Goal: Transaction & Acquisition: Purchase product/service

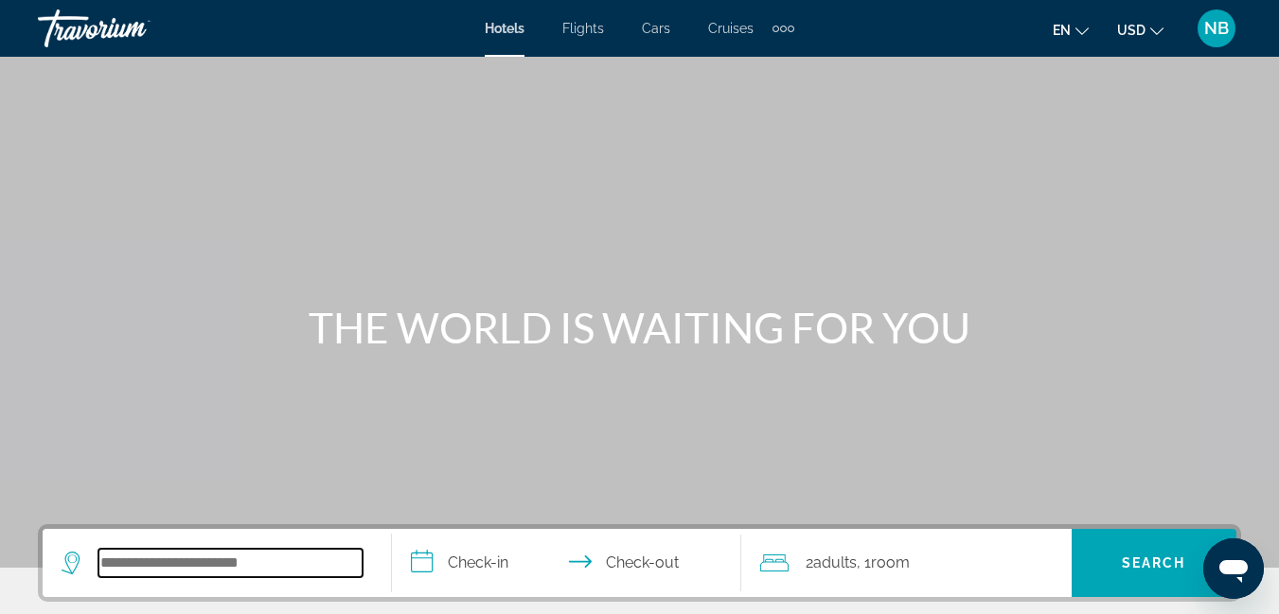
click at [350, 575] on input "Search widget" at bounding box center [230, 563] width 264 height 28
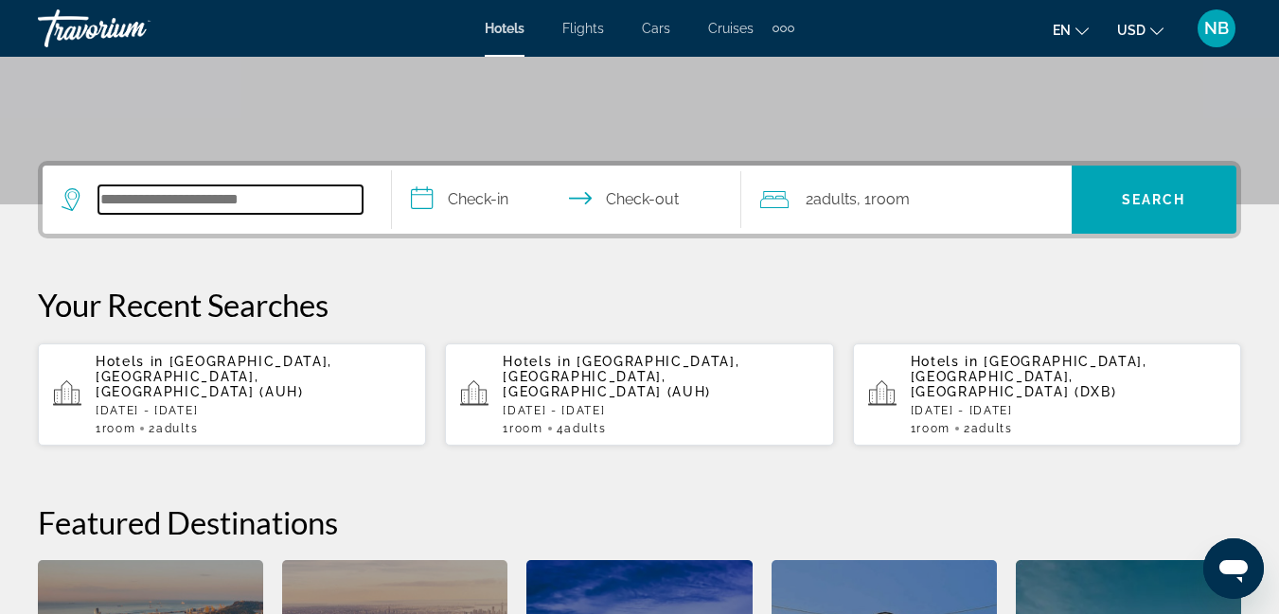
scroll to position [463, 0]
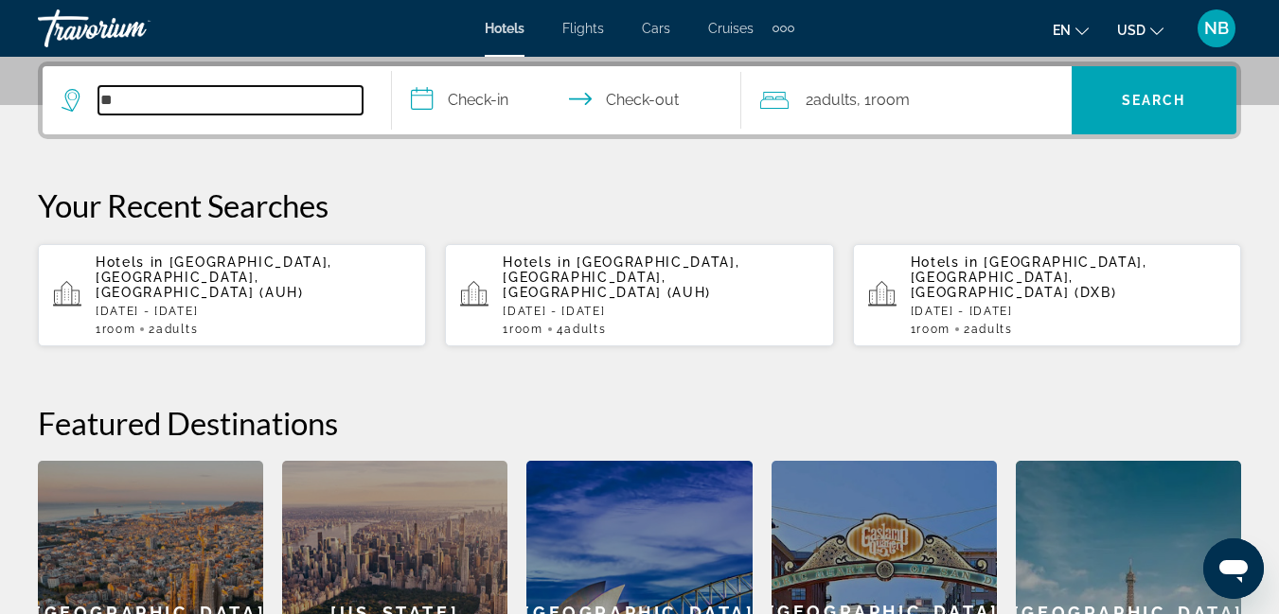
type input "*"
click at [112, 96] on input "Search widget" at bounding box center [230, 100] width 264 height 28
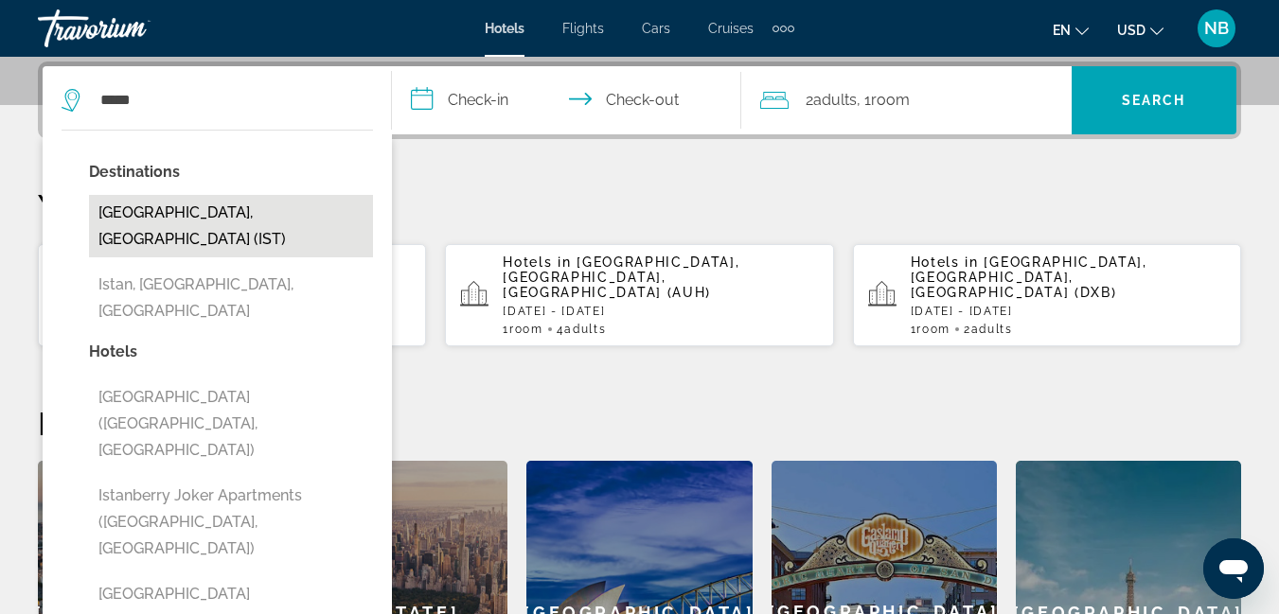
click at [165, 221] on button "[GEOGRAPHIC_DATA], [GEOGRAPHIC_DATA] (IST)" at bounding box center [231, 226] width 284 height 62
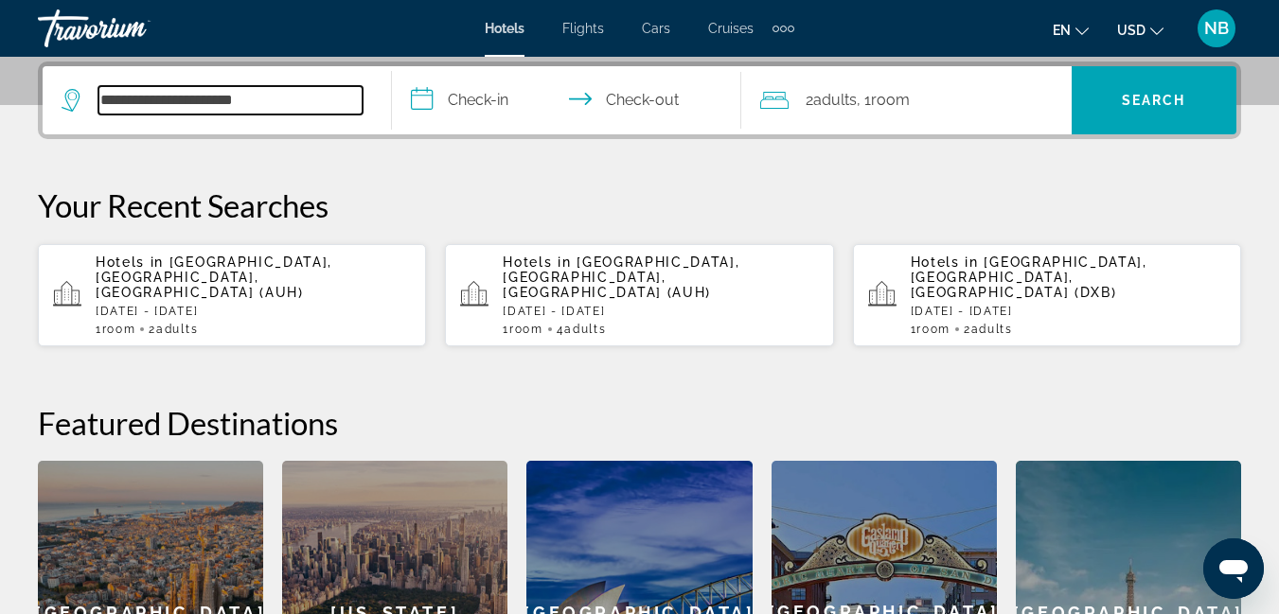
type input "**********"
click at [473, 115] on input "**********" at bounding box center [570, 103] width 357 height 74
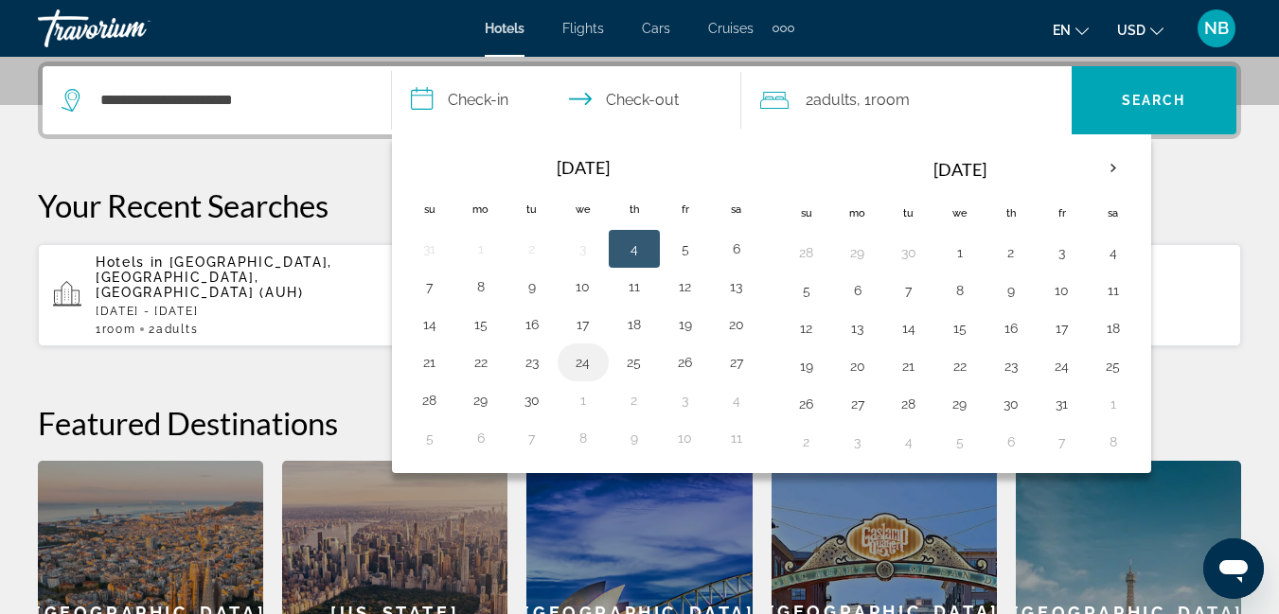
click at [583, 365] on button "24" at bounding box center [583, 362] width 30 height 27
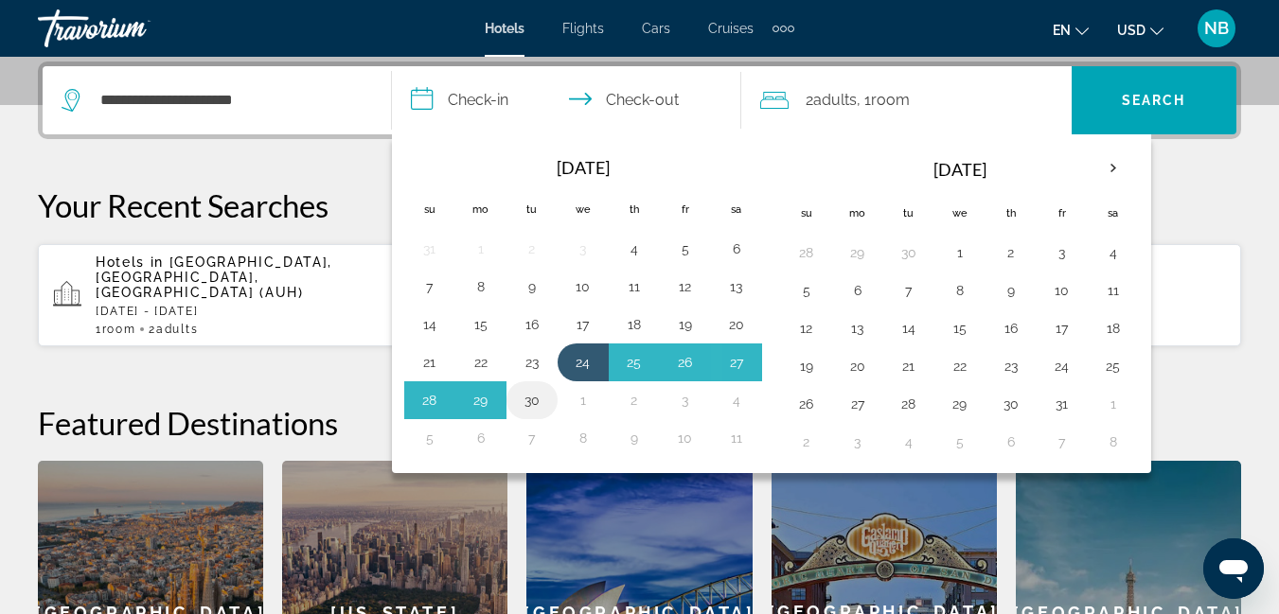
click at [541, 401] on button "30" at bounding box center [532, 400] width 30 height 27
type input "**********"
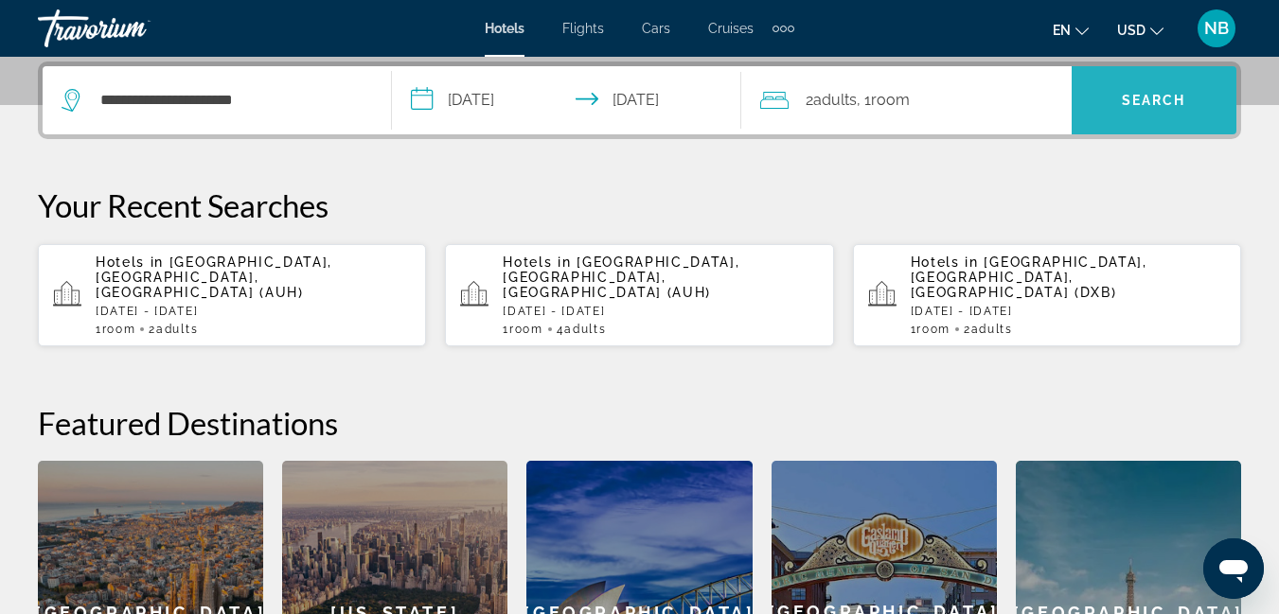
click at [1145, 96] on span "Search" at bounding box center [1154, 100] width 64 height 15
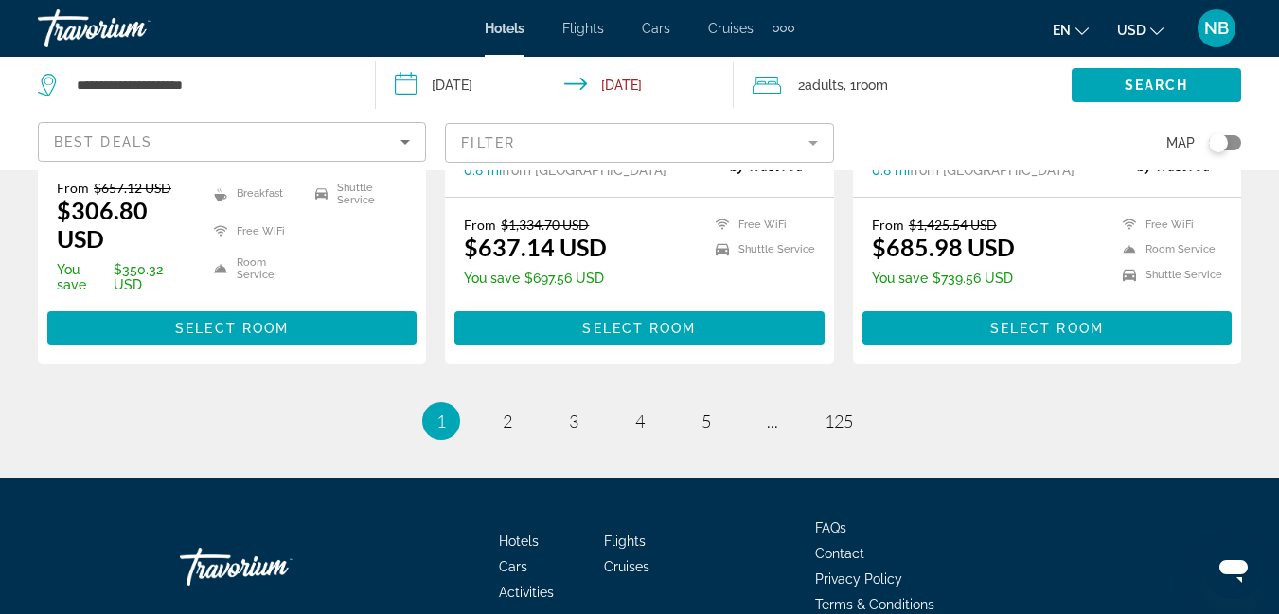
scroll to position [2745, 0]
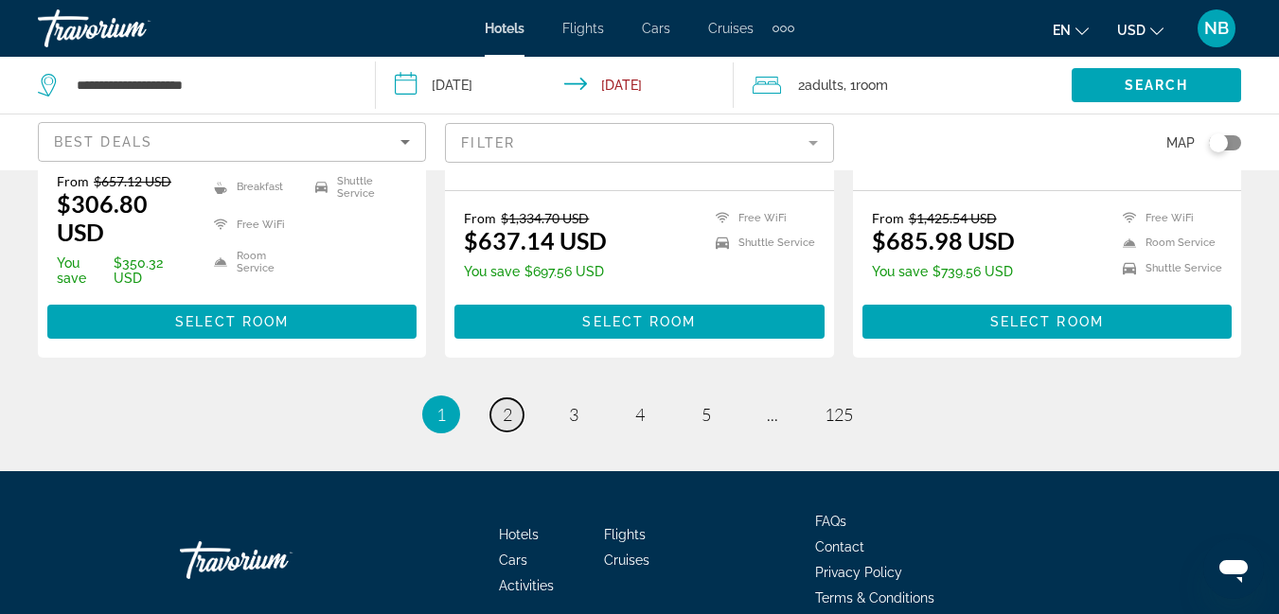
click at [503, 404] on span "2" at bounding box center [507, 414] width 9 height 21
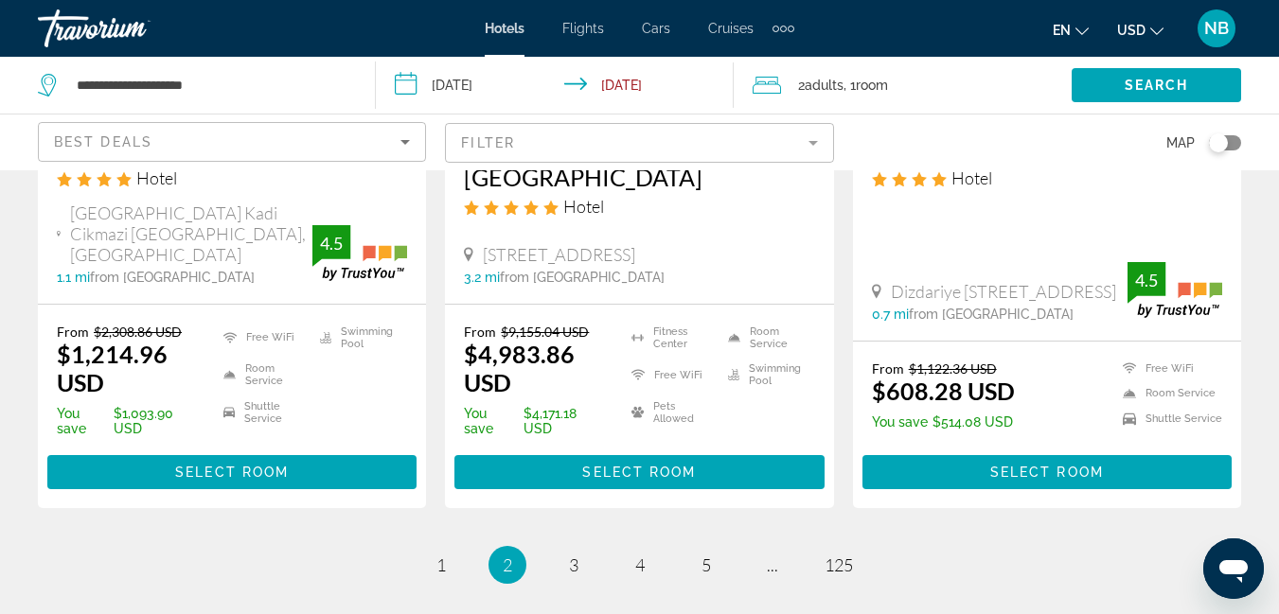
scroll to position [2840, 0]
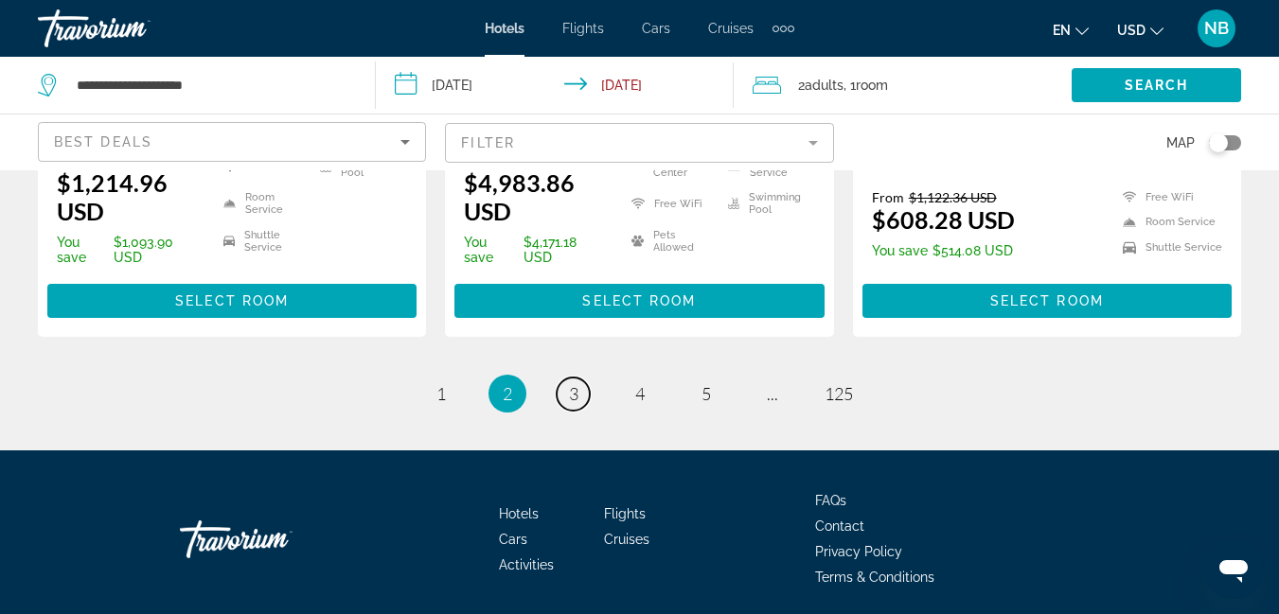
drag, startPoint x: 575, startPoint y: 334, endPoint x: 602, endPoint y: 341, distance: 28.2
click at [577, 383] on span "3" at bounding box center [573, 393] width 9 height 21
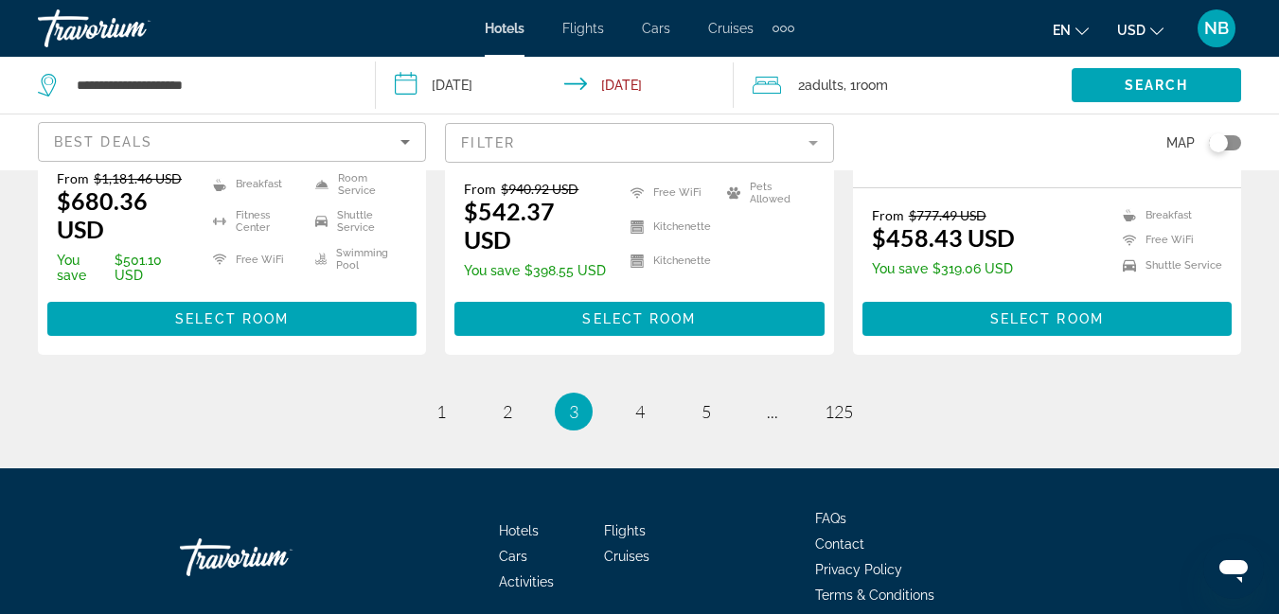
scroll to position [2831, 0]
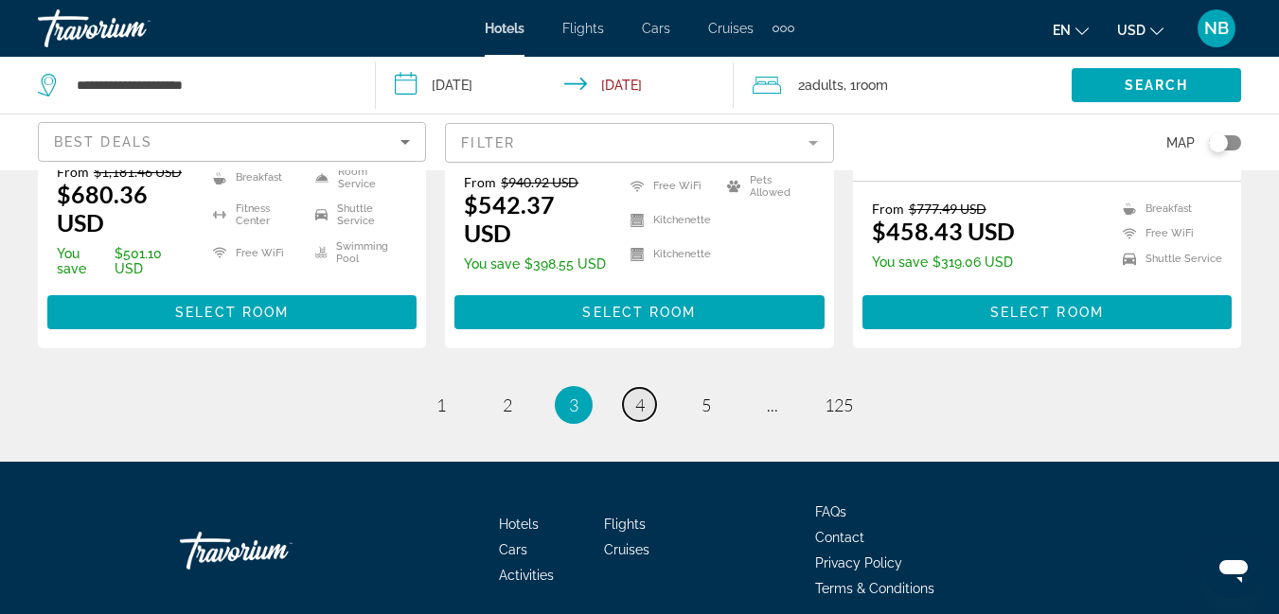
click at [641, 395] on span "4" at bounding box center [639, 405] width 9 height 21
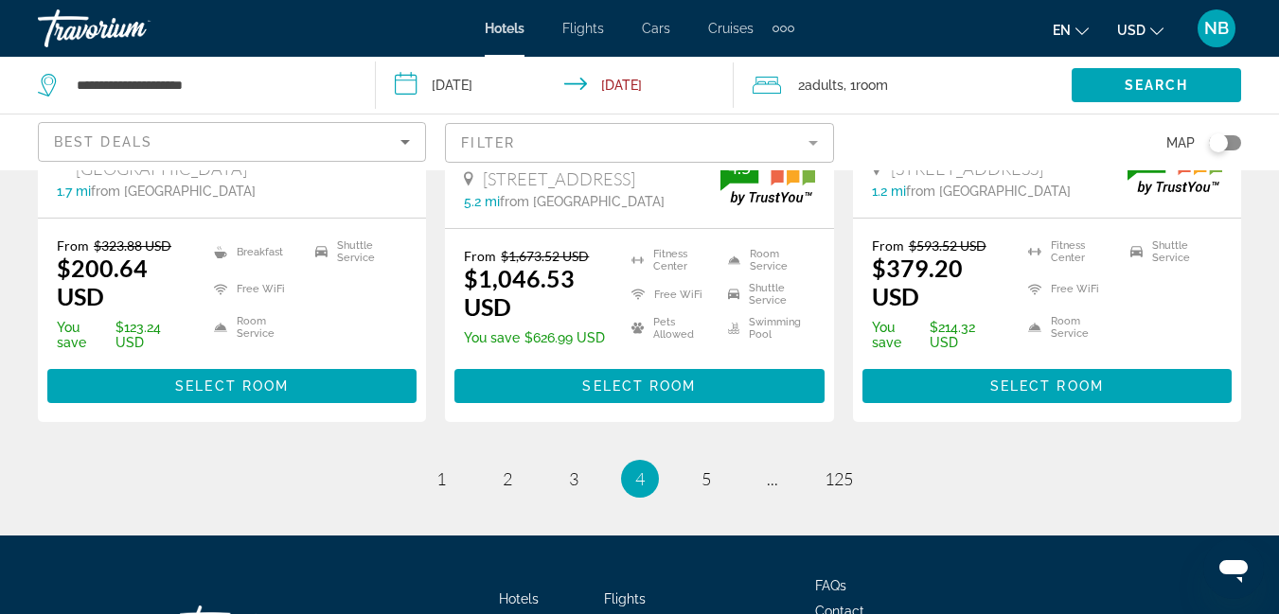
scroll to position [2815, 0]
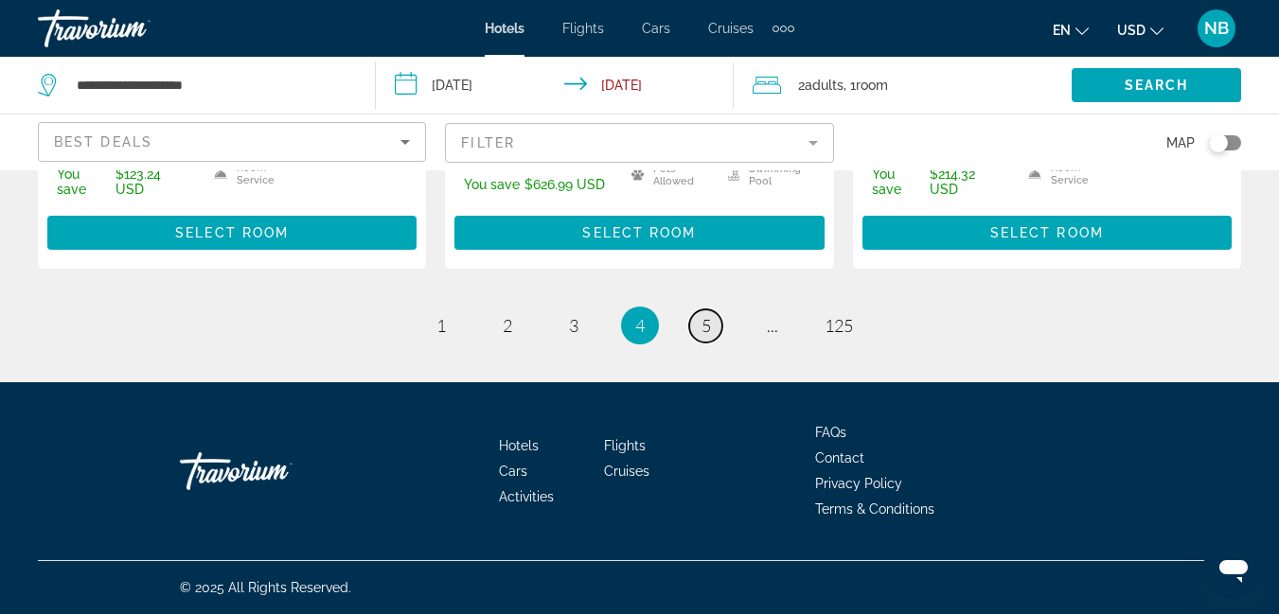
click at [705, 329] on span "5" at bounding box center [705, 325] width 9 height 21
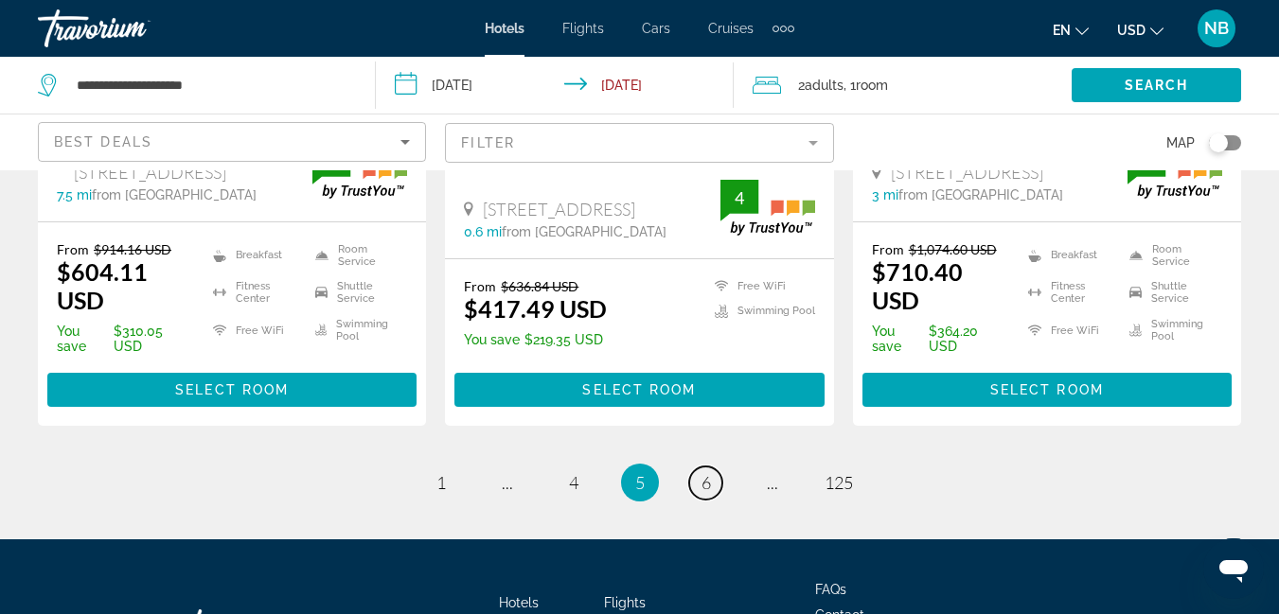
scroll to position [2831, 0]
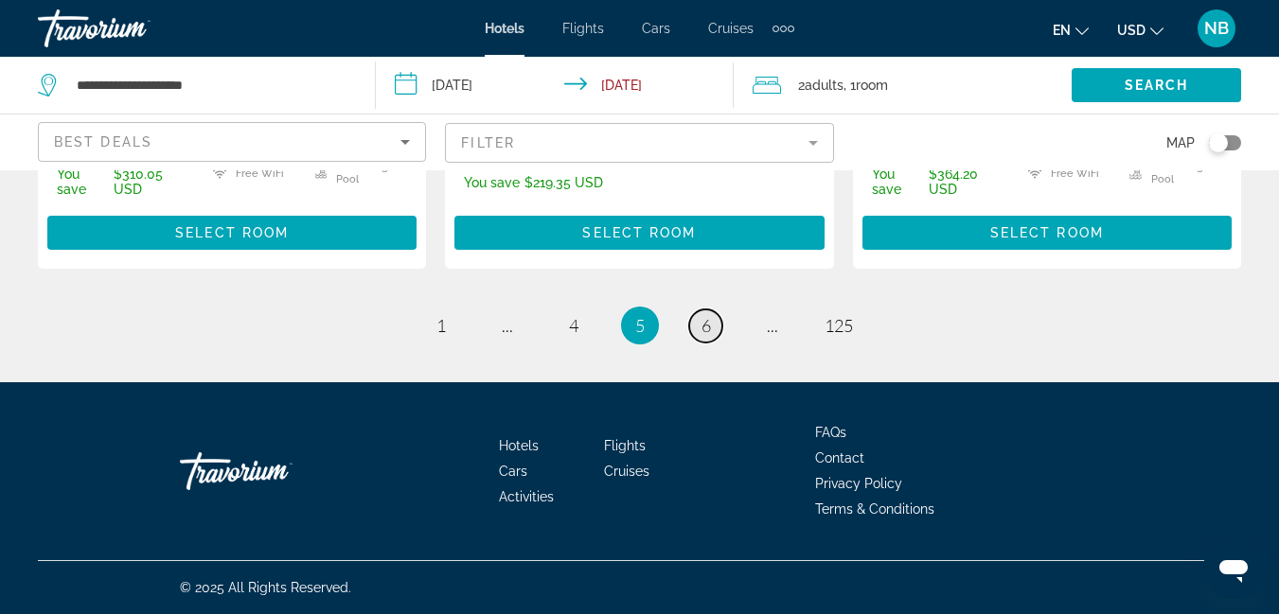
click at [709, 334] on span "6" at bounding box center [705, 325] width 9 height 21
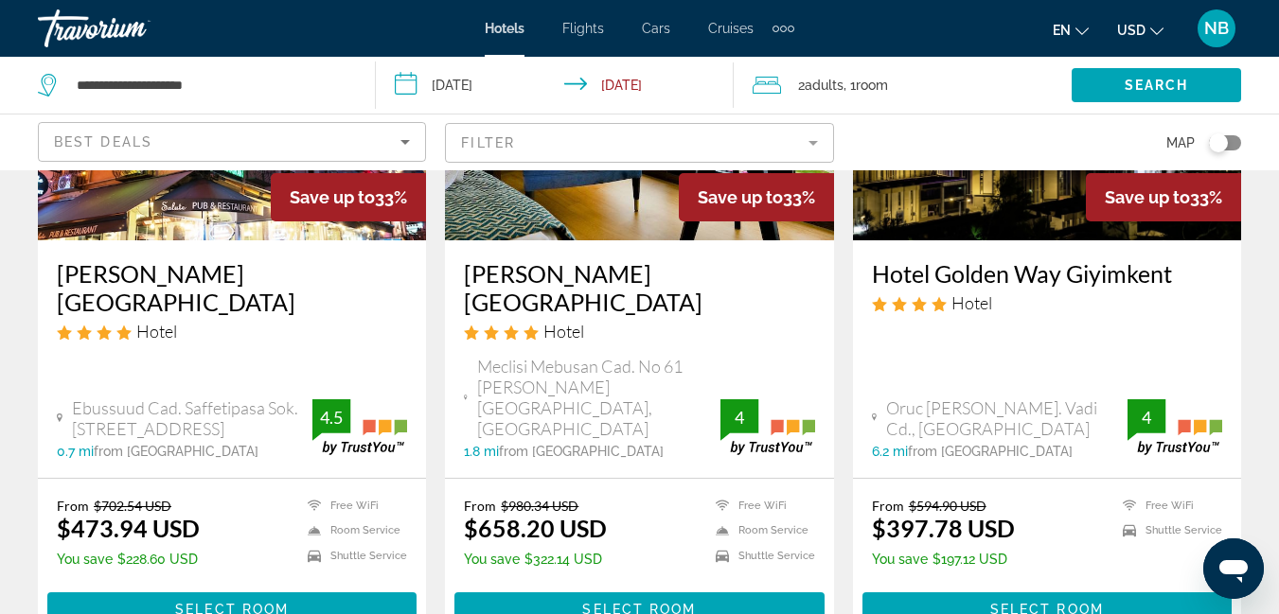
scroll to position [1041, 0]
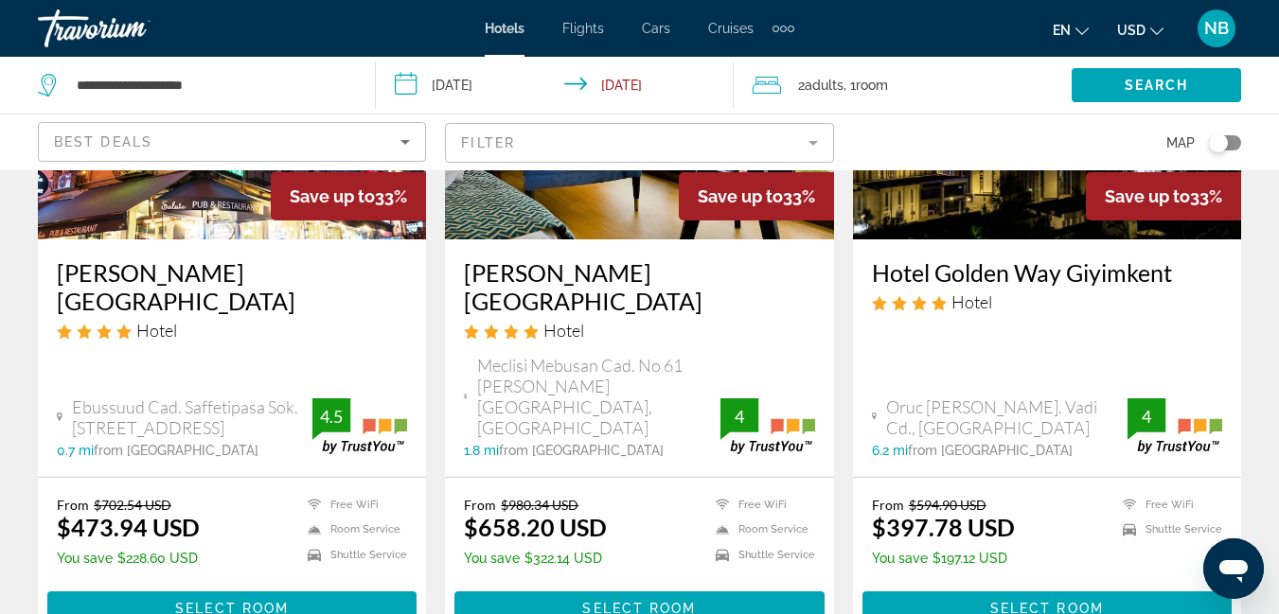
click at [815, 143] on mat-form-field "Filter" at bounding box center [639, 143] width 388 height 40
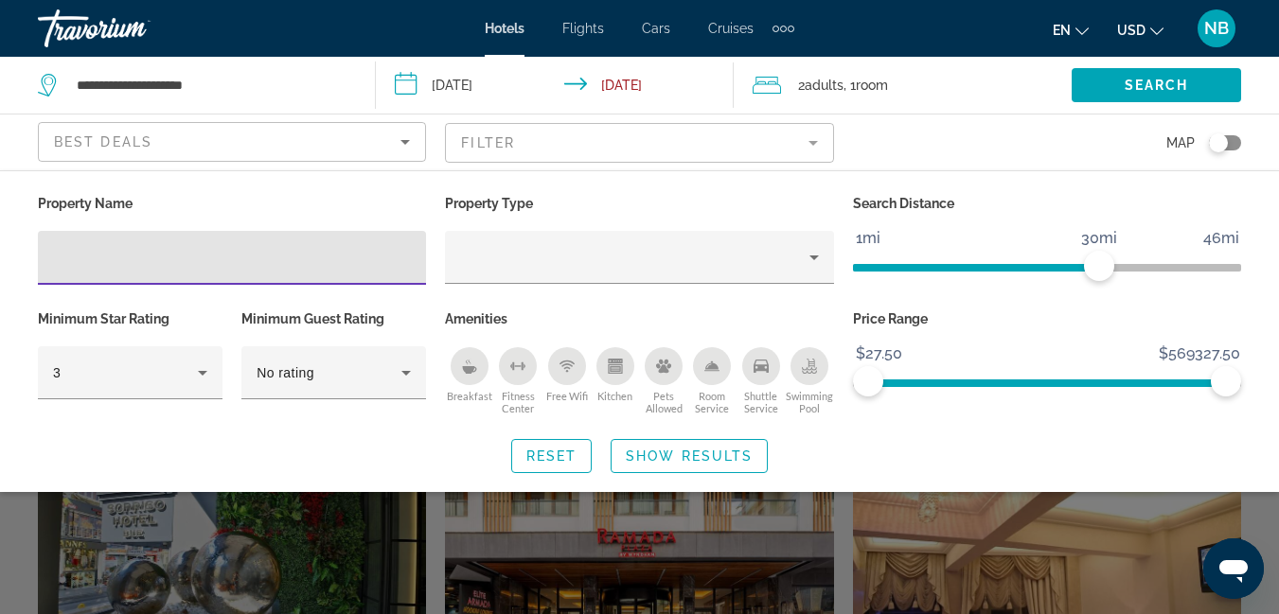
scroll to position [1136, 0]
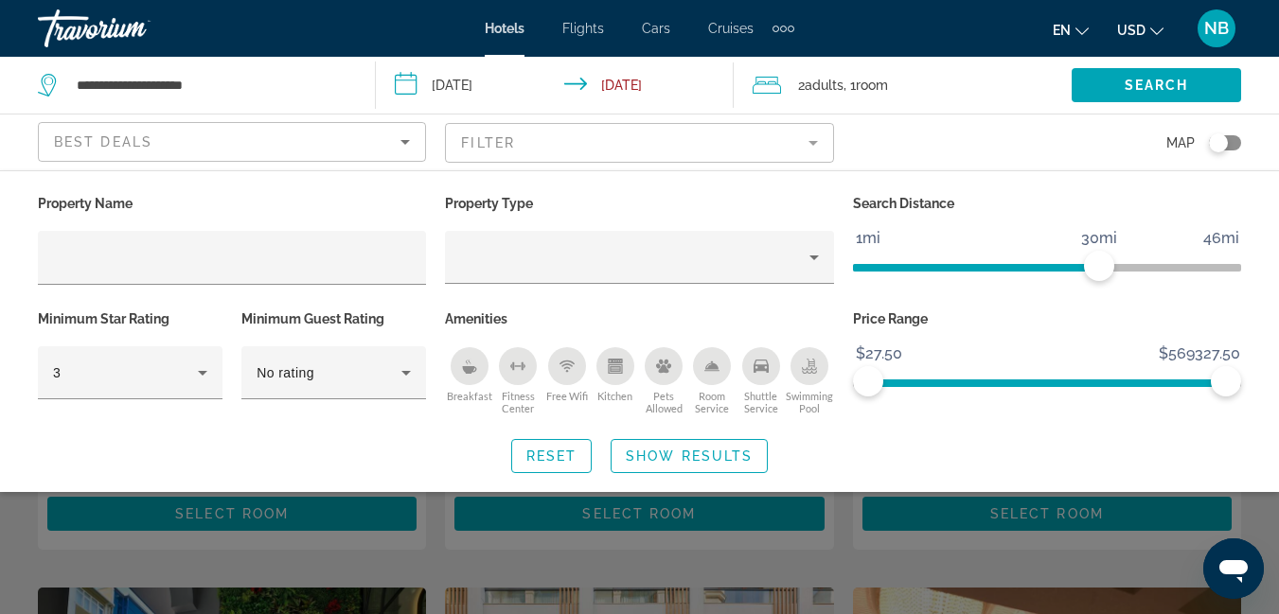
click at [818, 141] on mat-form-field "Filter" at bounding box center [639, 143] width 388 height 40
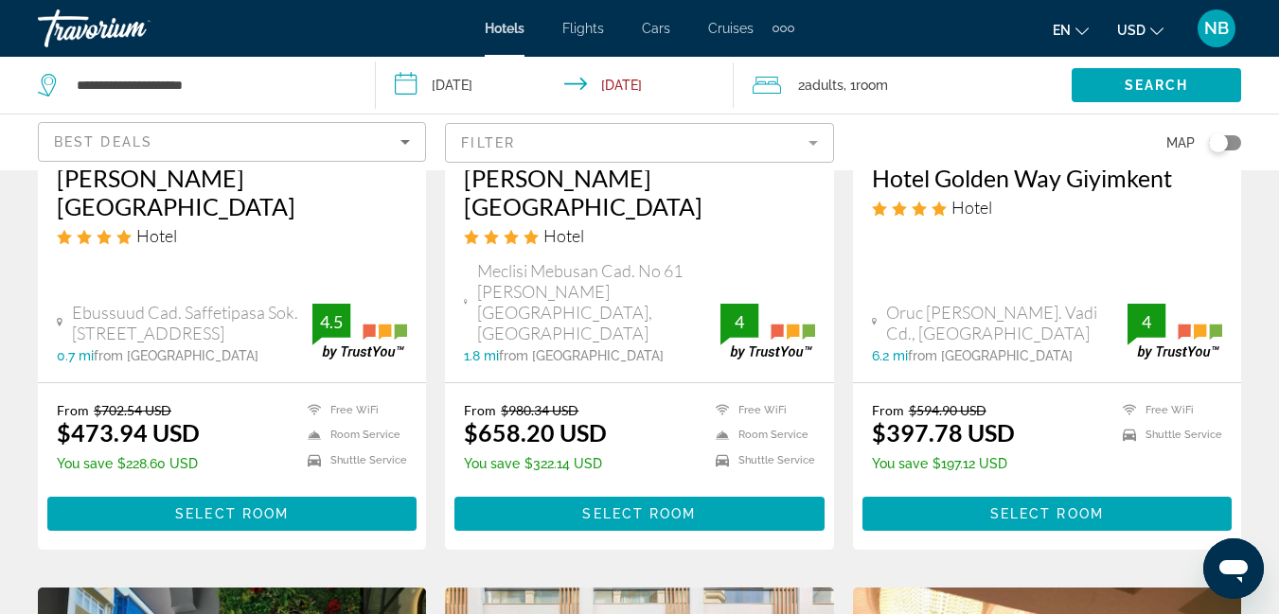
click at [456, 138] on mat-form-field "Filter" at bounding box center [639, 143] width 388 height 40
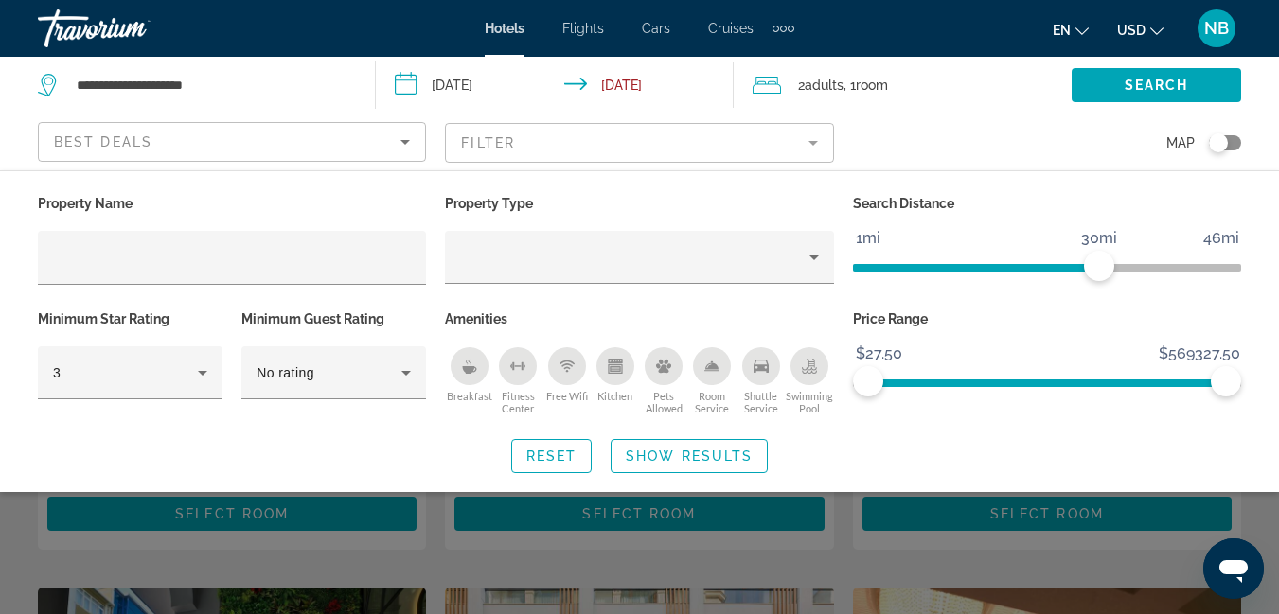
click at [934, 84] on div "2 Adult Adults , 1 Room rooms" at bounding box center [912, 85] width 319 height 27
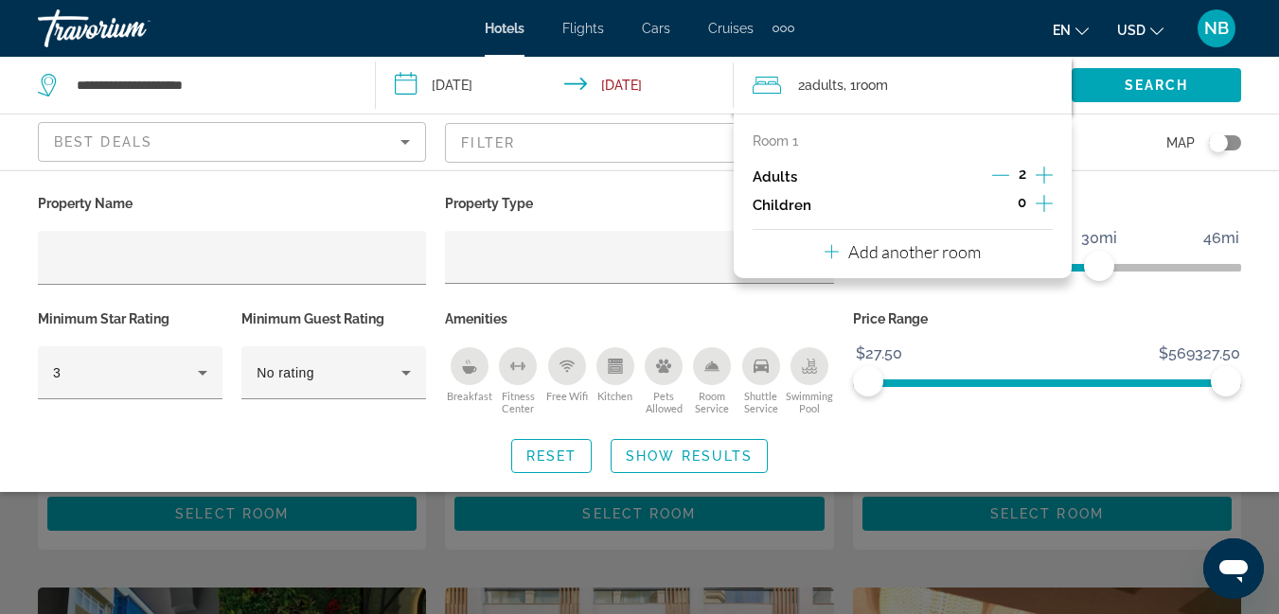
click at [1277, 431] on div "Property Name Property Type Search Distance 1mi 46mi 30mi Minimum Star Rating 3…" at bounding box center [639, 331] width 1279 height 283
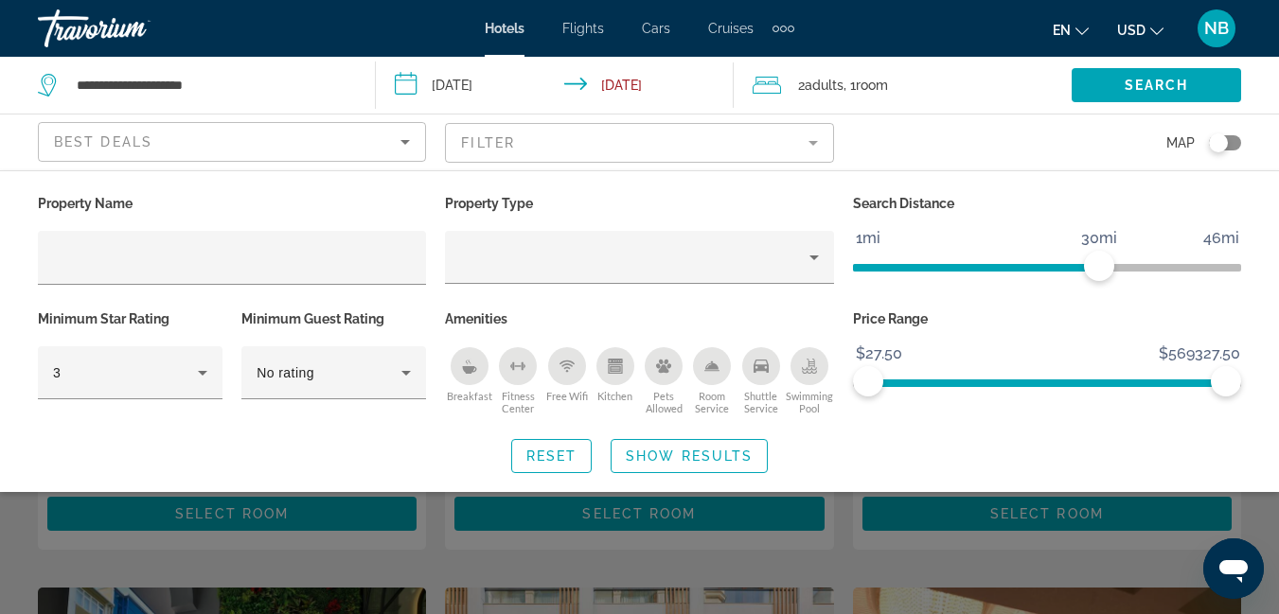
click at [326, 540] on div "Search widget" at bounding box center [639, 449] width 1279 height 330
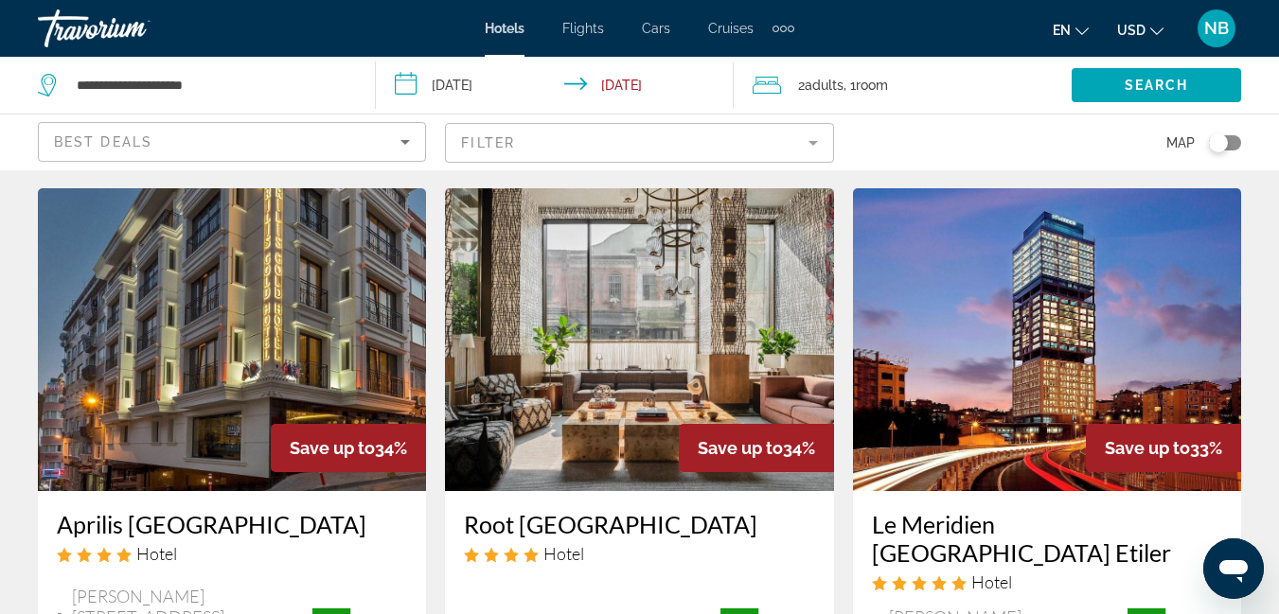
scroll to position [0, 0]
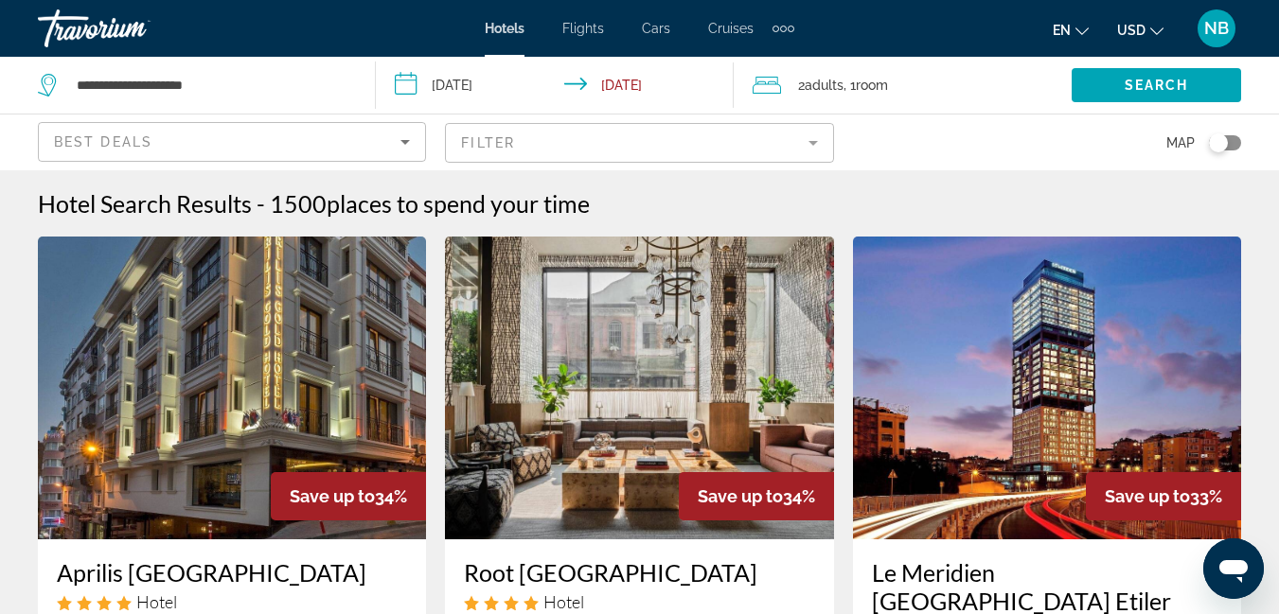
drag, startPoint x: 406, startPoint y: 140, endPoint x: 176, endPoint y: 151, distance: 230.3
click at [407, 140] on icon "Sort by" at bounding box center [404, 142] width 9 height 5
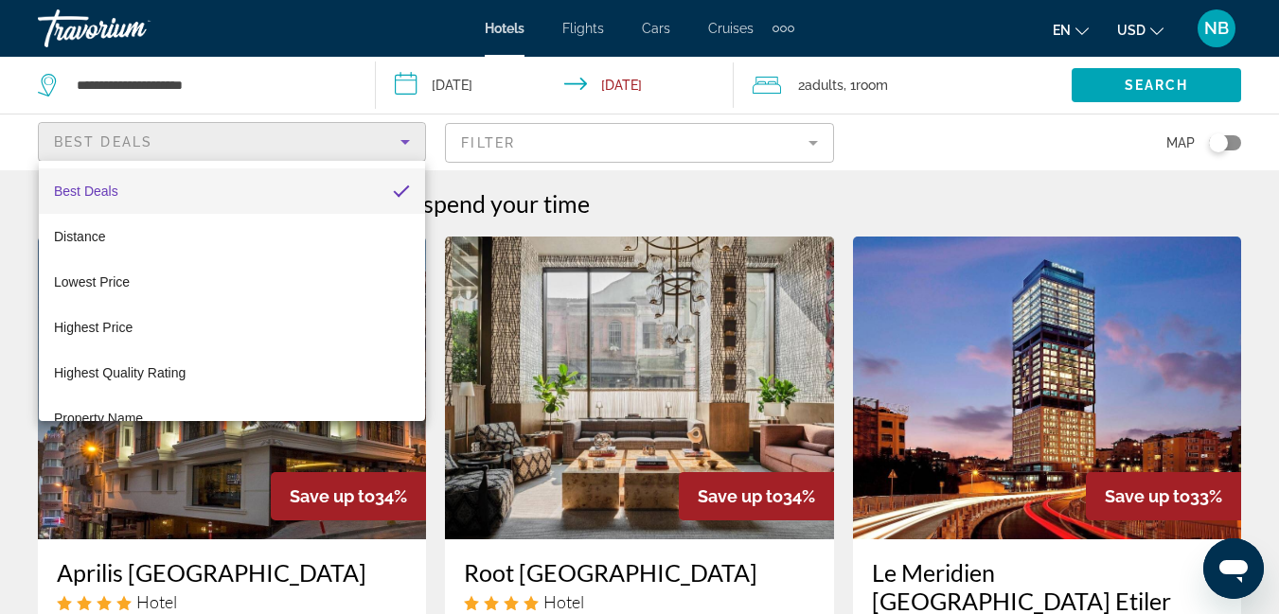
click at [53, 135] on div at bounding box center [639, 307] width 1279 height 614
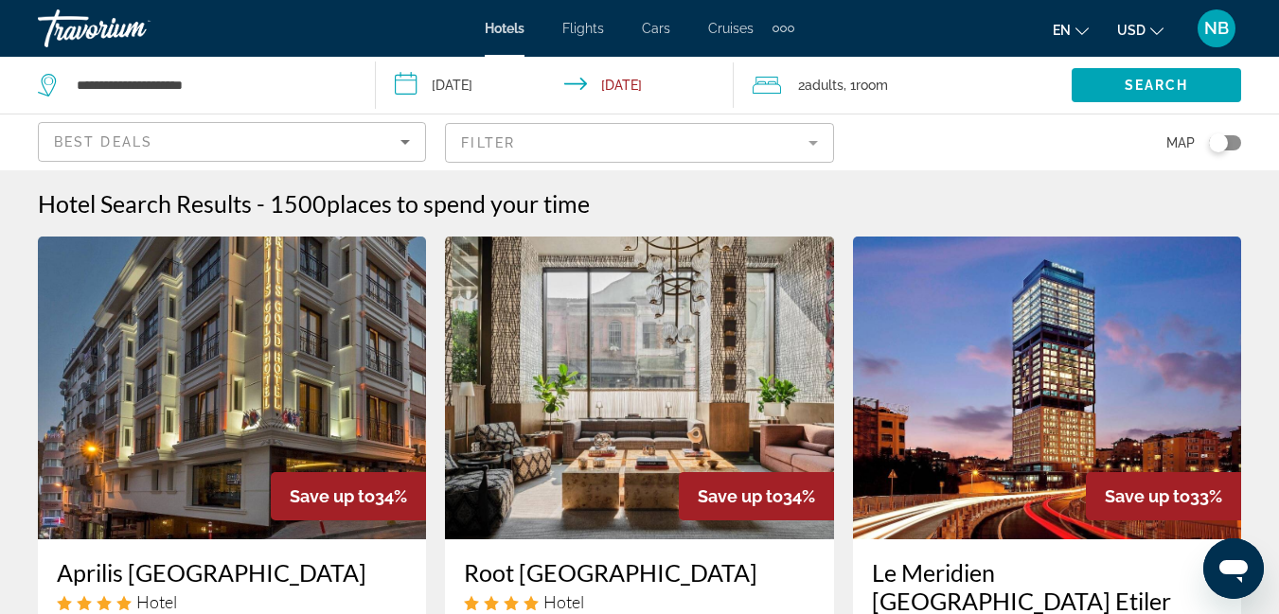
click at [53, 135] on div "Best Deals" at bounding box center [232, 142] width 386 height 38
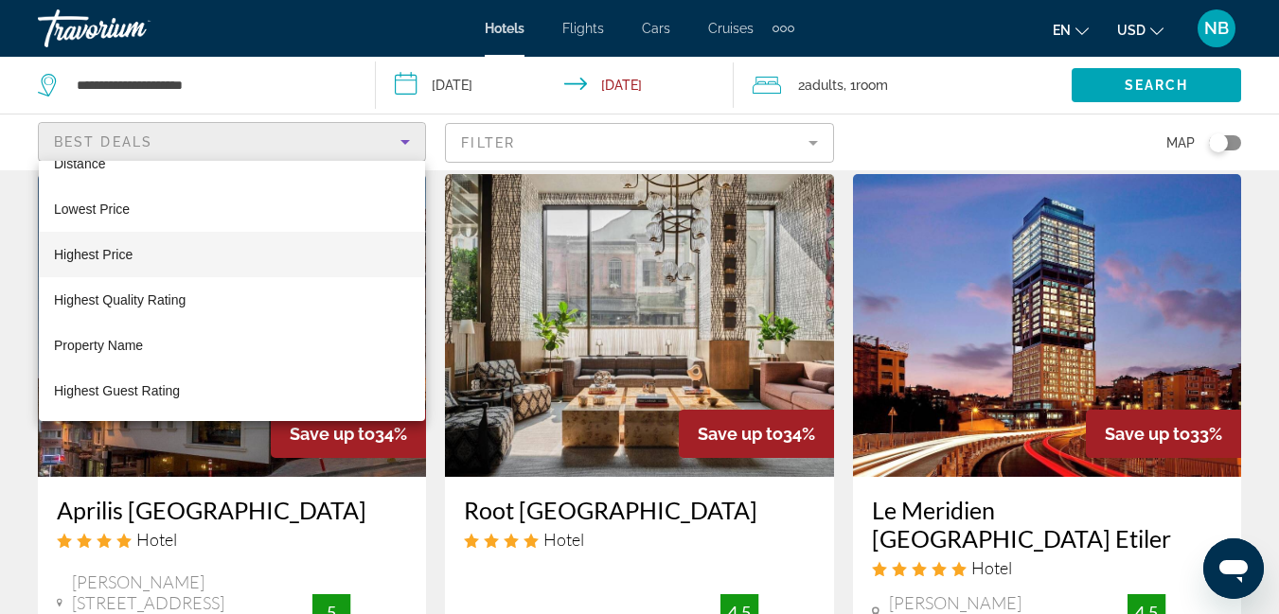
scroll to position [189, 0]
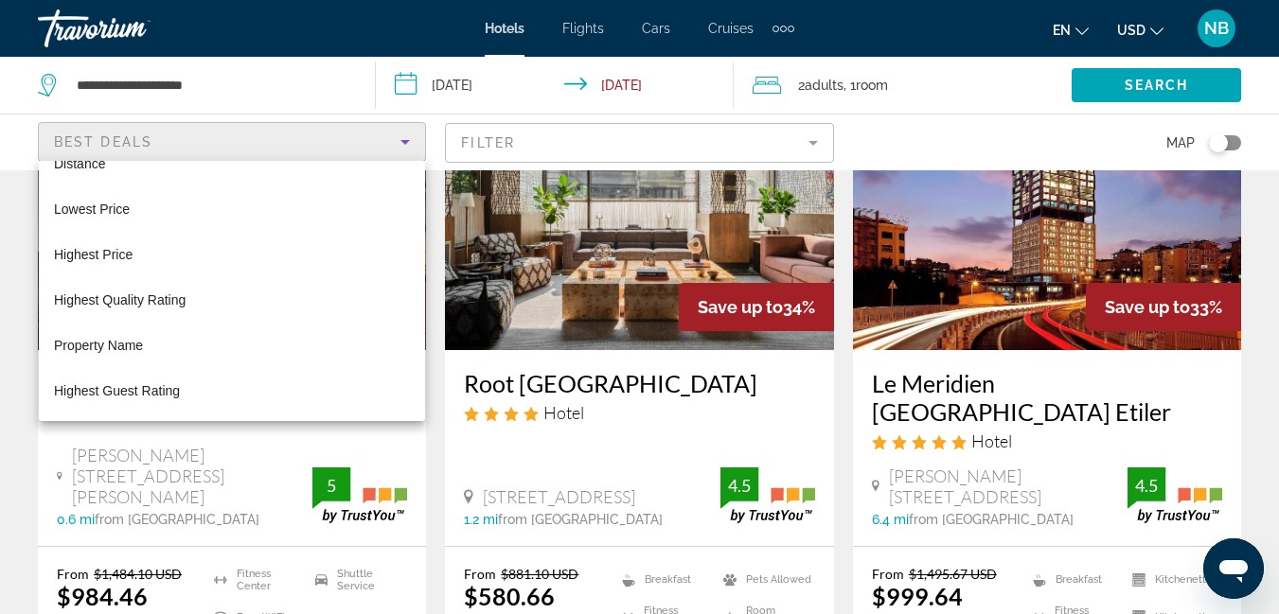
click at [1058, 127] on div at bounding box center [639, 307] width 1279 height 614
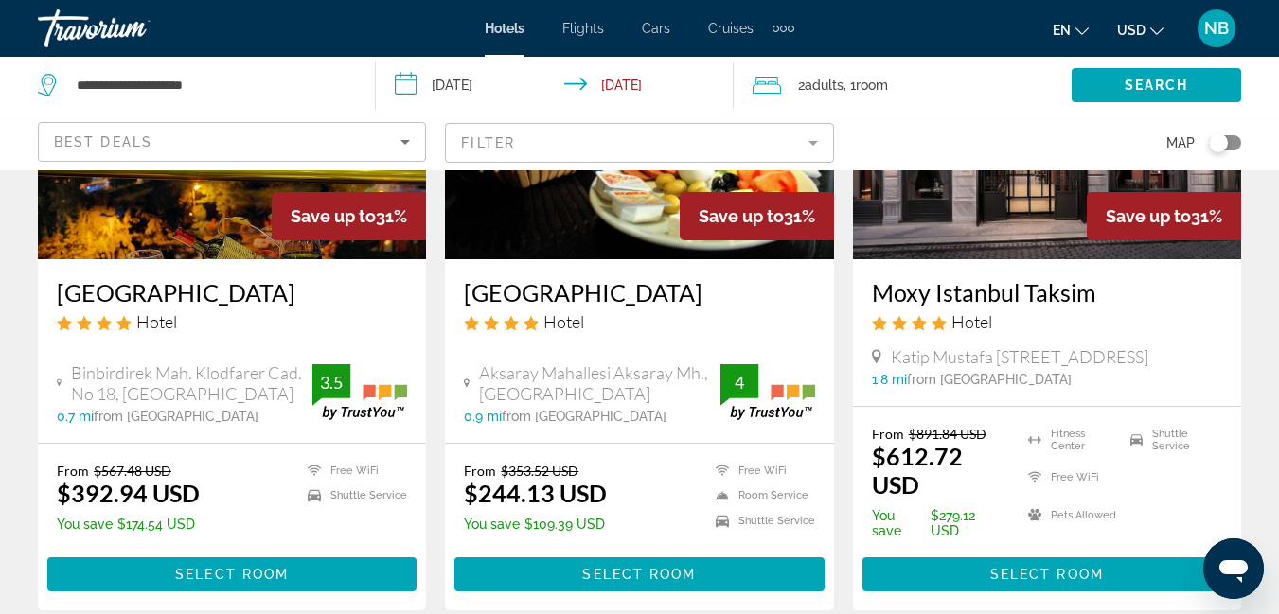
scroll to position [2794, 0]
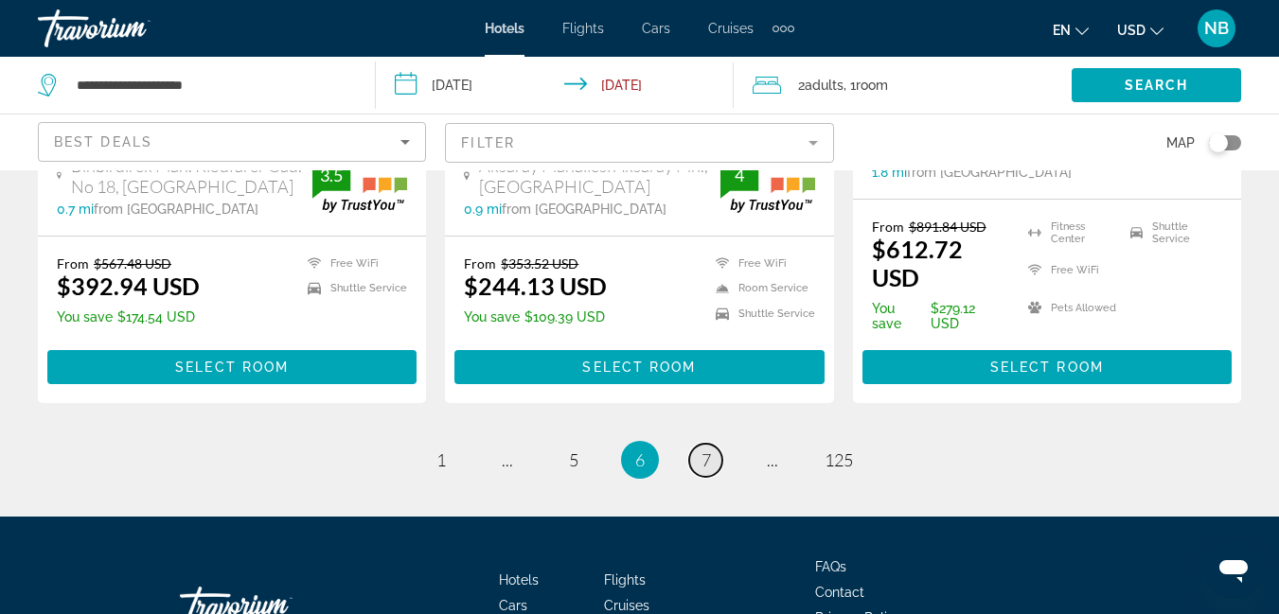
click at [710, 450] on span "7" at bounding box center [705, 460] width 9 height 21
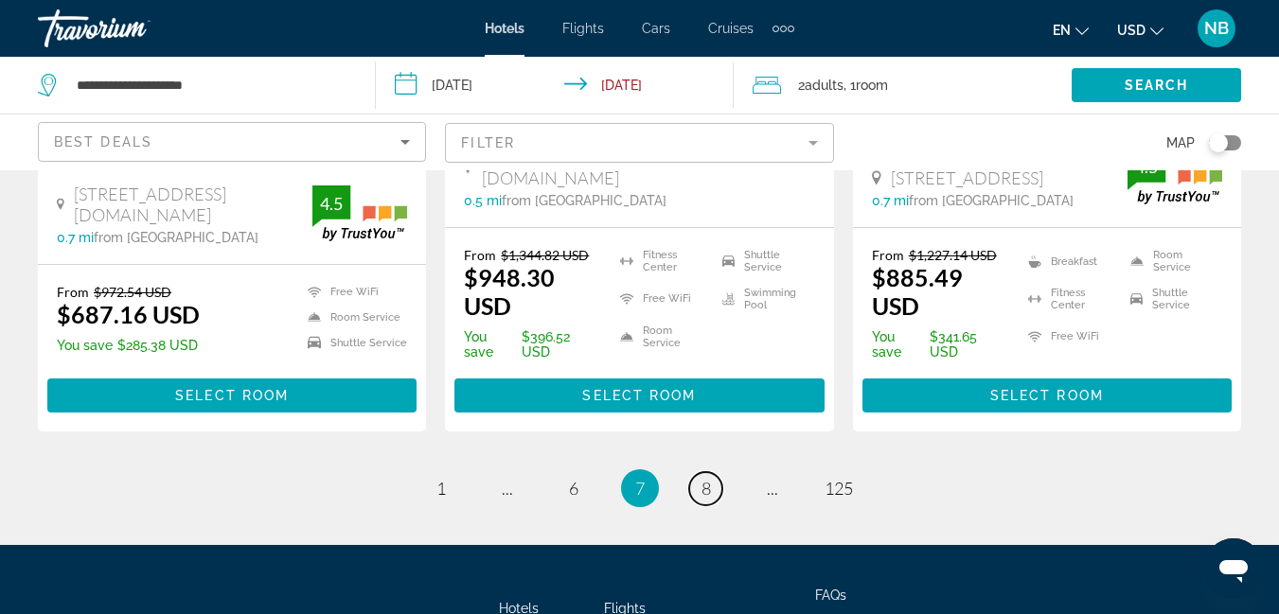
scroll to position [2801, 0]
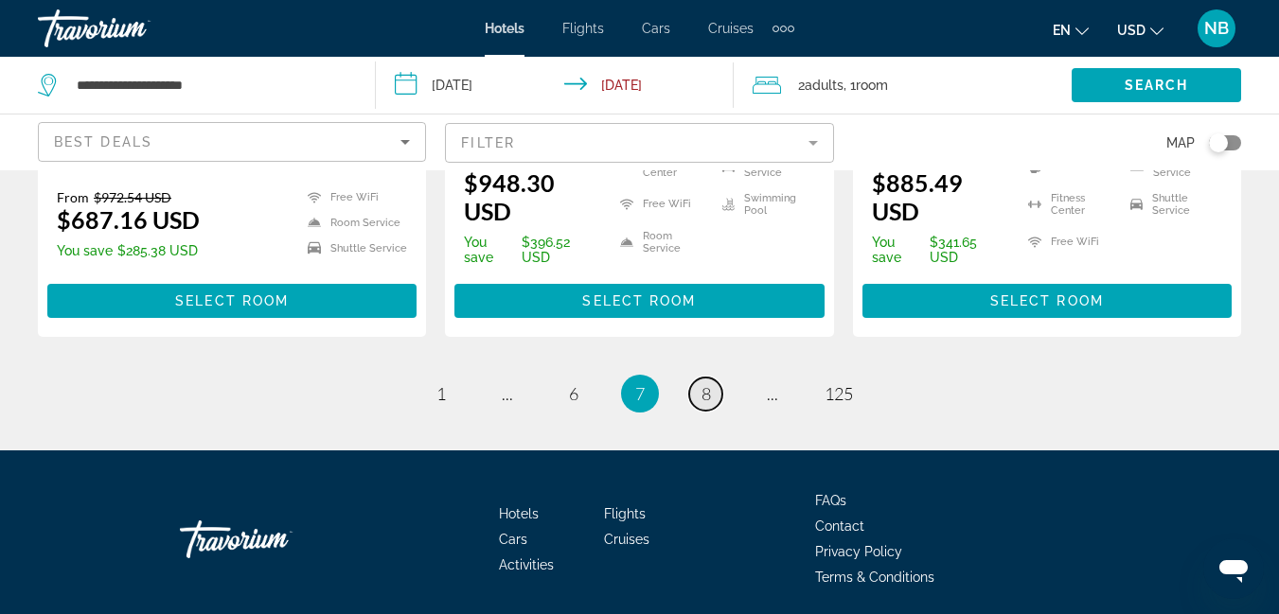
click at [712, 378] on link "page 8" at bounding box center [705, 394] width 33 height 33
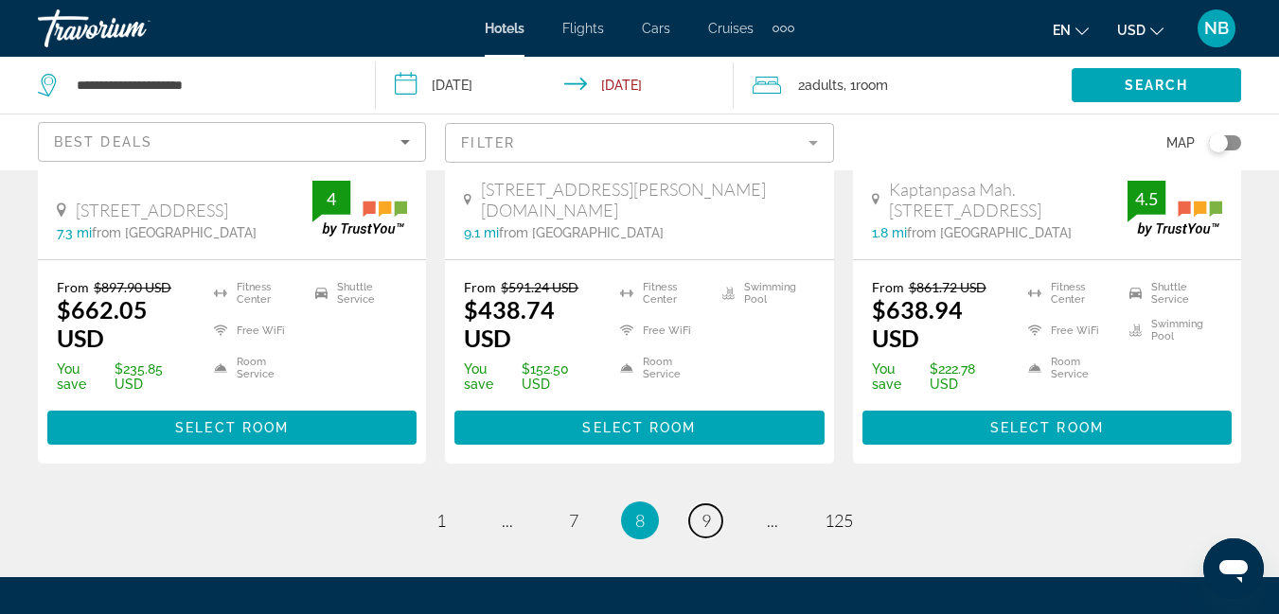
scroll to position [2866, 0]
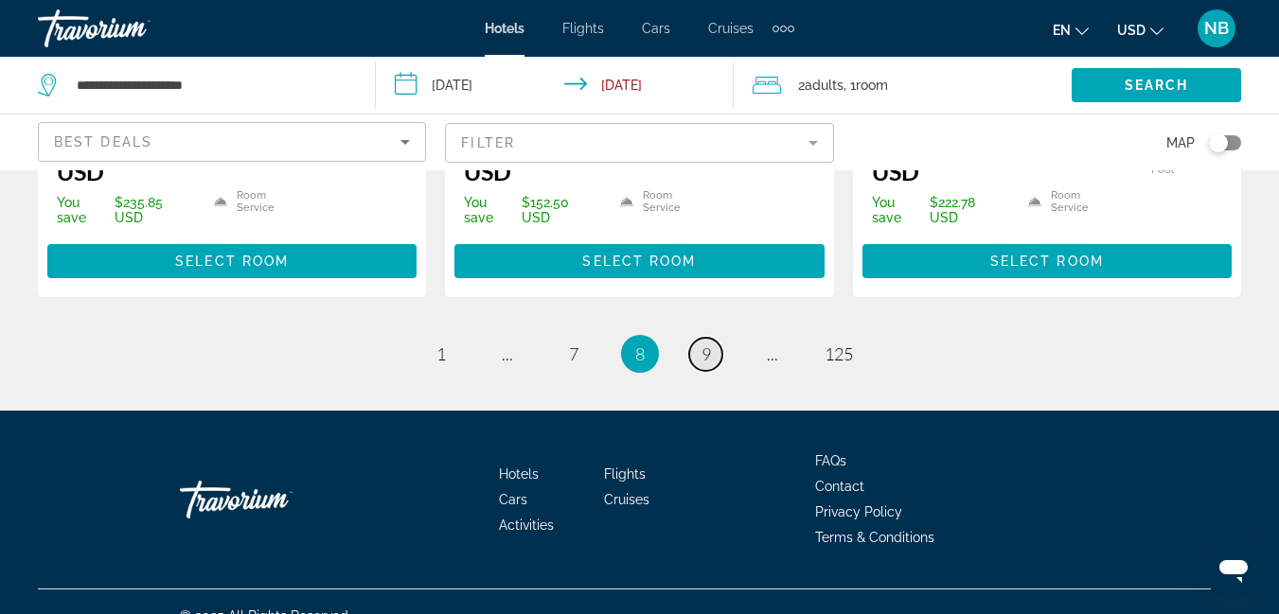
click at [704, 344] on span "9" at bounding box center [705, 354] width 9 height 21
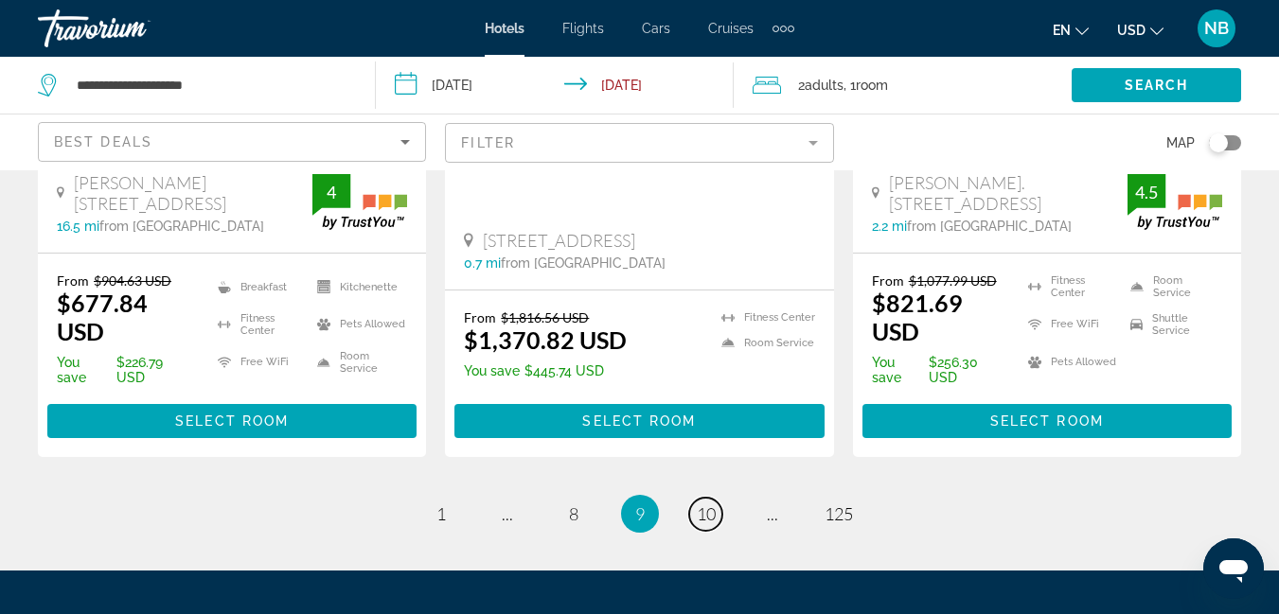
scroll to position [2840, 0]
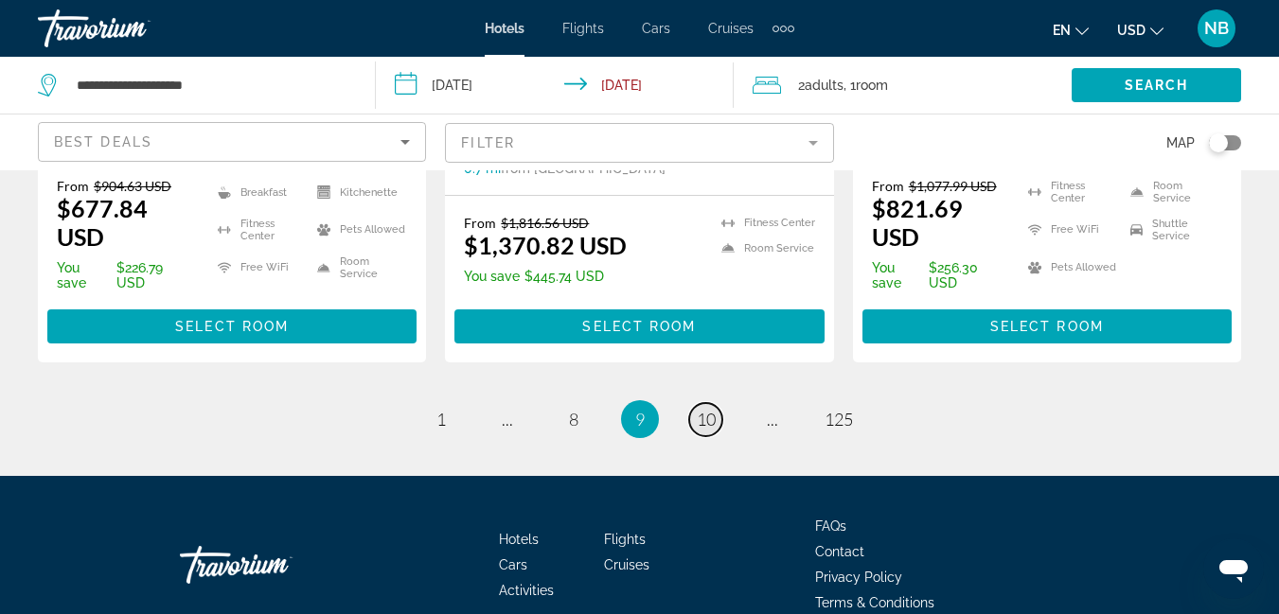
click at [697, 409] on span "10" at bounding box center [706, 419] width 19 height 21
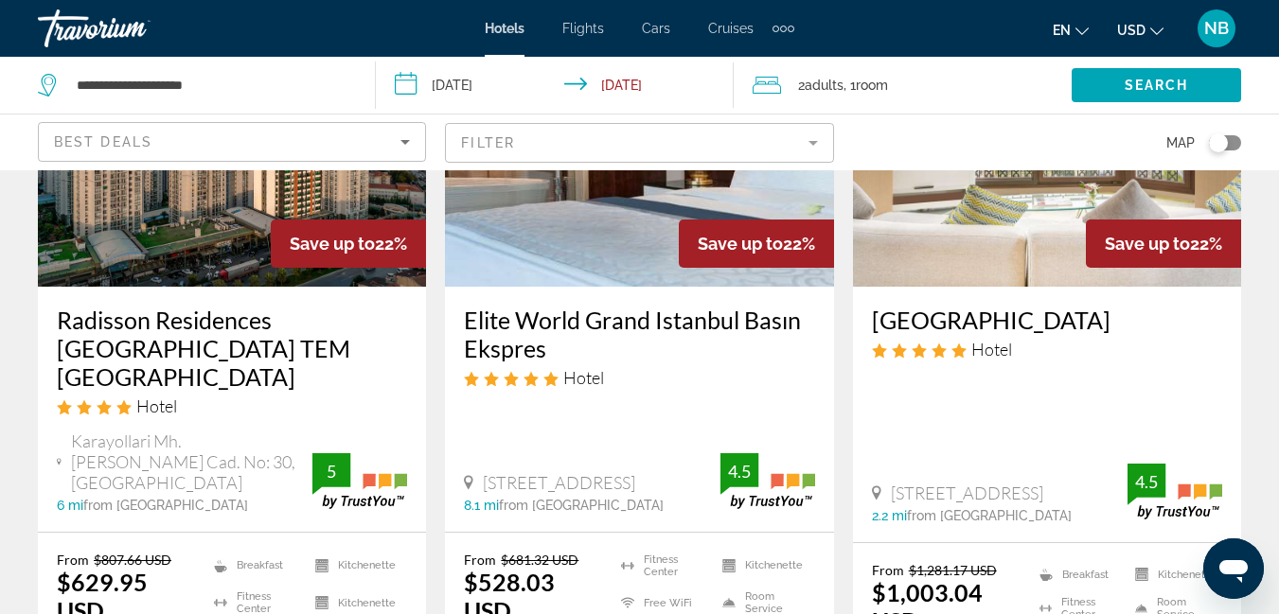
scroll to position [2745, 0]
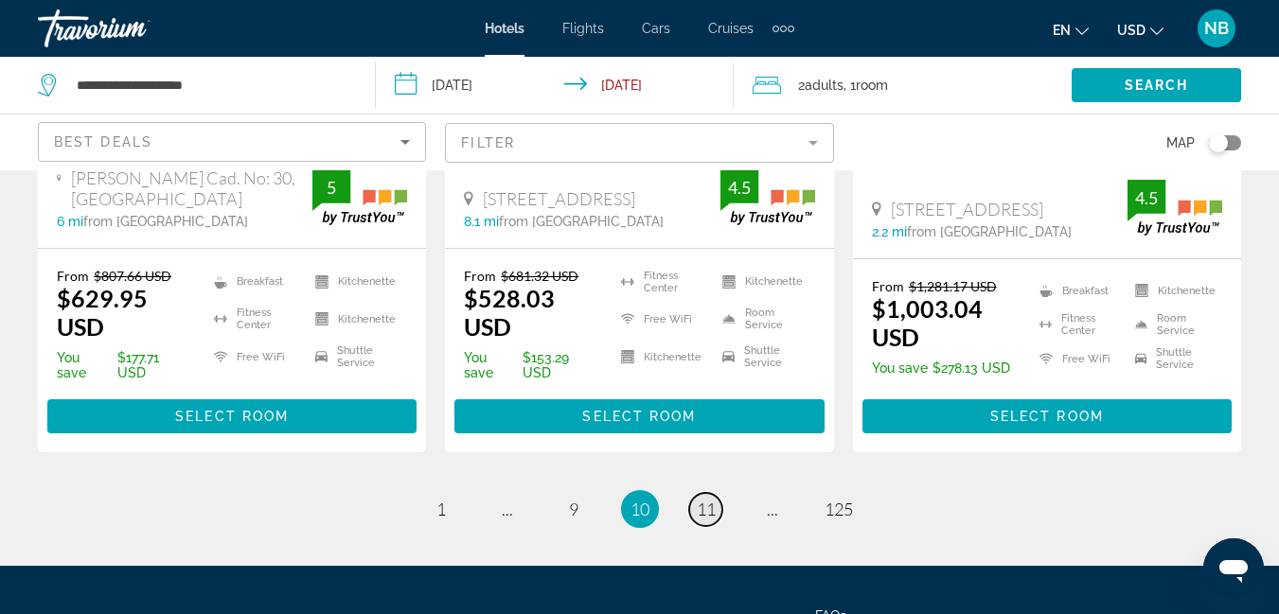
click at [698, 499] on span "11" at bounding box center [706, 509] width 19 height 21
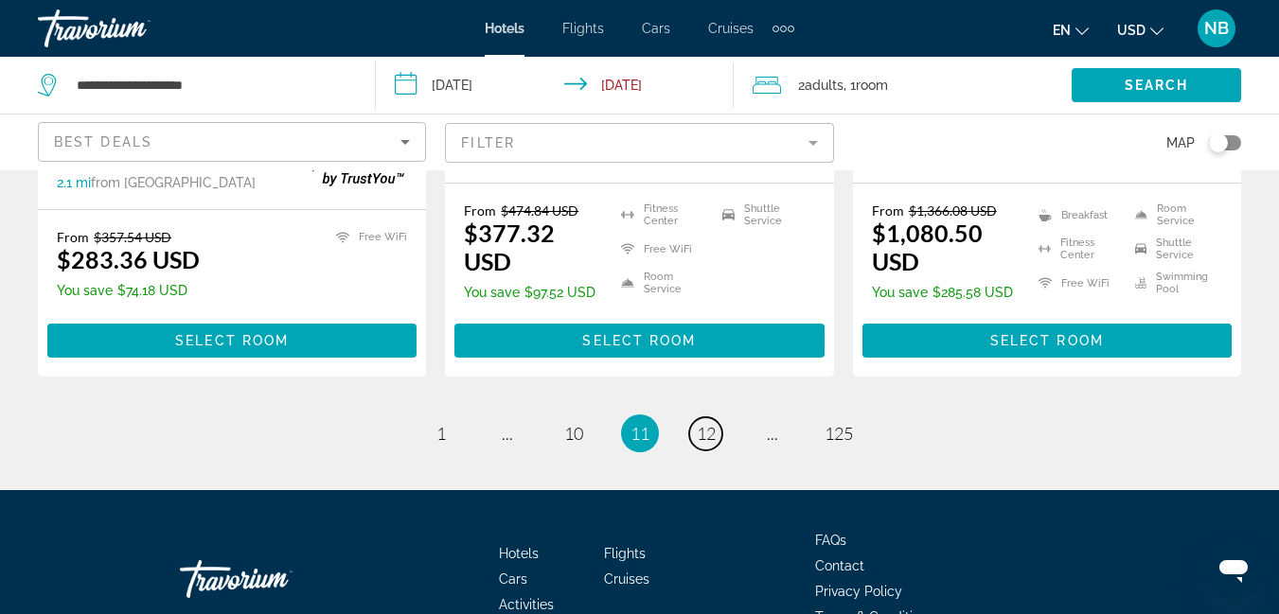
scroll to position [2786, 0]
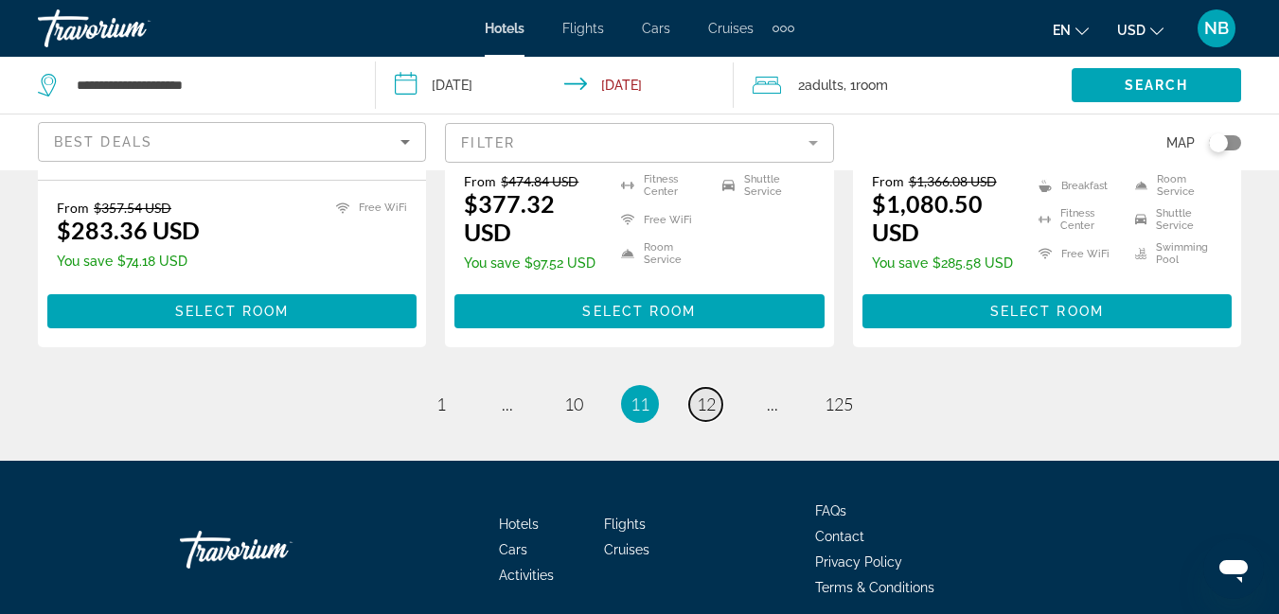
click at [701, 394] on span "12" at bounding box center [706, 404] width 19 height 21
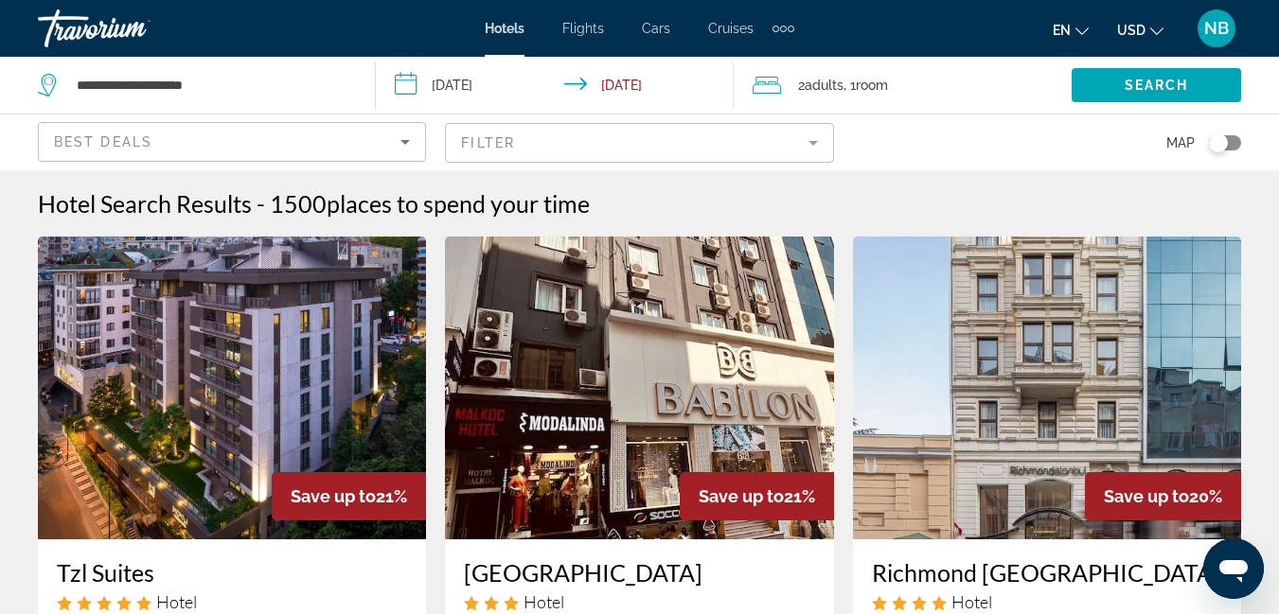
click at [810, 141] on mat-form-field "Filter" at bounding box center [639, 143] width 388 height 40
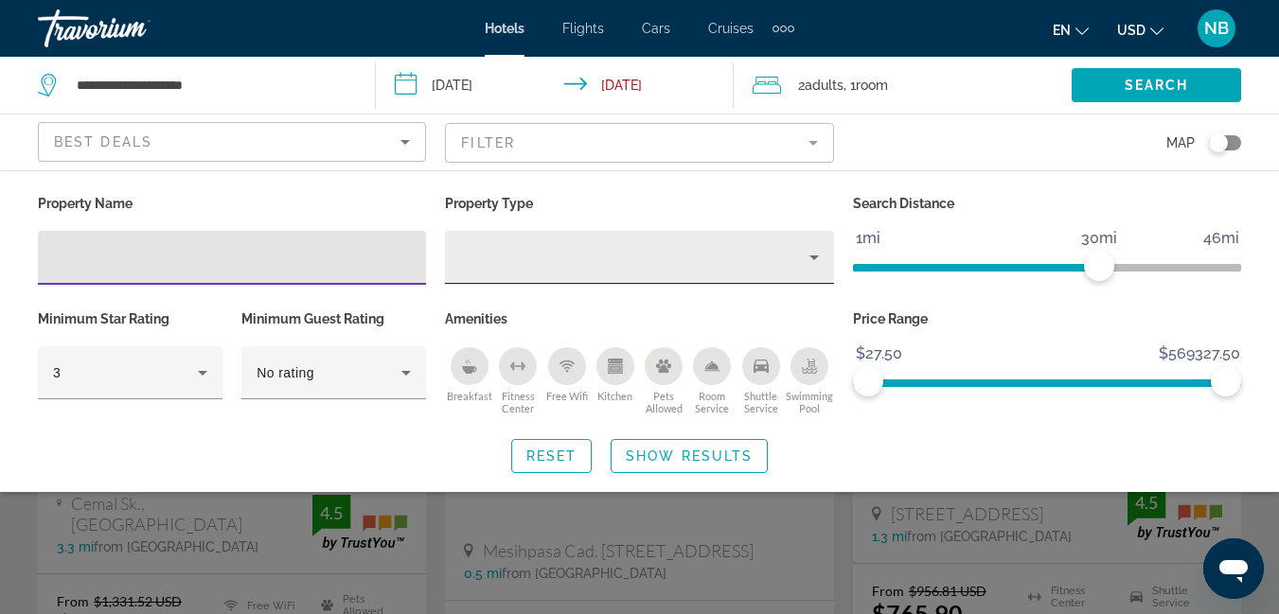
scroll to position [95, 0]
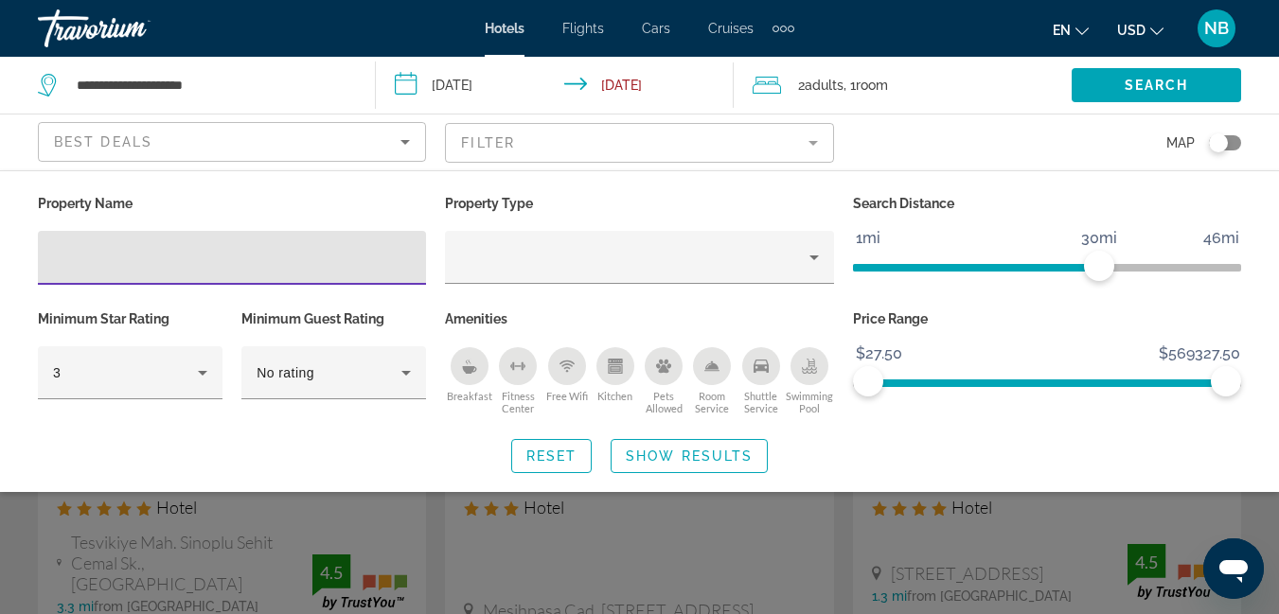
click at [83, 250] on input "Hotel Filters" at bounding box center [232, 258] width 358 height 23
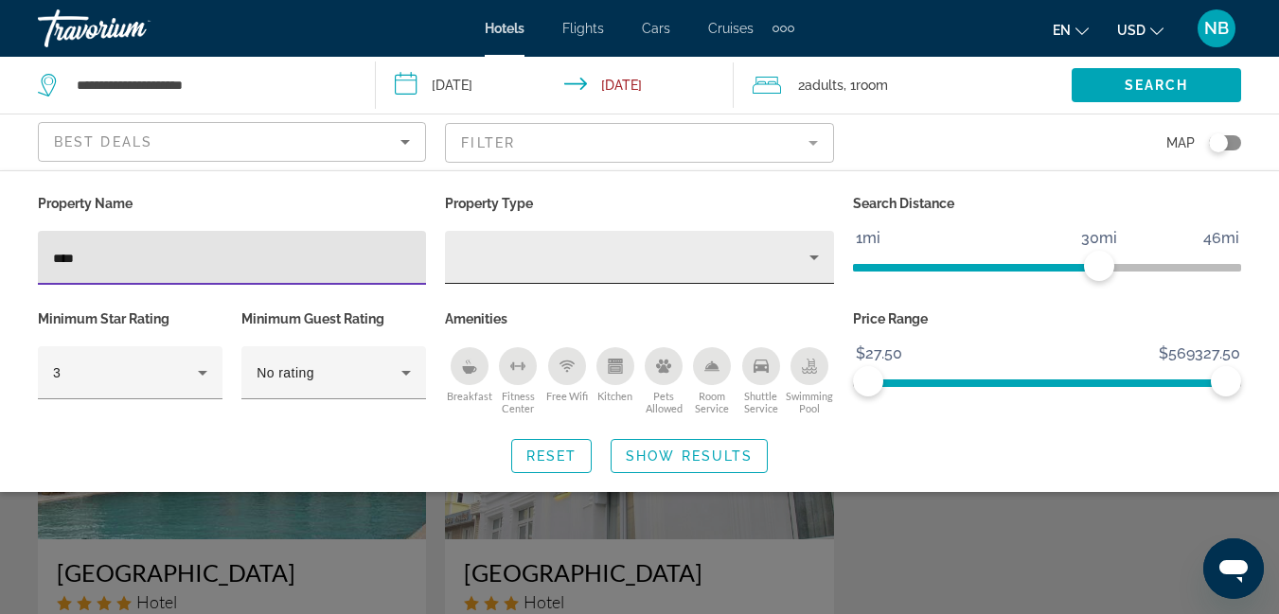
type input "****"
click at [813, 257] on icon "Property type" at bounding box center [813, 258] width 9 height 5
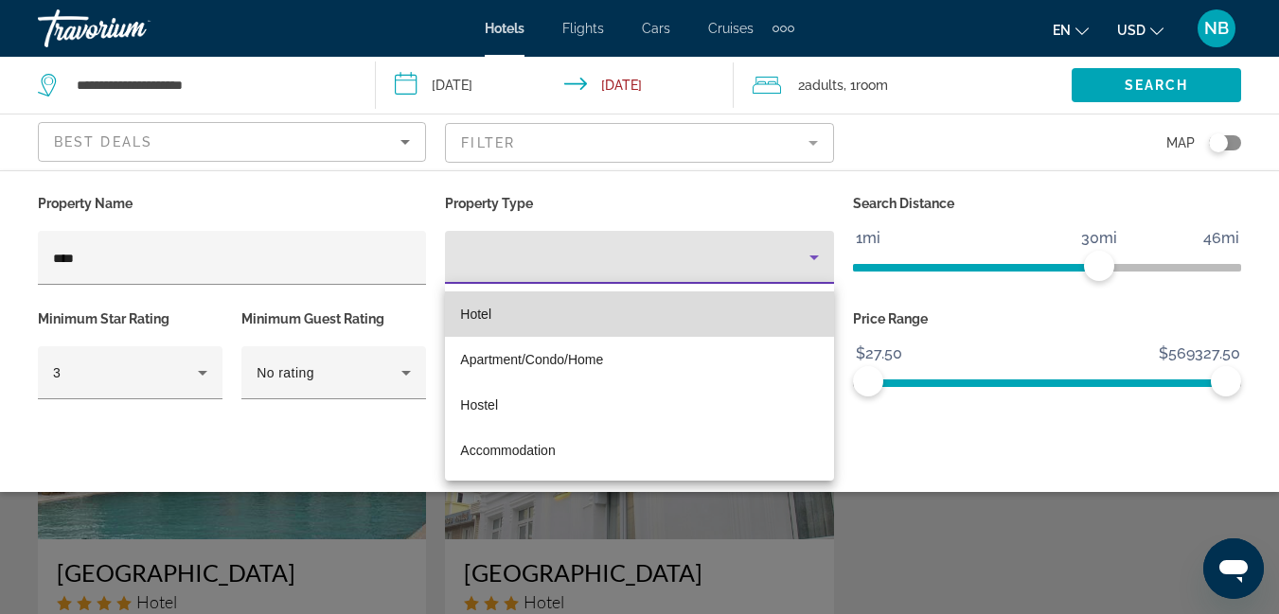
click at [557, 313] on mat-option "Hotel" at bounding box center [639, 314] width 388 height 45
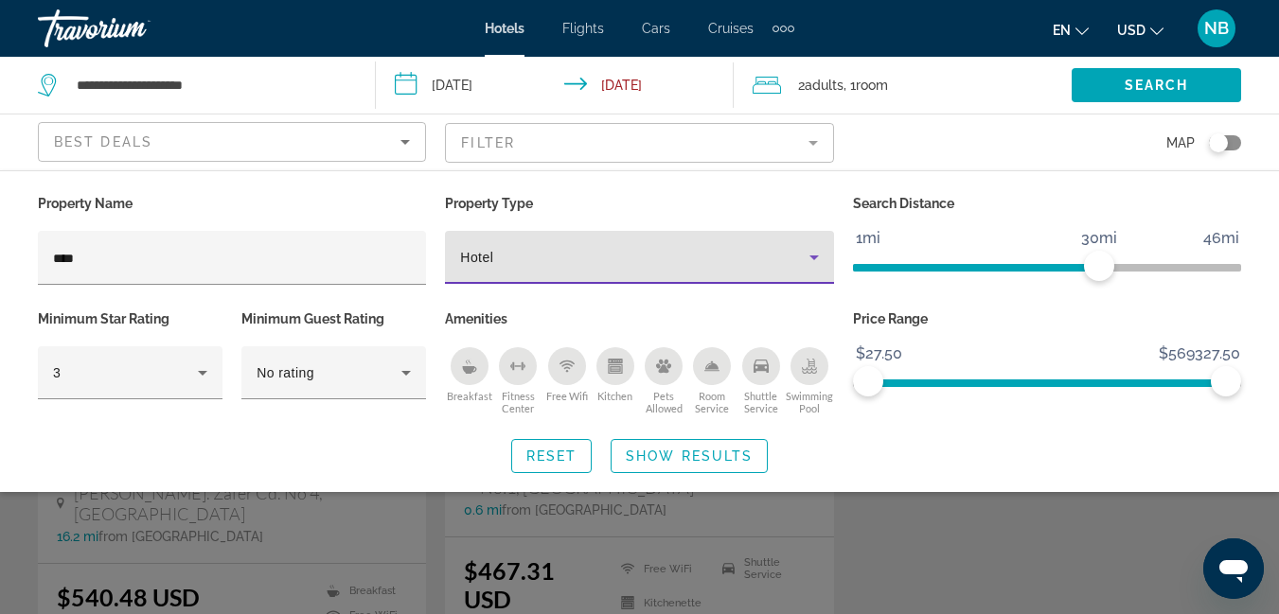
scroll to position [189, 0]
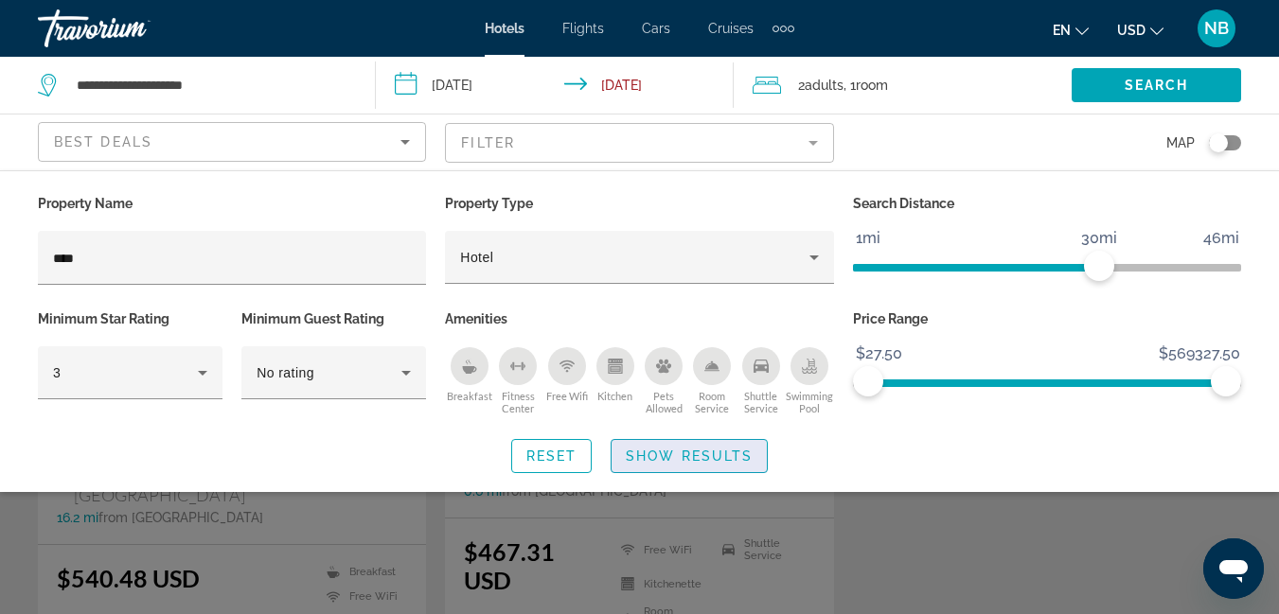
click at [653, 458] on span "Show Results" at bounding box center [689, 456] width 127 height 15
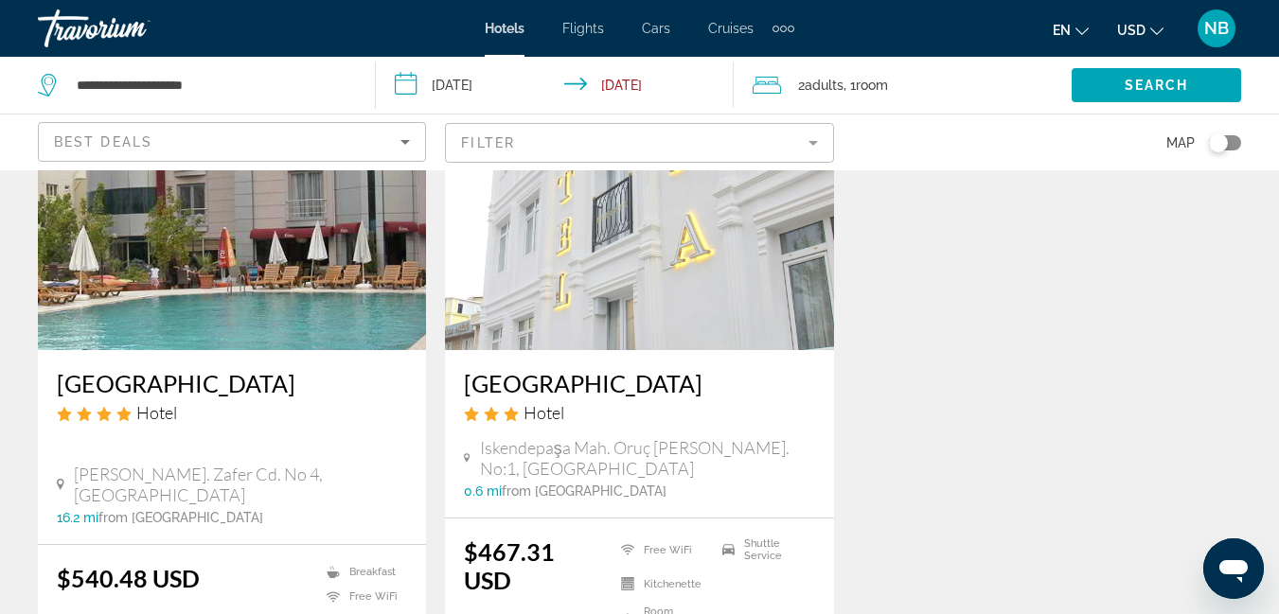
click at [754, 258] on img "Main content" at bounding box center [639, 198] width 388 height 303
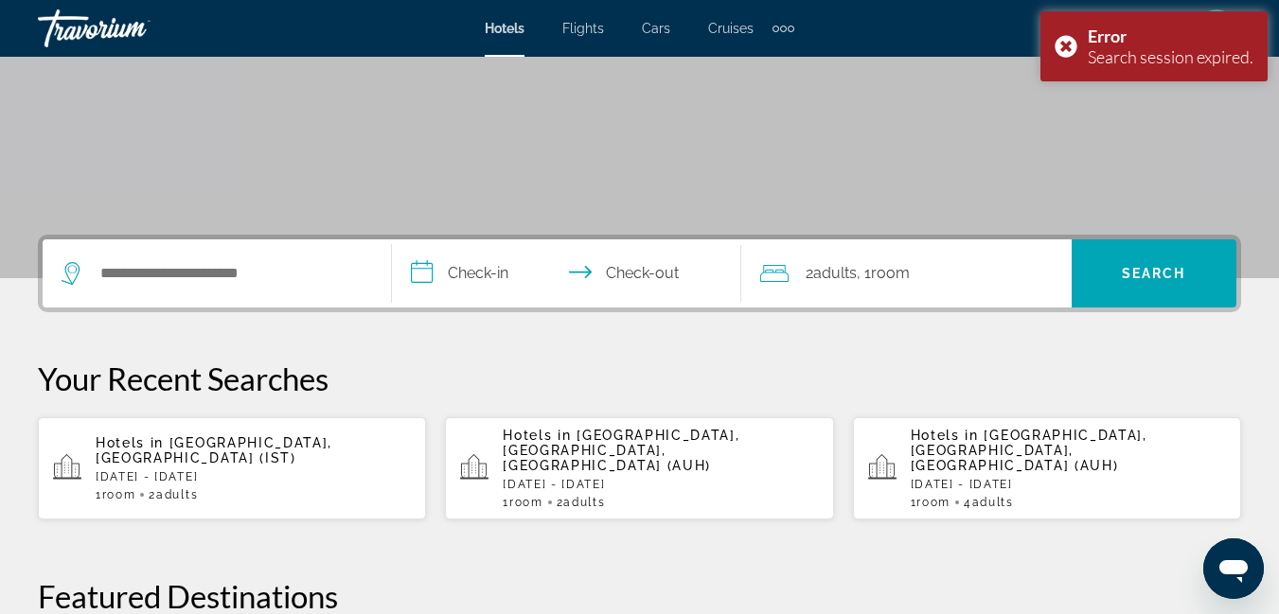
scroll to position [284, 0]
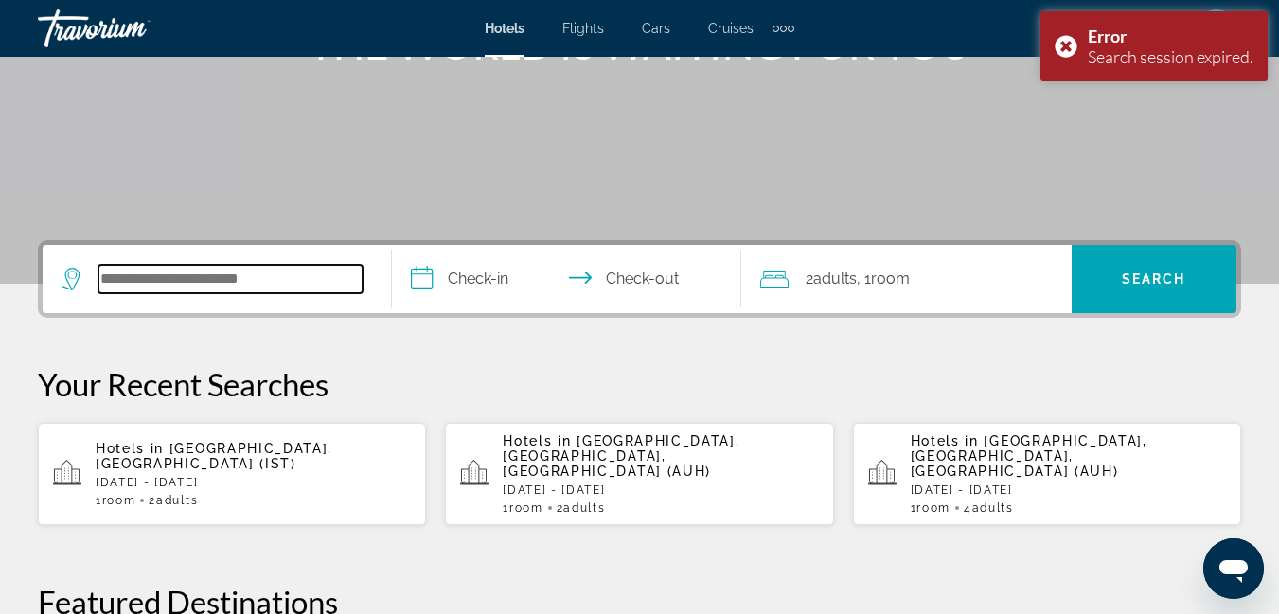
click at [238, 274] on input "Search widget" at bounding box center [230, 279] width 264 height 28
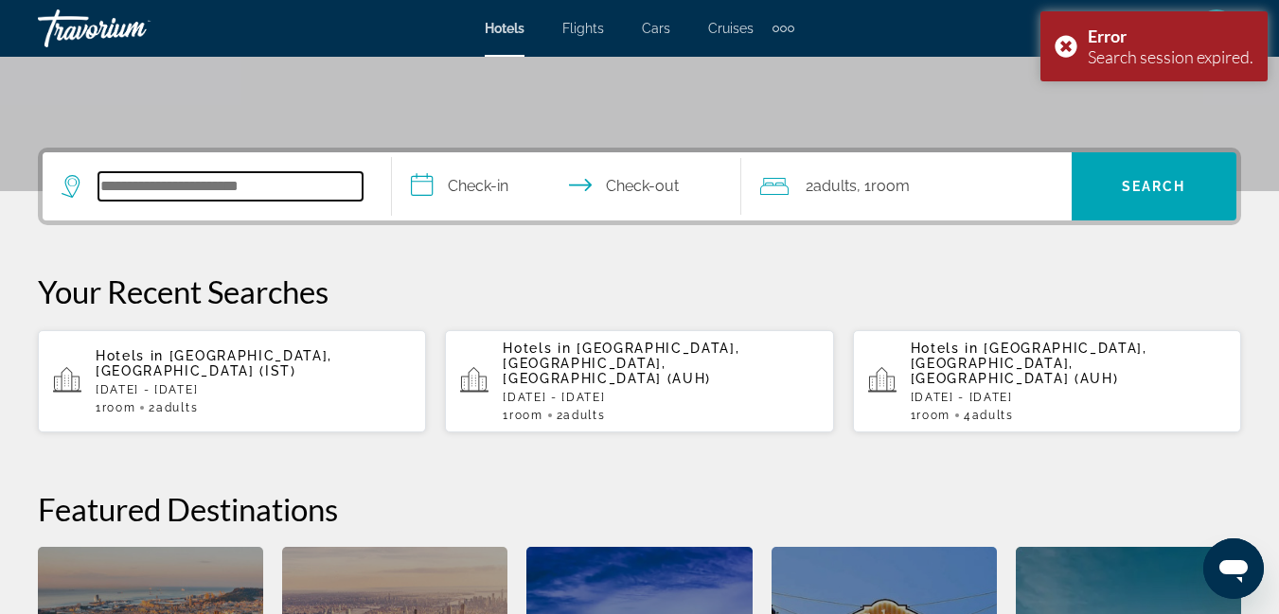
scroll to position [463, 0]
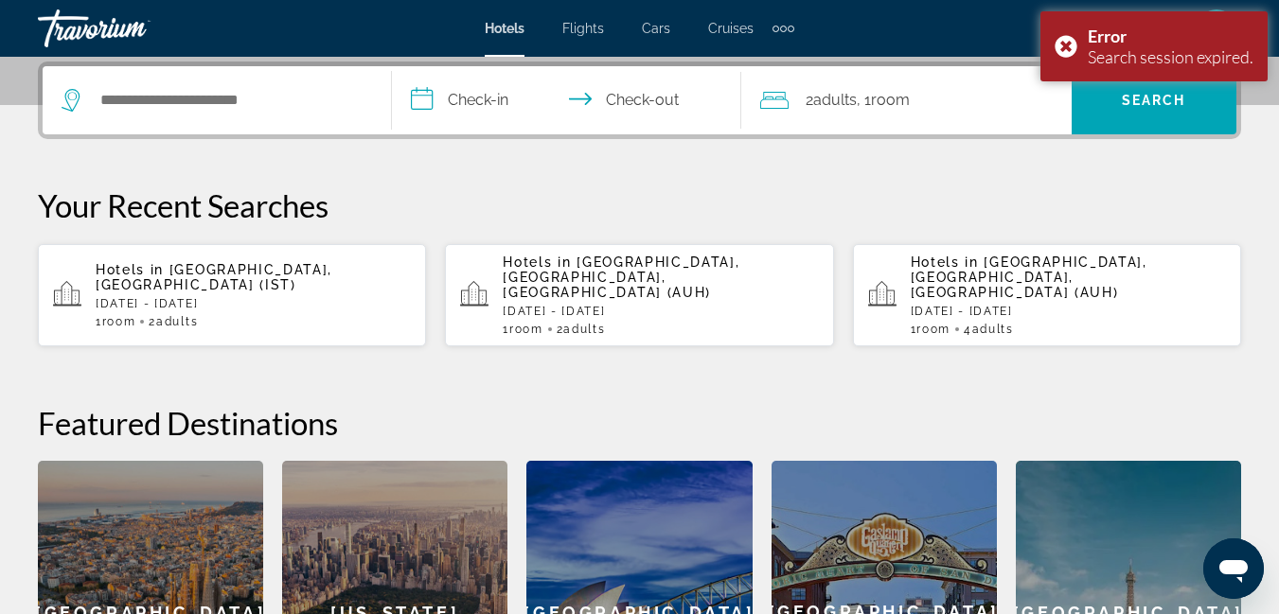
click at [235, 278] on div "Hotels in [GEOGRAPHIC_DATA], [GEOGRAPHIC_DATA] (IST) [DATE] - [DATE] 1 Room roo…" at bounding box center [253, 295] width 315 height 66
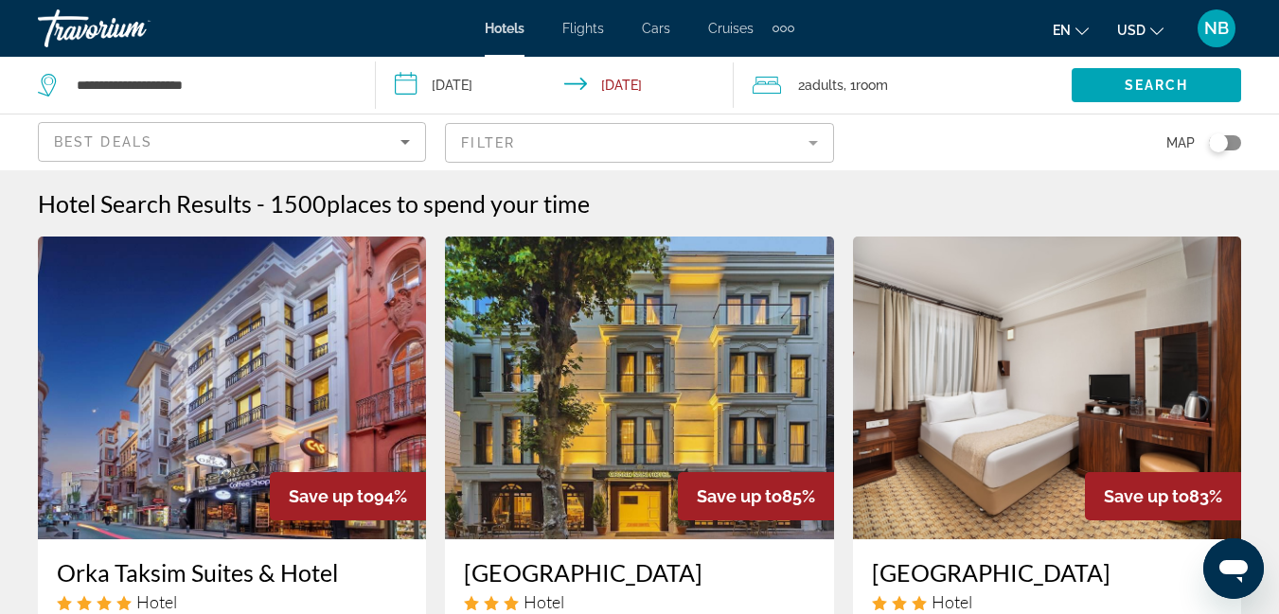
click at [815, 145] on mat-form-field "Filter" at bounding box center [639, 143] width 388 height 40
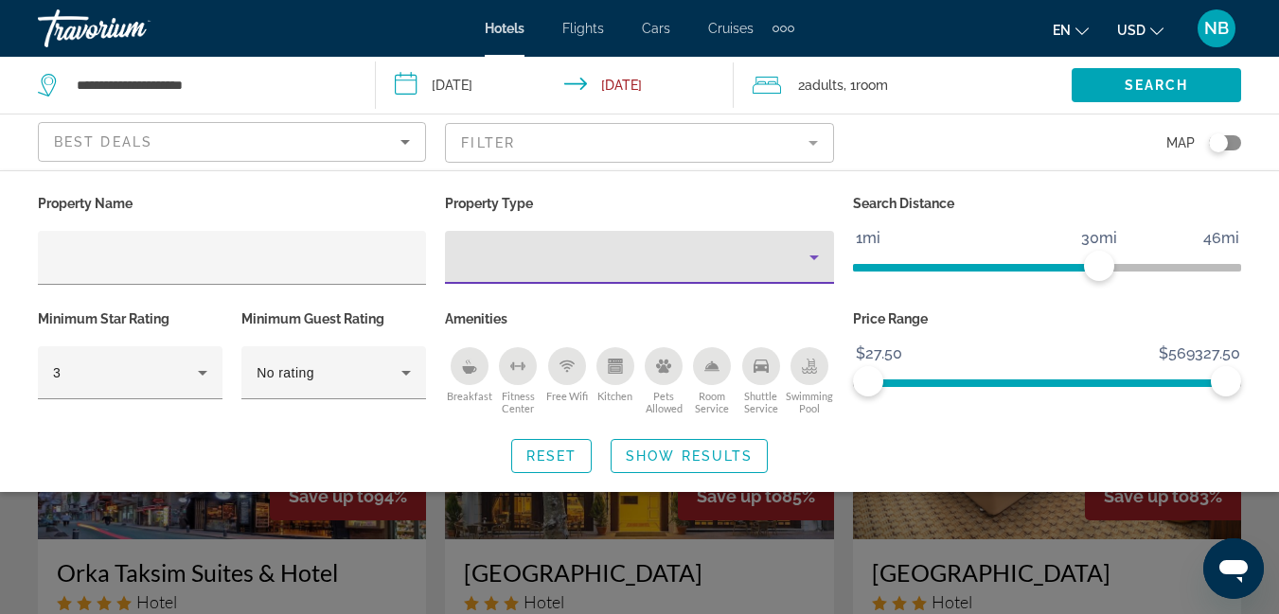
click at [493, 248] on div "Property type" at bounding box center [634, 257] width 348 height 23
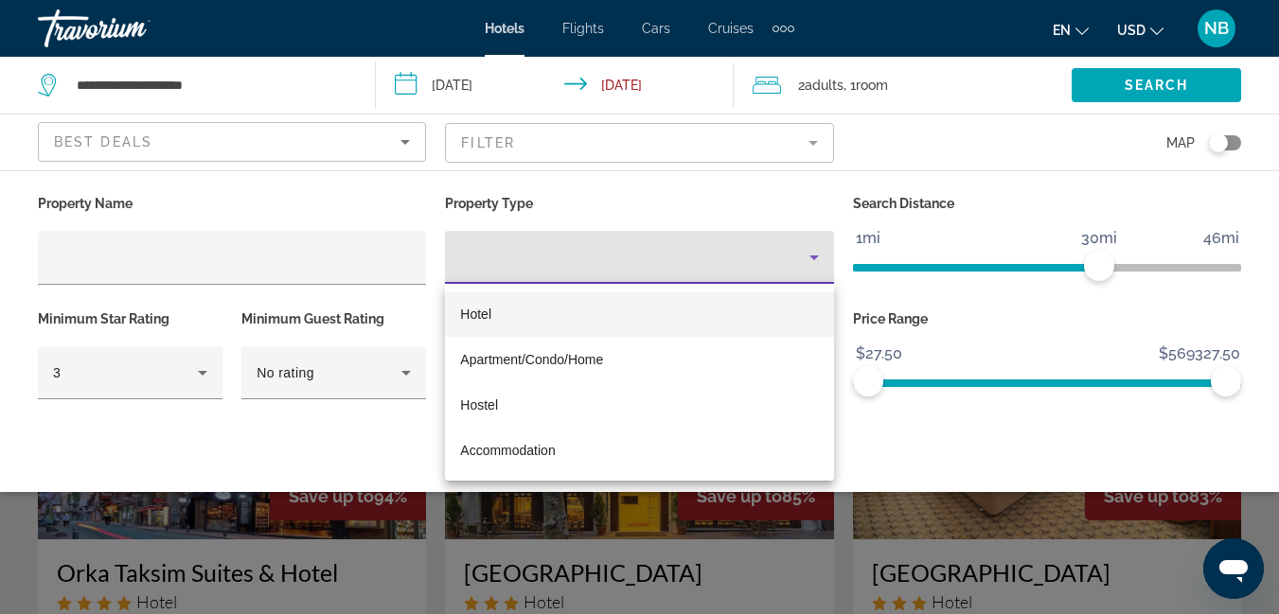
click at [490, 311] on span "Hotel" at bounding box center [475, 314] width 31 height 15
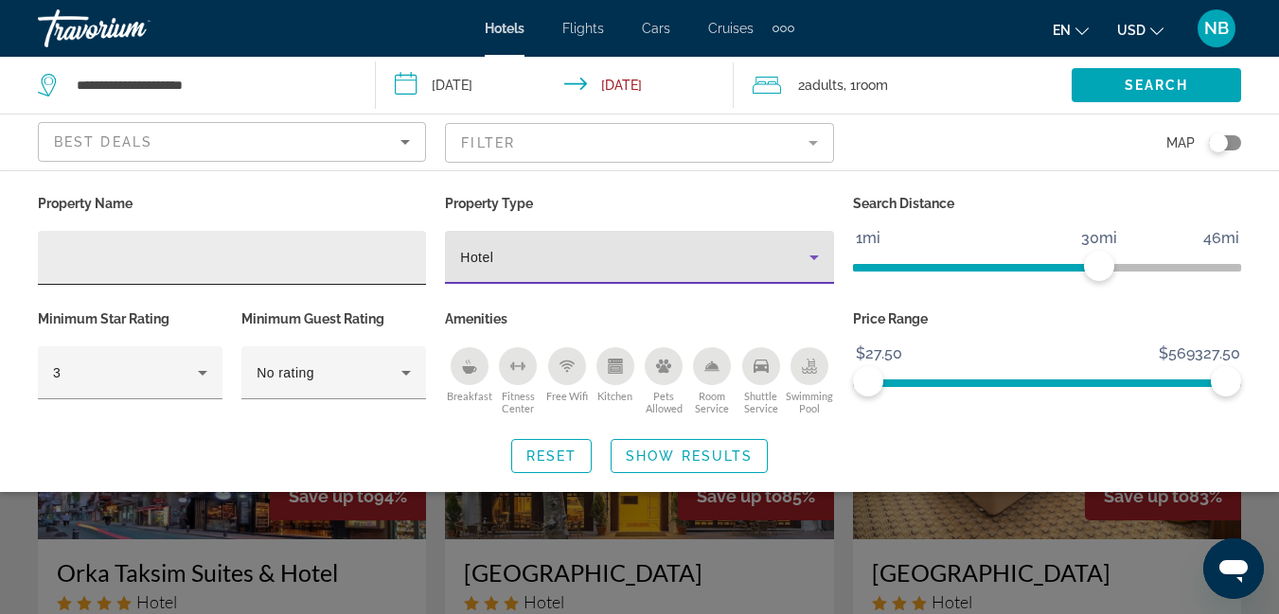
click at [81, 244] on div "Hotel Filters" at bounding box center [232, 258] width 358 height 54
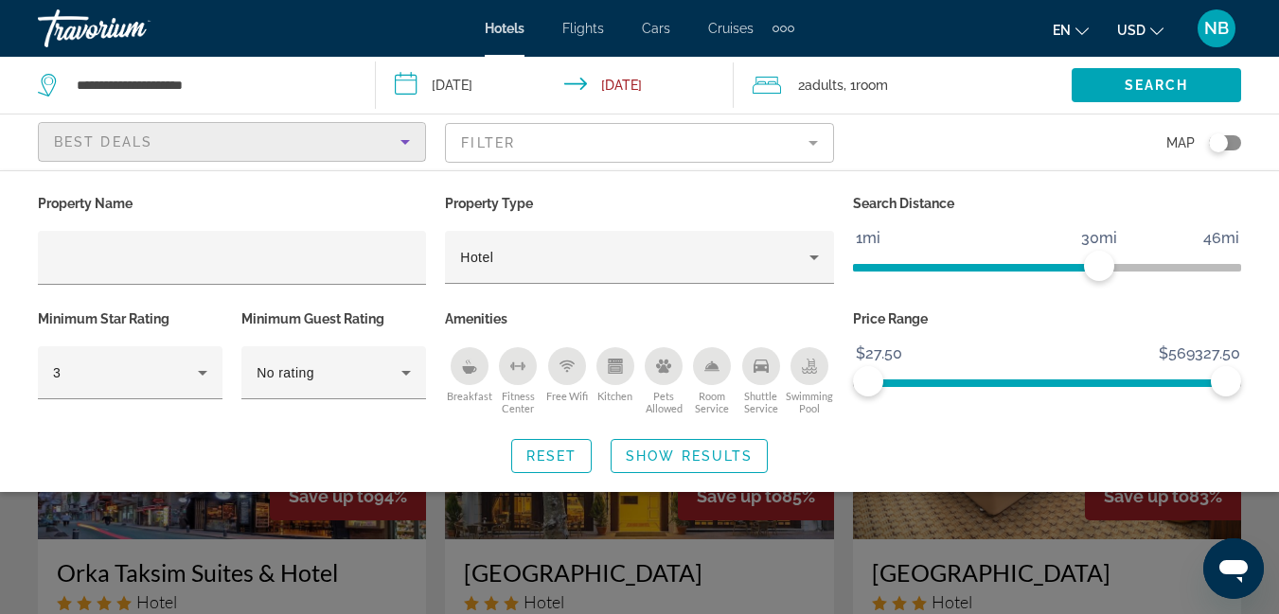
click at [411, 140] on icon "Sort by" at bounding box center [405, 142] width 23 height 23
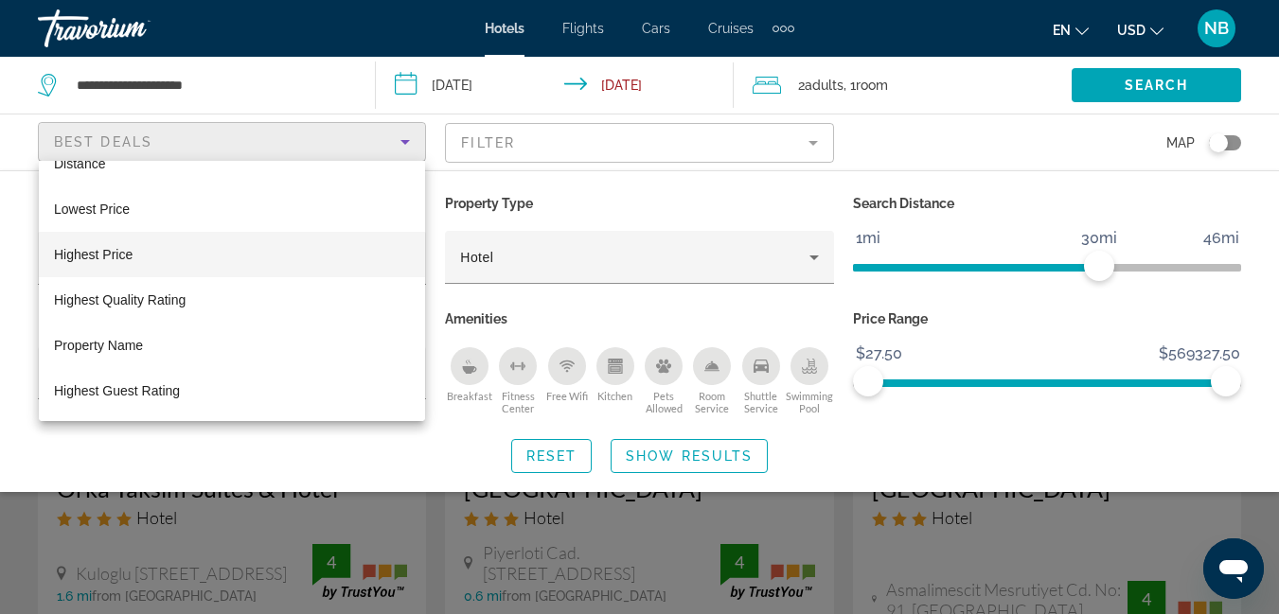
scroll to position [284, 0]
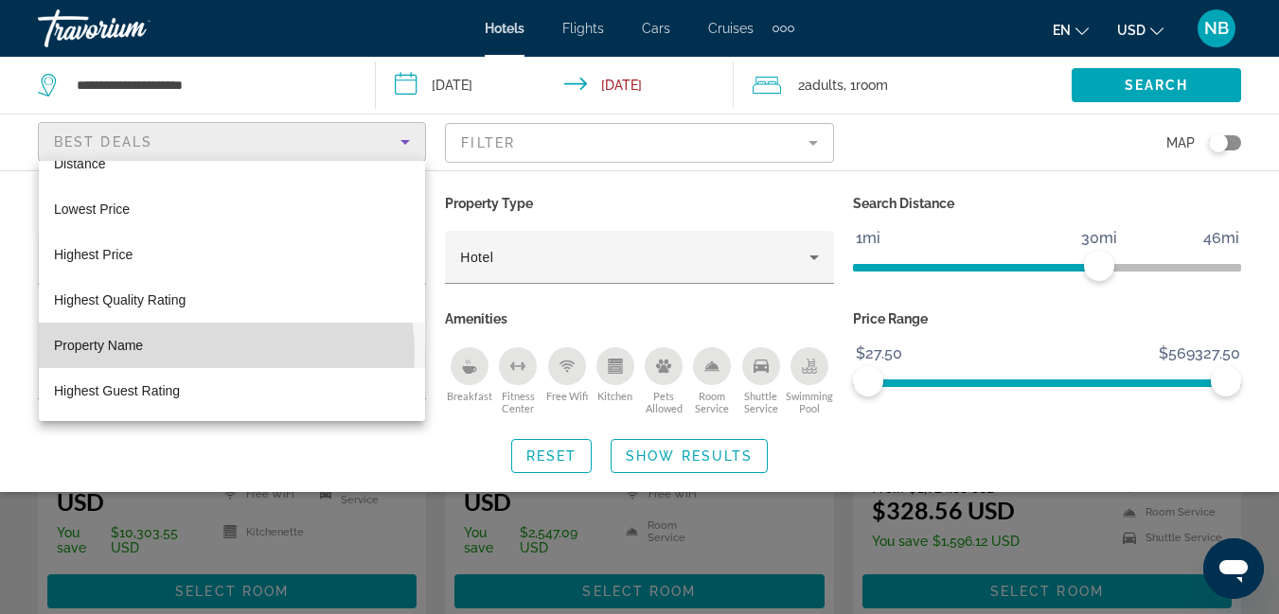
click at [225, 353] on mat-option "Property Name" at bounding box center [232, 345] width 386 height 45
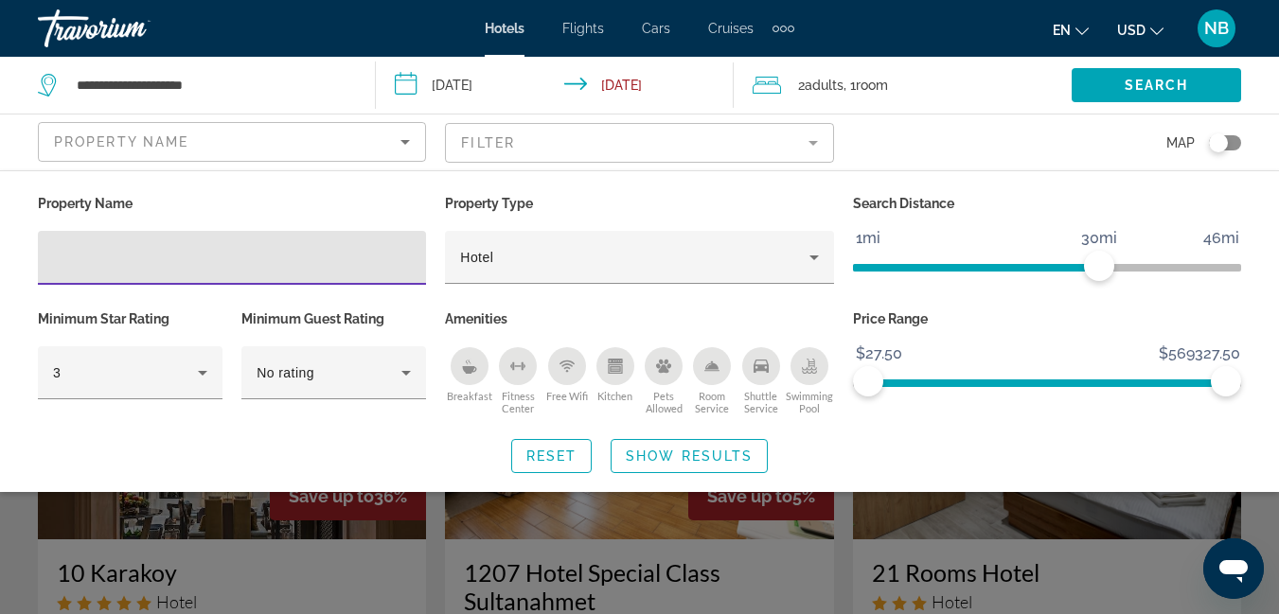
click at [67, 265] on input "Hotel Filters" at bounding box center [232, 258] width 358 height 23
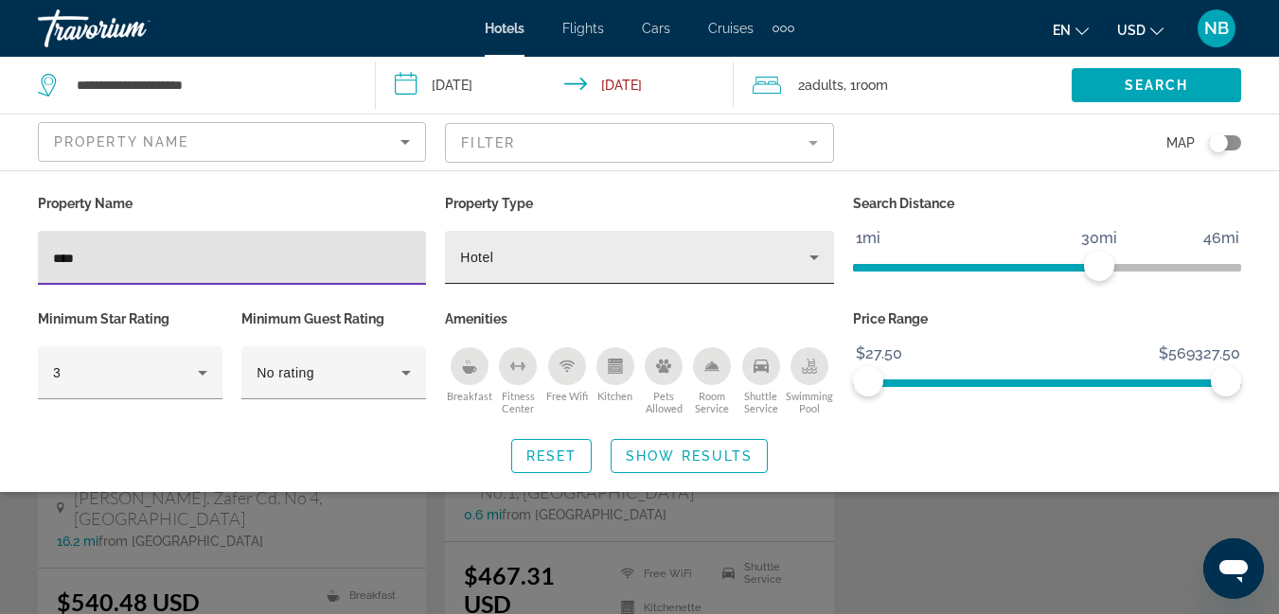
scroll to position [189, 0]
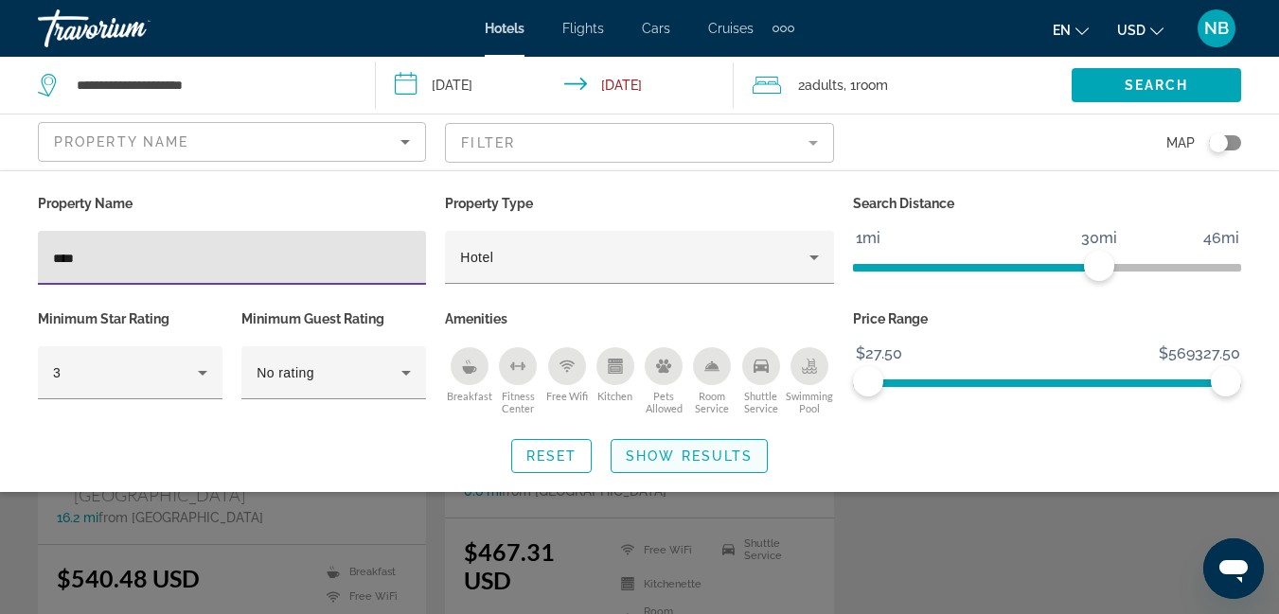
type input "****"
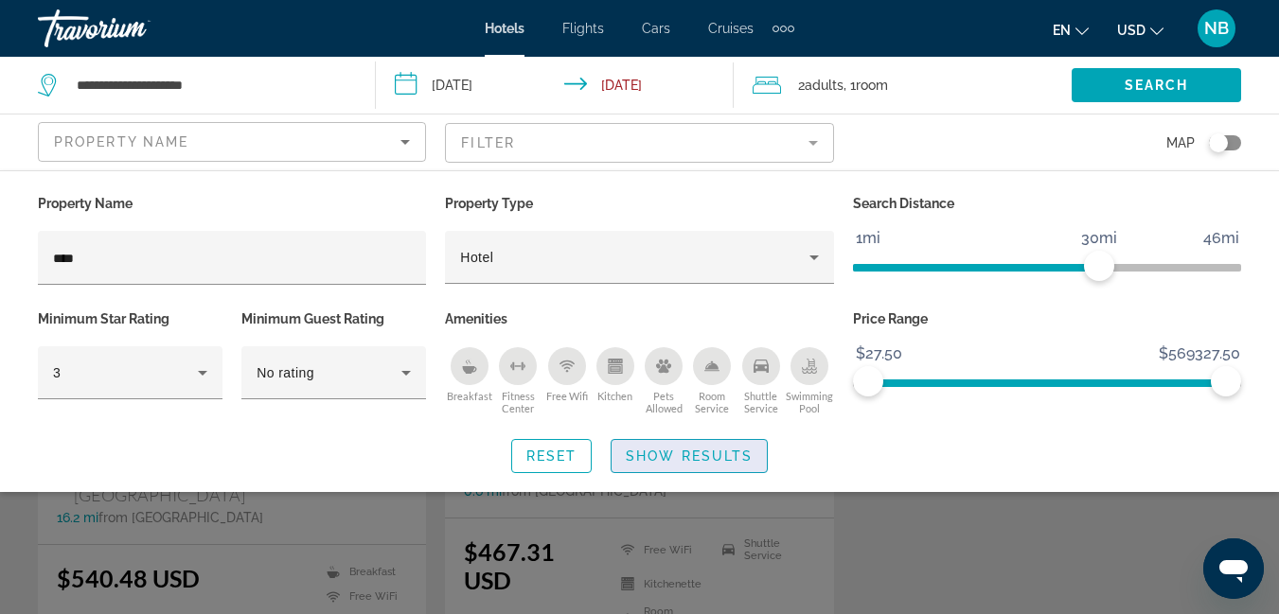
click at [680, 457] on span "Show Results" at bounding box center [689, 456] width 127 height 15
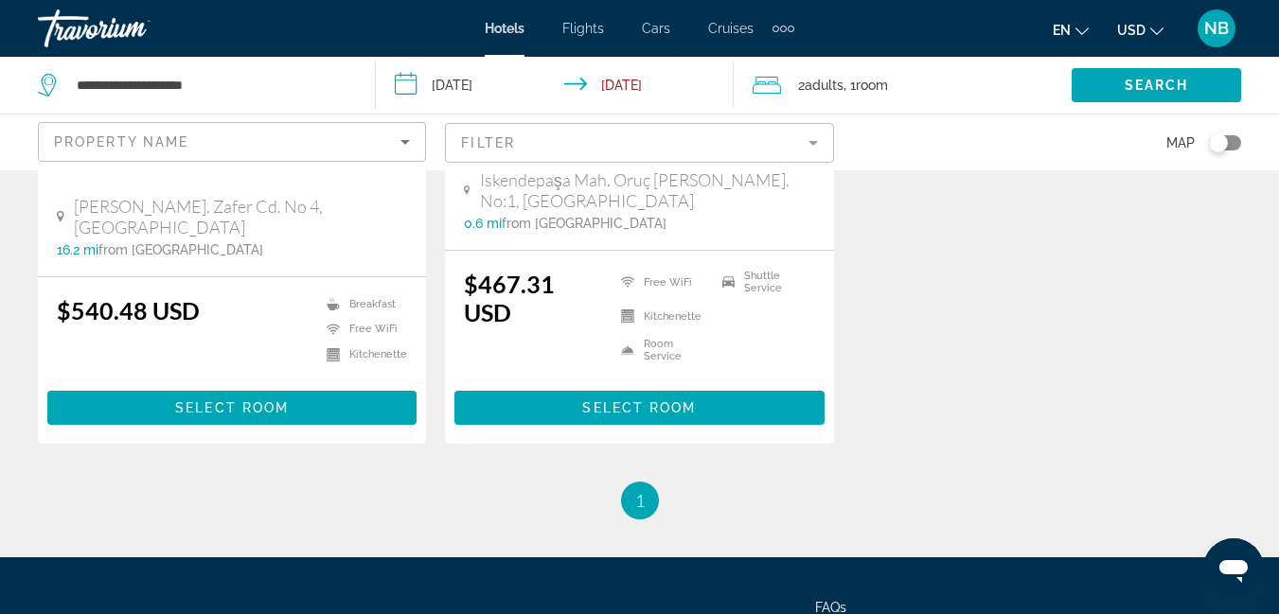
scroll to position [473, 0]
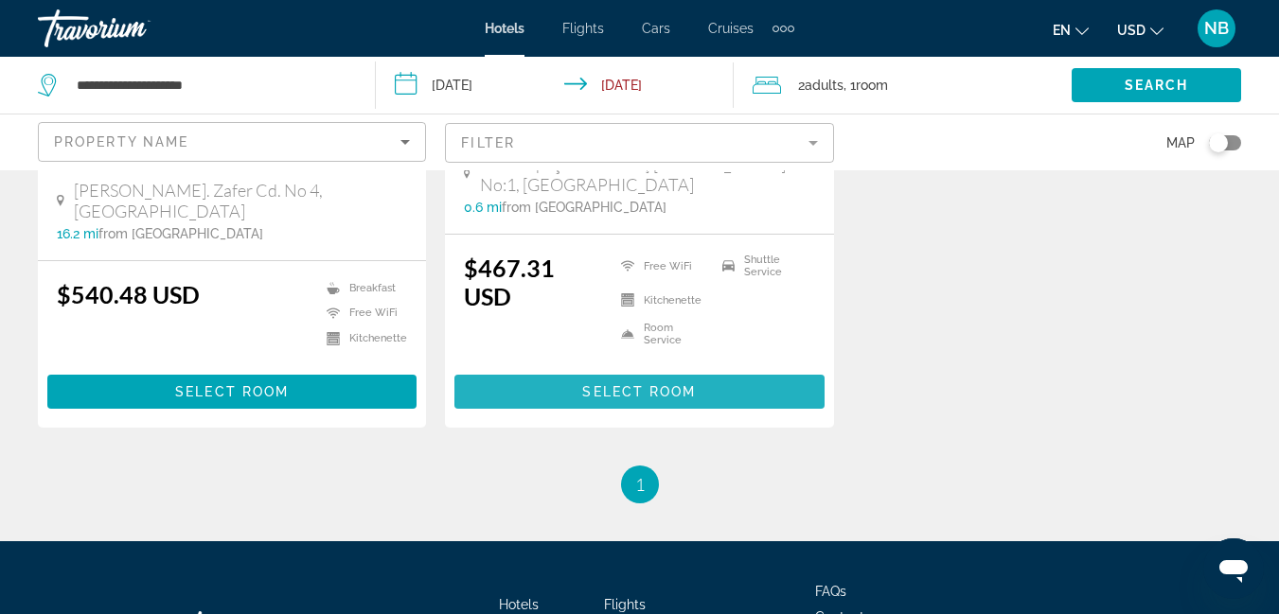
click at [677, 391] on span "Select Room" at bounding box center [639, 391] width 114 height 15
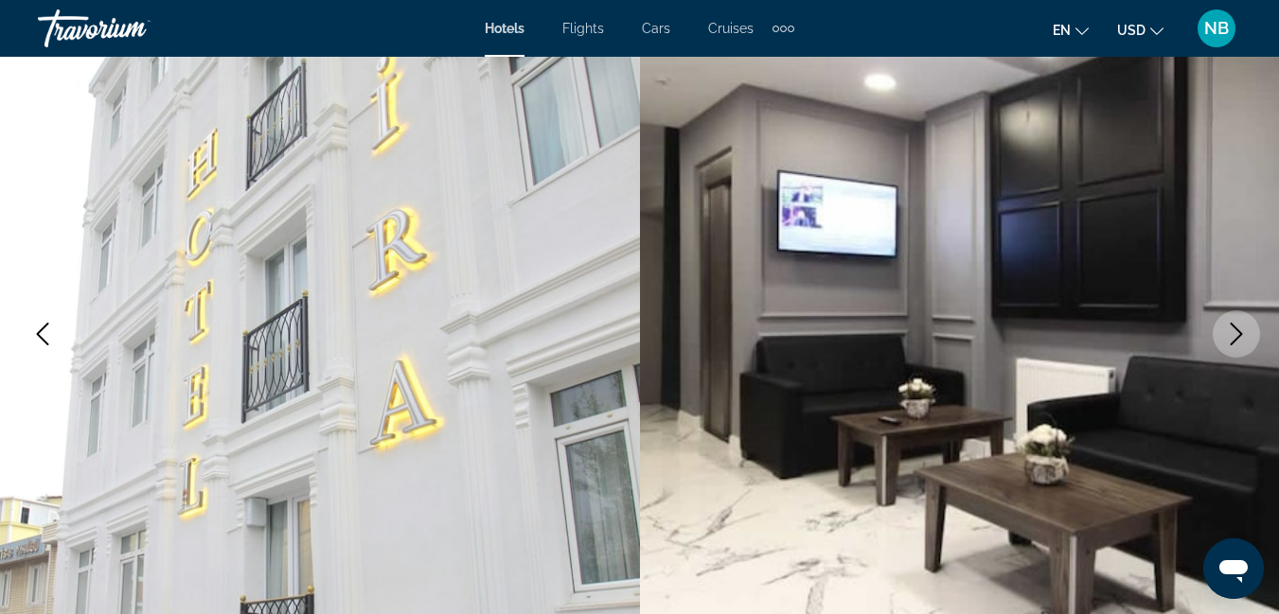
scroll to position [757, 0]
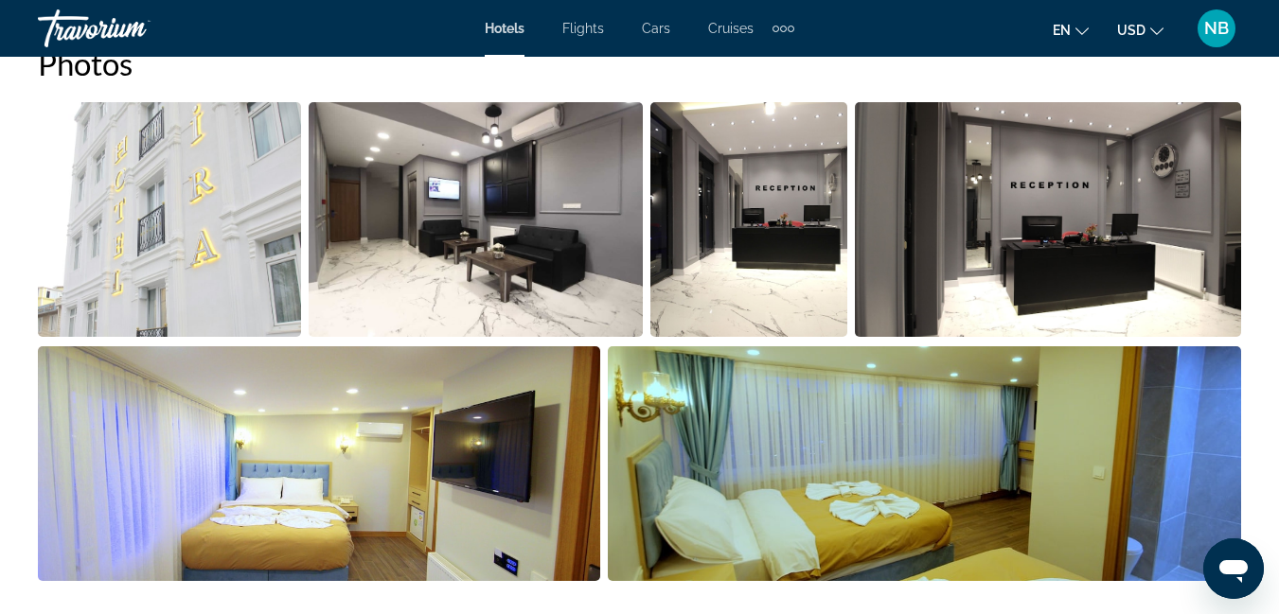
scroll to position [1420, 0]
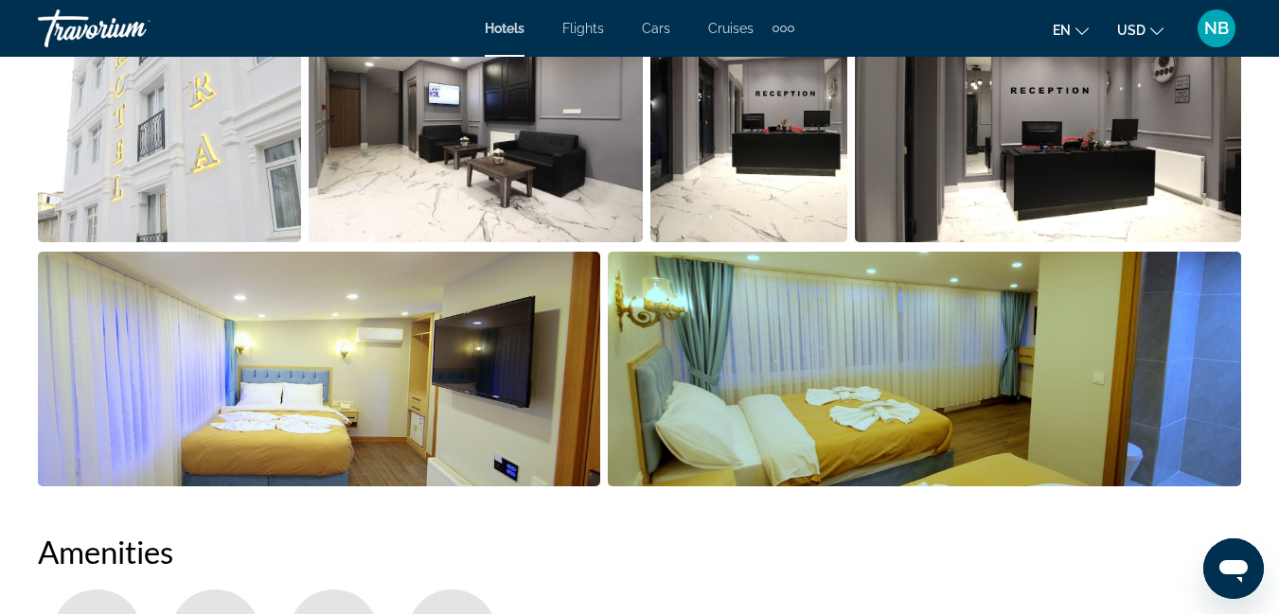
click at [738, 413] on img "Open full-screen image slider" at bounding box center [924, 369] width 633 height 235
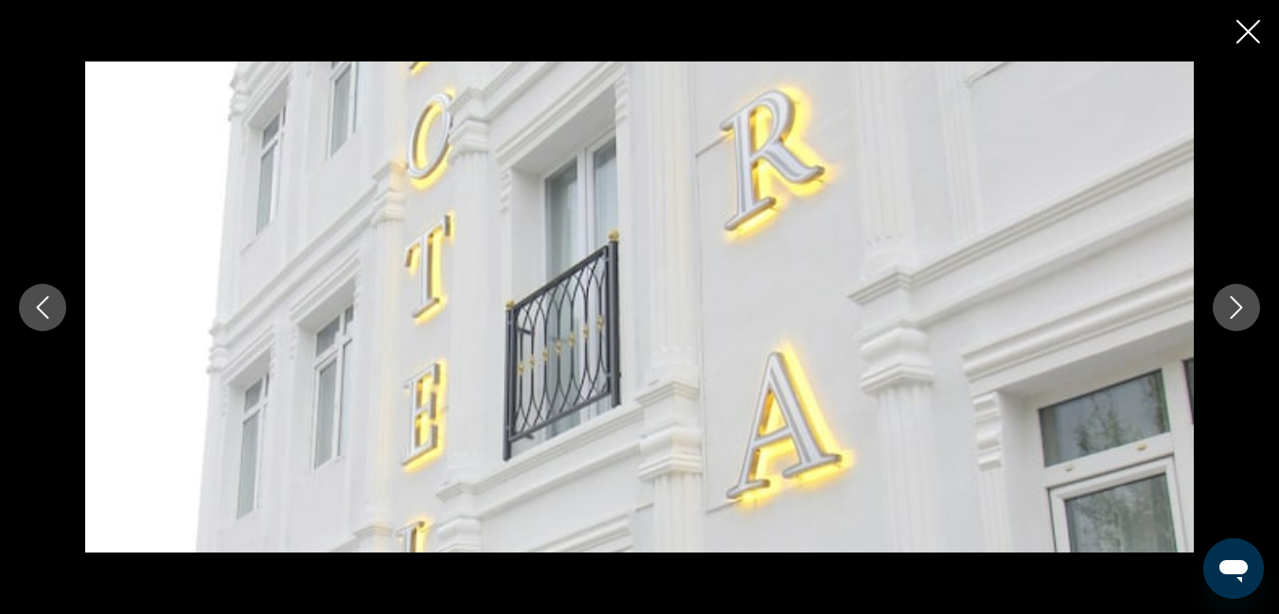
click at [1237, 303] on icon "Next image" at bounding box center [1237, 307] width 12 height 23
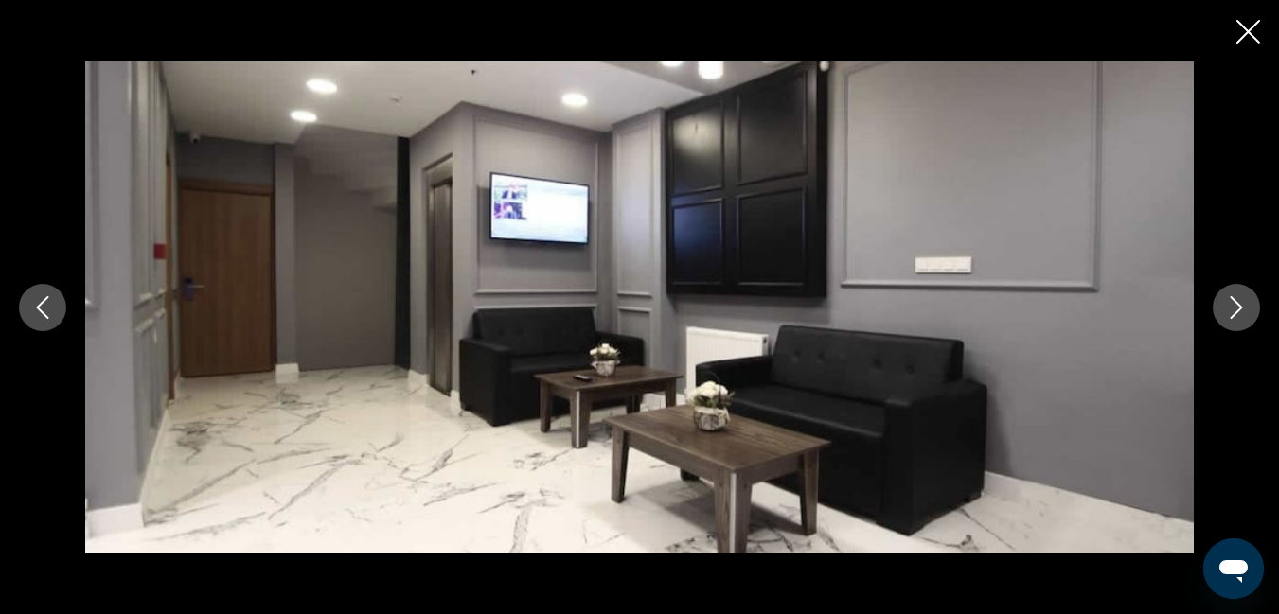
click at [1237, 303] on icon "Next image" at bounding box center [1237, 307] width 12 height 23
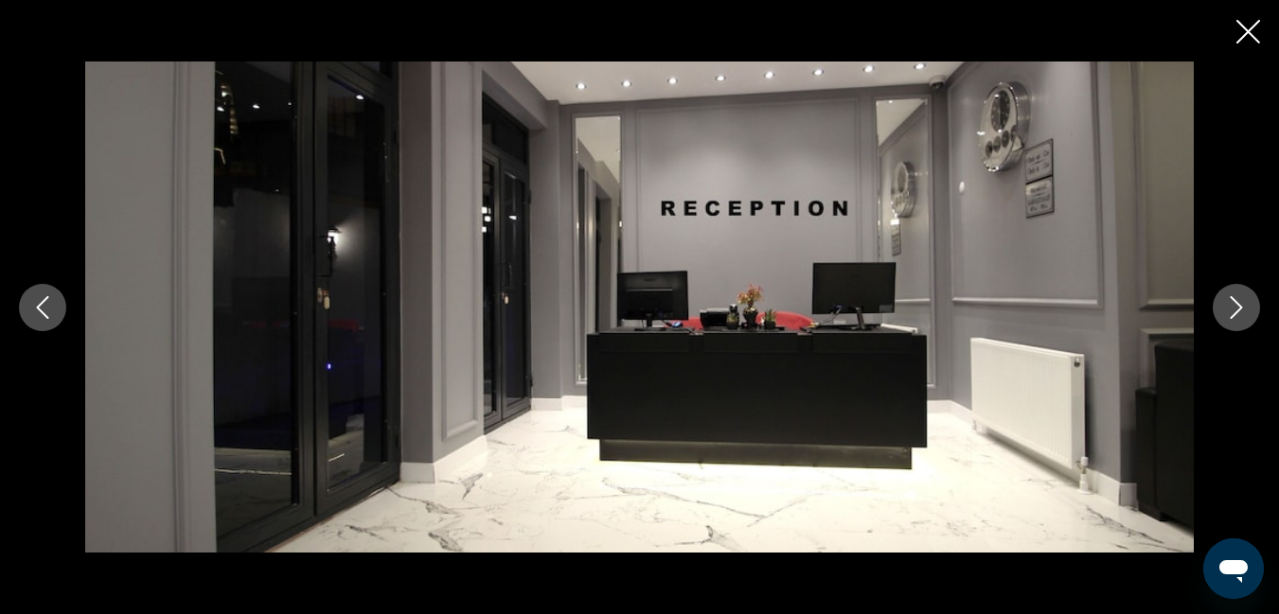
click at [1236, 301] on icon "Next image" at bounding box center [1237, 307] width 12 height 23
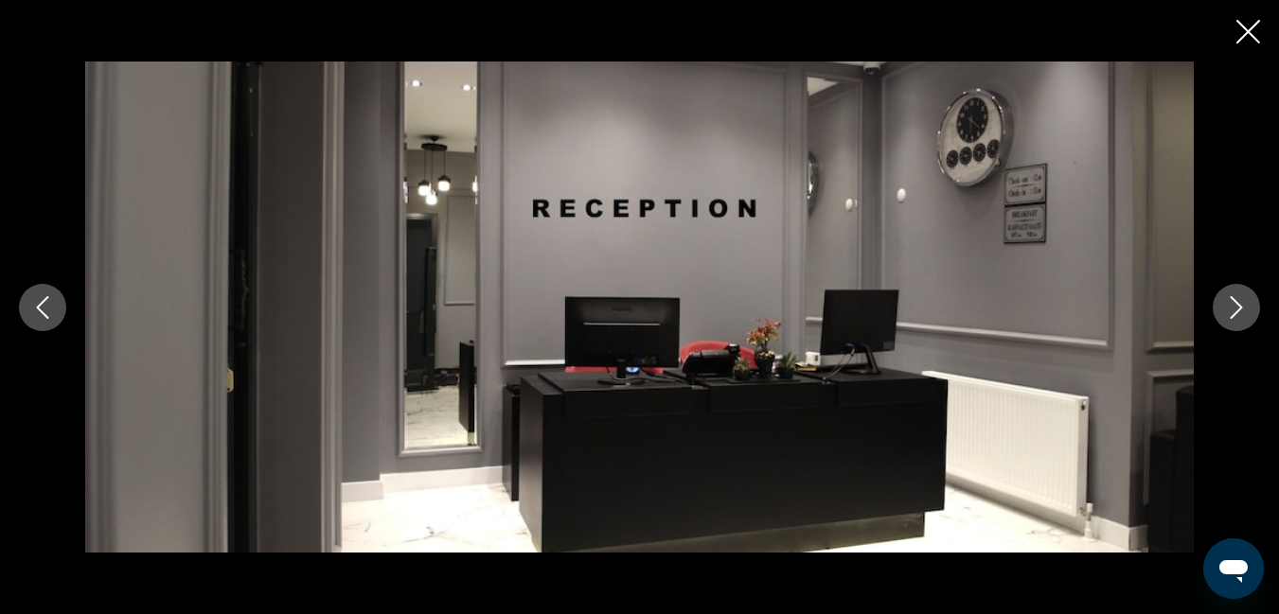
click at [1236, 301] on icon "Next image" at bounding box center [1237, 307] width 12 height 23
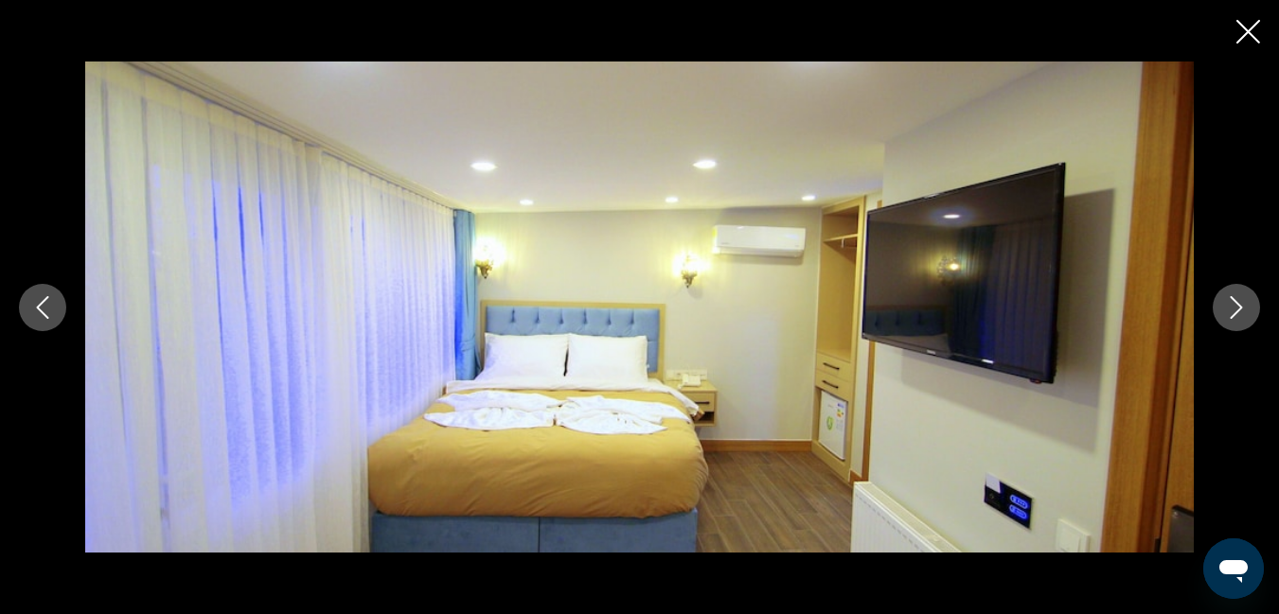
click at [1236, 301] on icon "Next image" at bounding box center [1237, 307] width 12 height 23
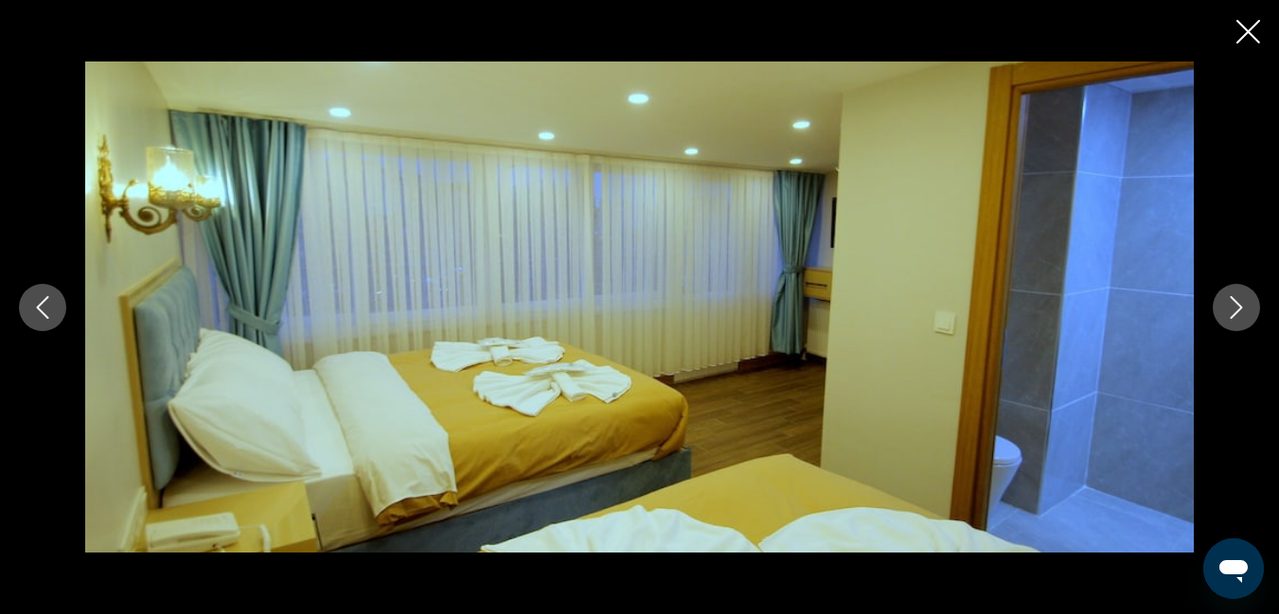
click at [1236, 301] on icon "Next image" at bounding box center [1237, 307] width 12 height 23
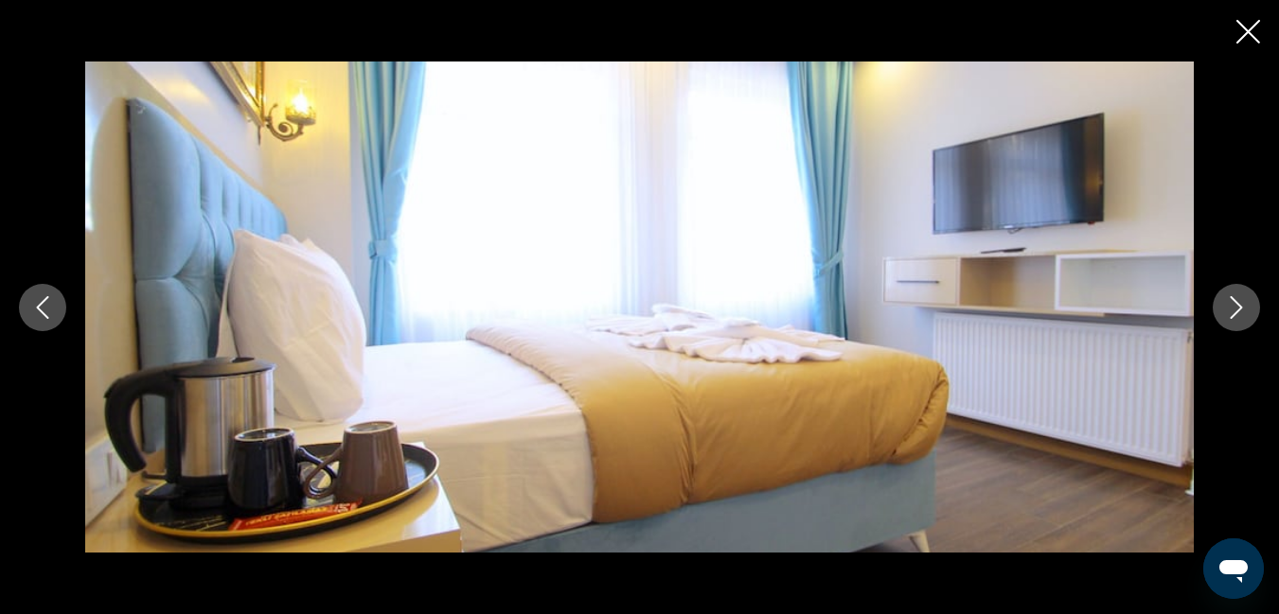
click at [1226, 305] on icon "Next image" at bounding box center [1236, 307] width 23 height 23
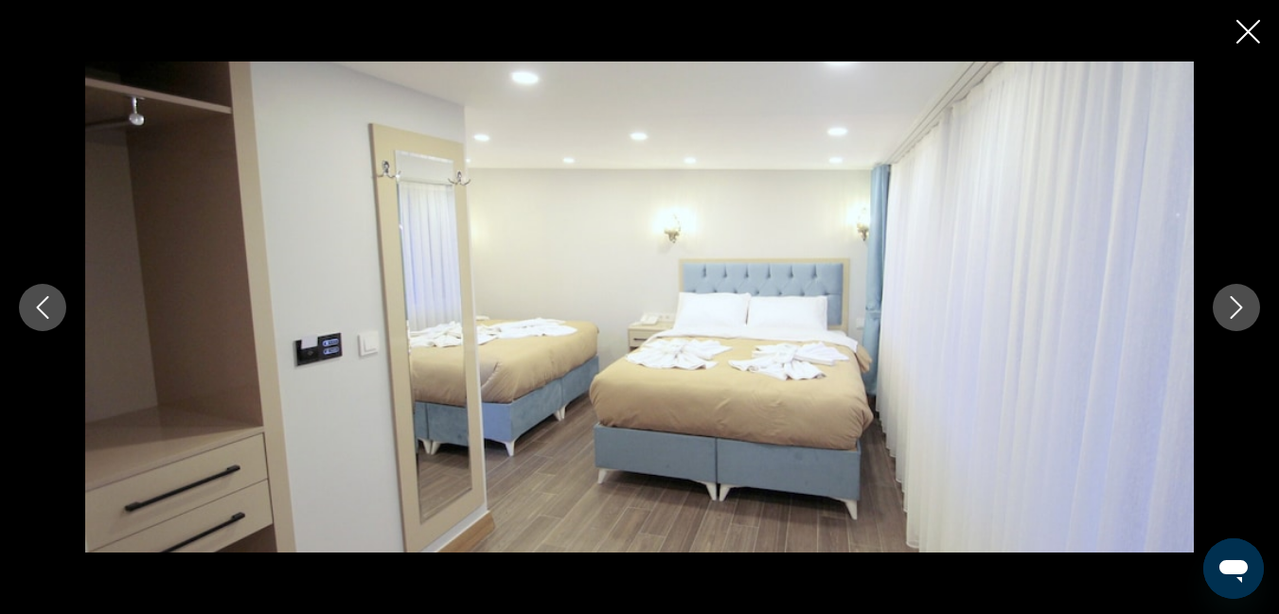
click at [1240, 315] on icon "Next image" at bounding box center [1236, 307] width 23 height 23
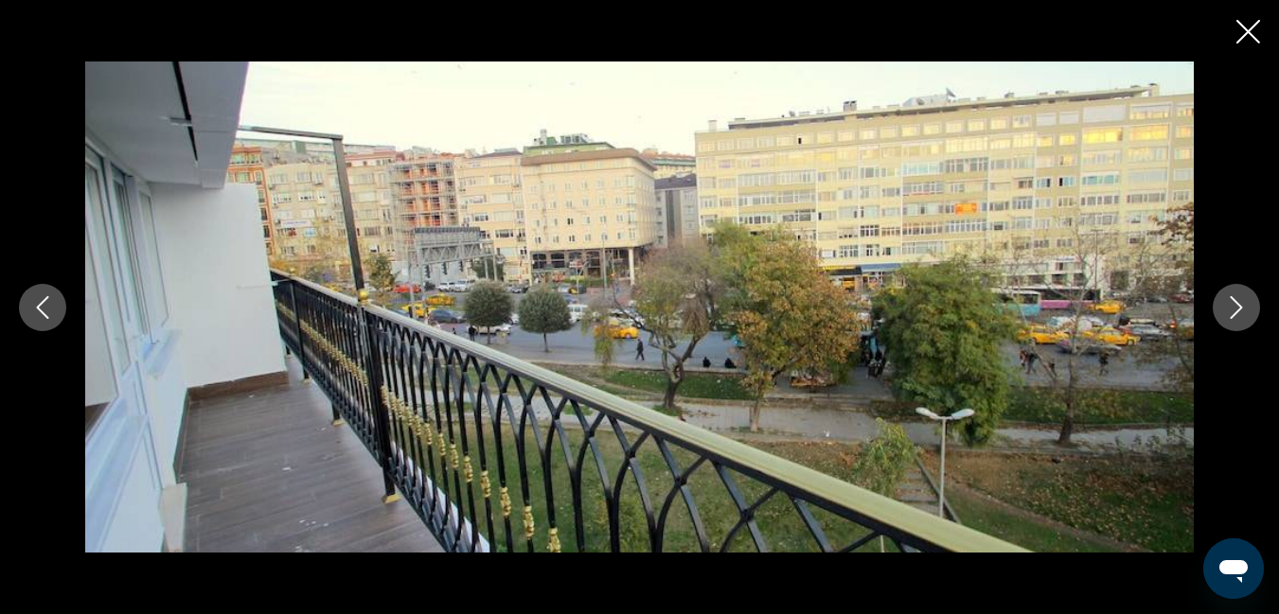
click at [1240, 314] on icon "Next image" at bounding box center [1236, 307] width 23 height 23
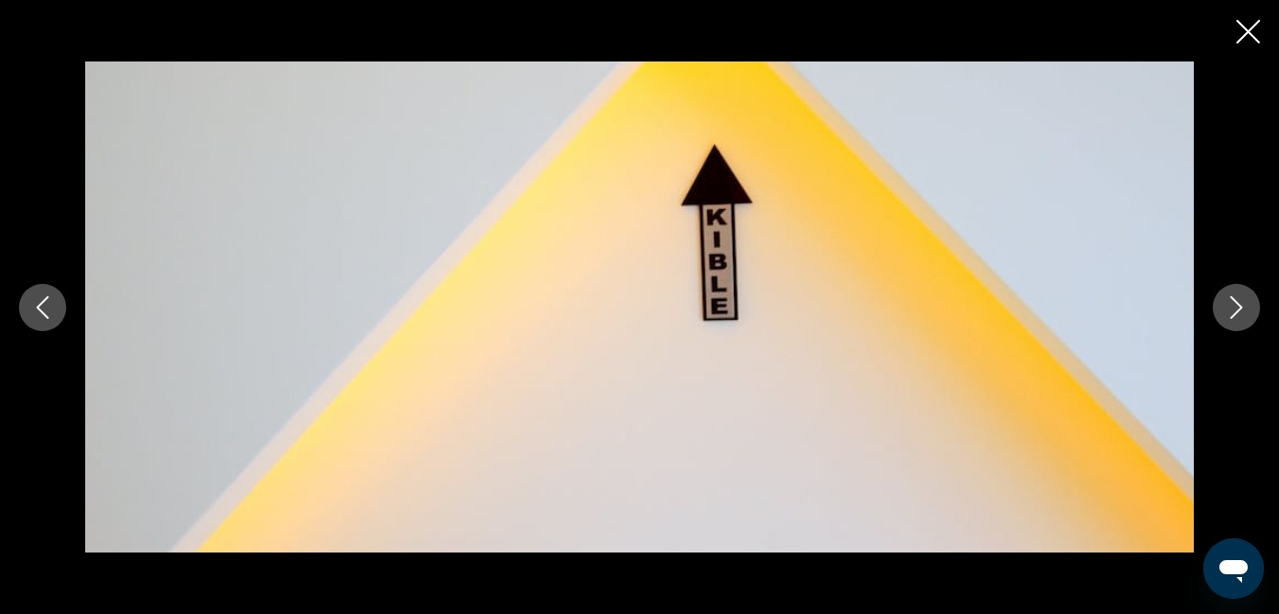
click at [1240, 313] on icon "Next image" at bounding box center [1236, 307] width 23 height 23
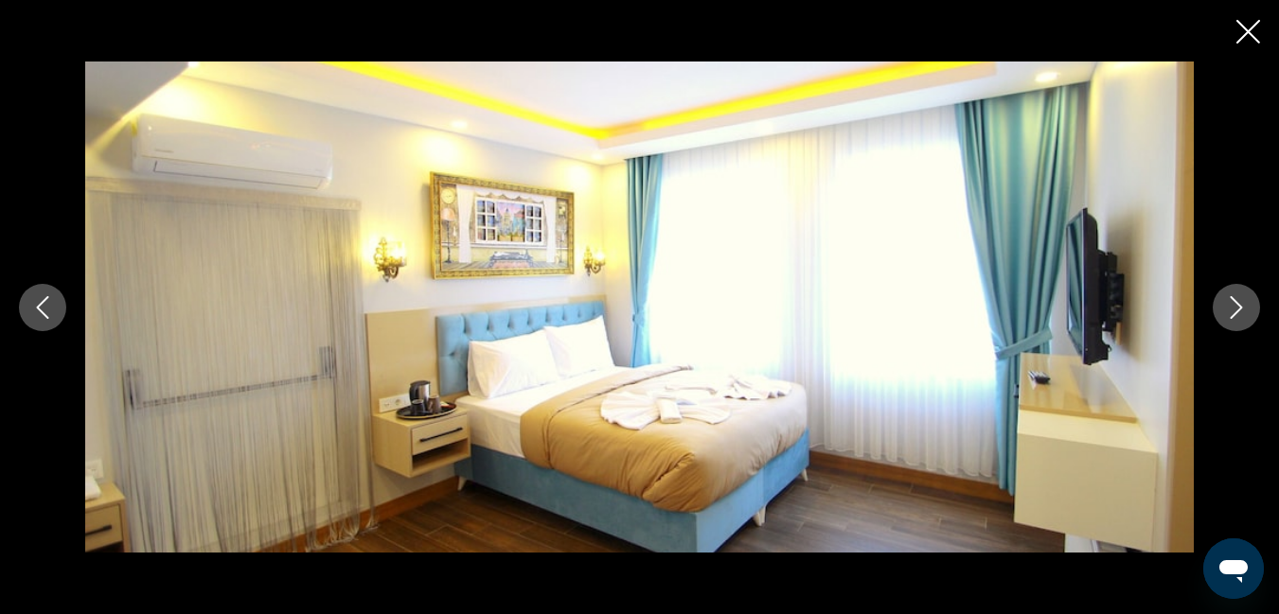
click at [1240, 313] on icon "Next image" at bounding box center [1236, 307] width 23 height 23
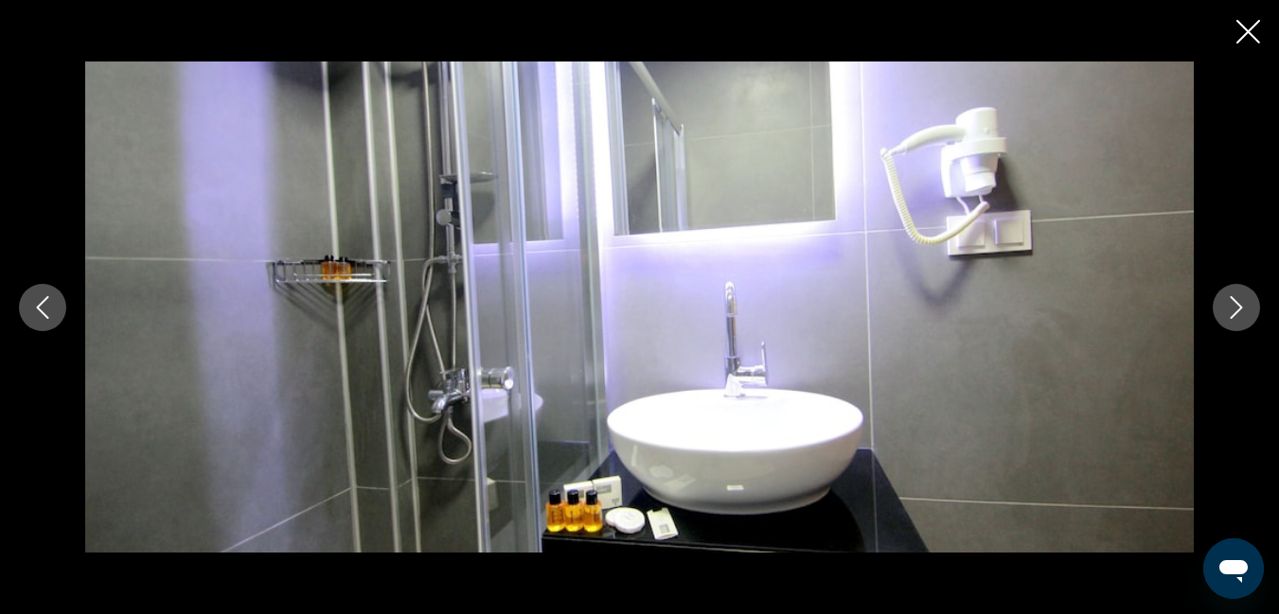
click at [1240, 313] on icon "Next image" at bounding box center [1236, 307] width 23 height 23
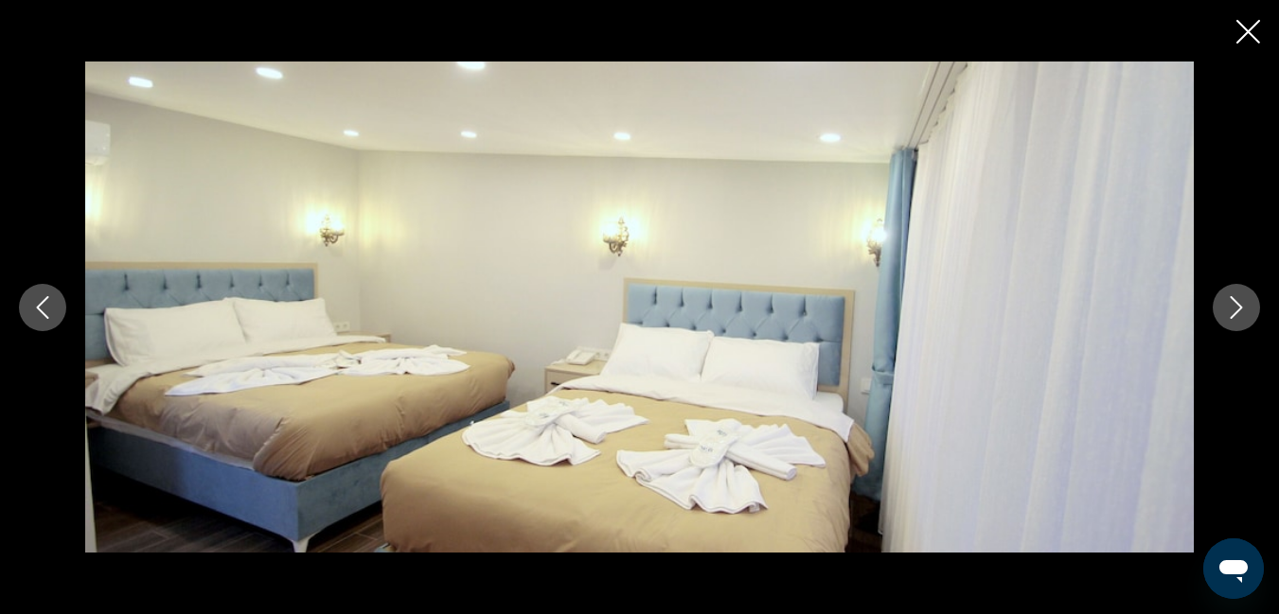
click at [1240, 313] on icon "Next image" at bounding box center [1236, 307] width 23 height 23
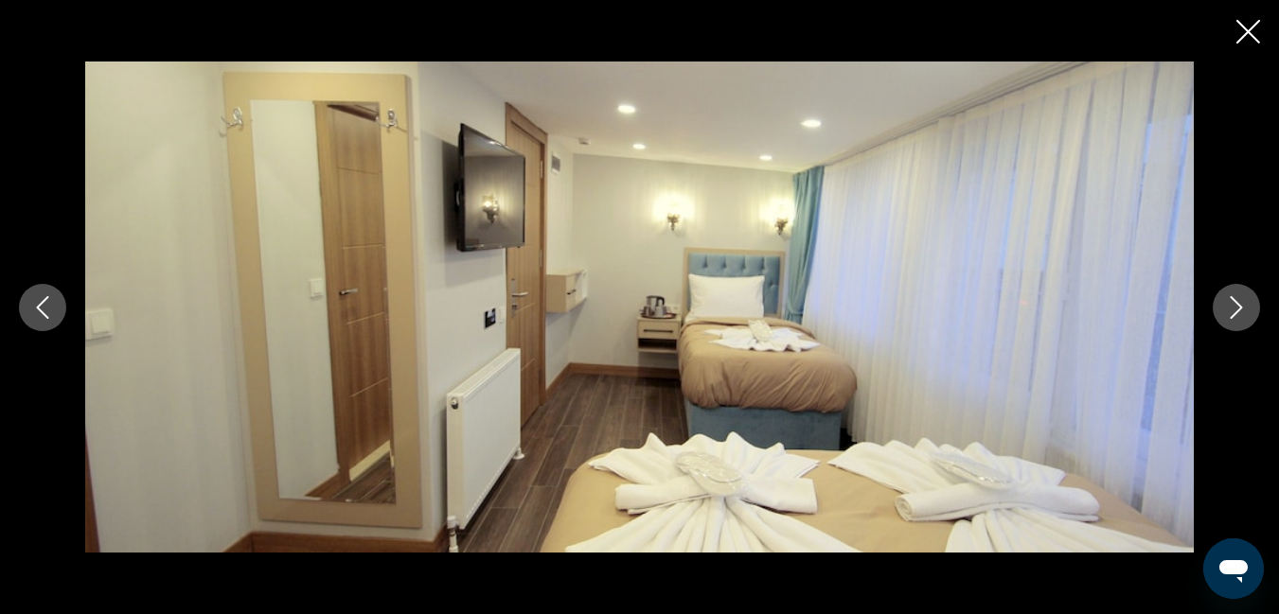
click at [1240, 313] on icon "Next image" at bounding box center [1236, 307] width 23 height 23
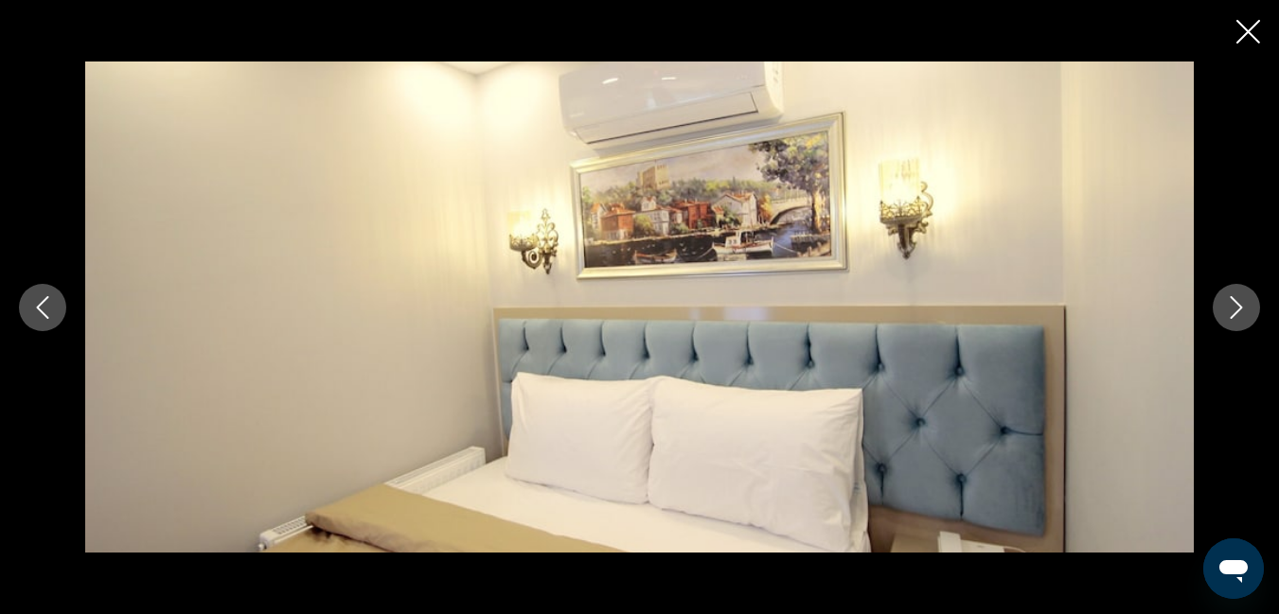
click at [1223, 311] on button "Next image" at bounding box center [1236, 307] width 47 height 47
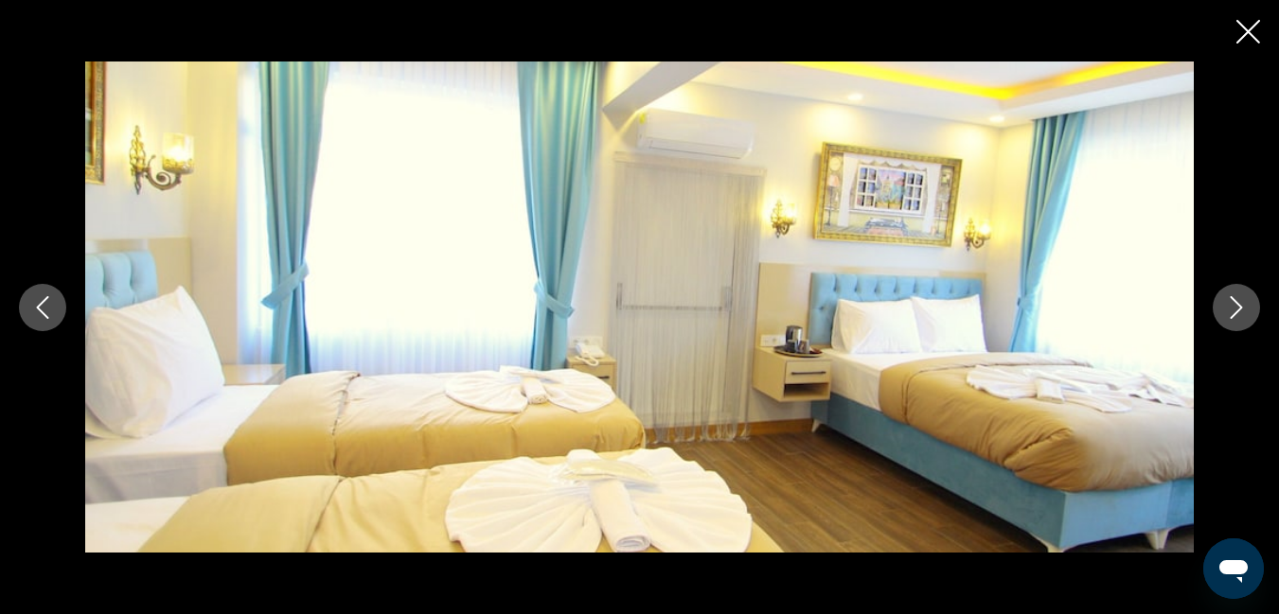
click at [1232, 312] on icon "Next image" at bounding box center [1236, 307] width 23 height 23
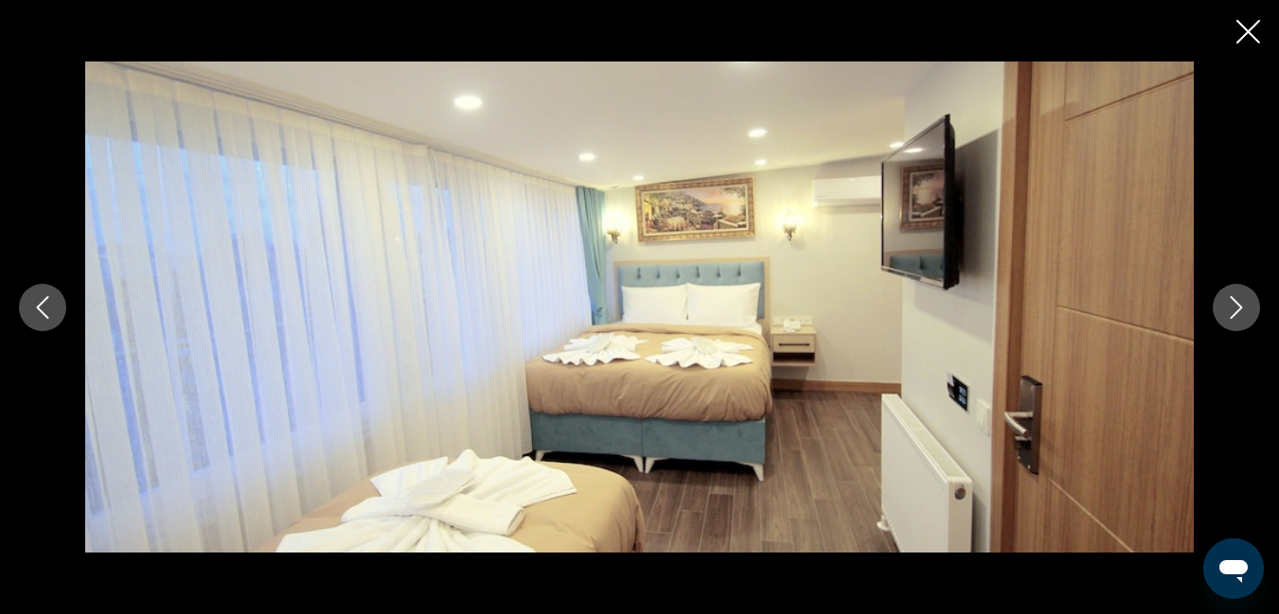
click at [1232, 312] on icon "Next image" at bounding box center [1236, 307] width 23 height 23
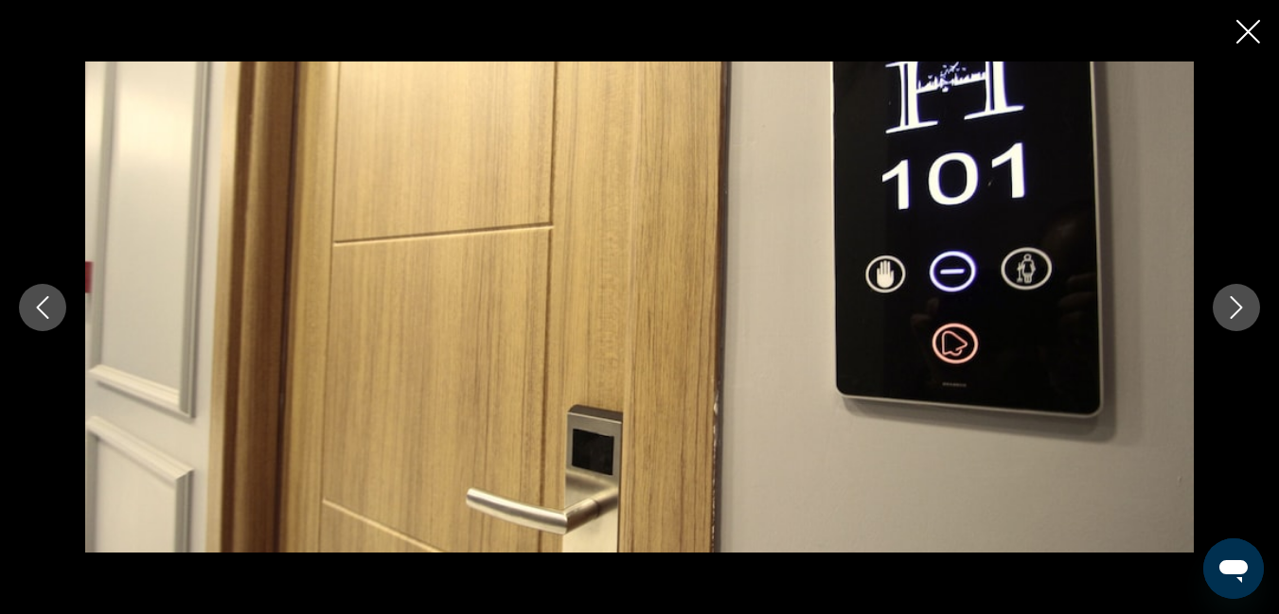
click at [1232, 312] on icon "Next image" at bounding box center [1236, 307] width 23 height 23
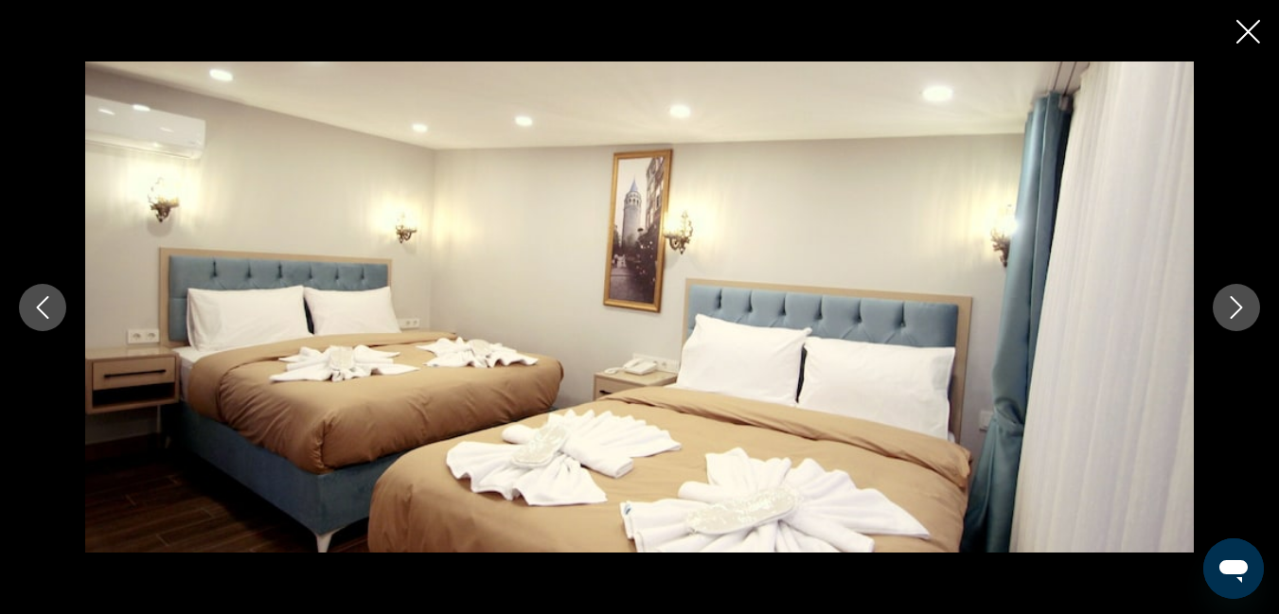
click at [1232, 312] on icon "Next image" at bounding box center [1236, 307] width 23 height 23
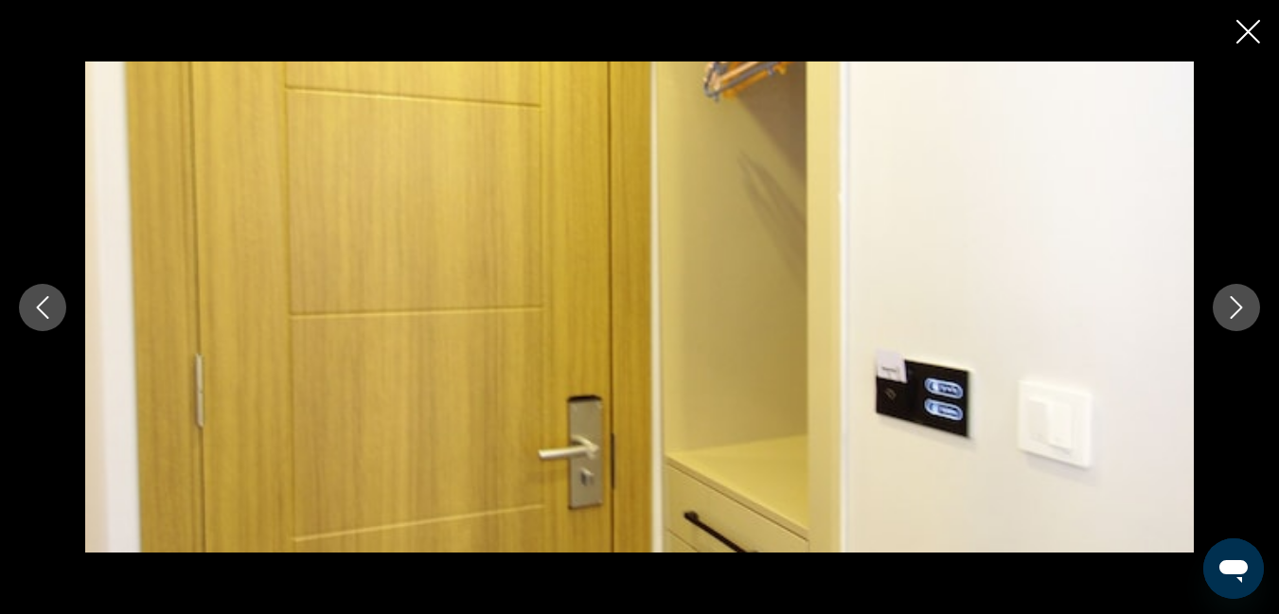
click at [1232, 312] on icon "Next image" at bounding box center [1236, 307] width 23 height 23
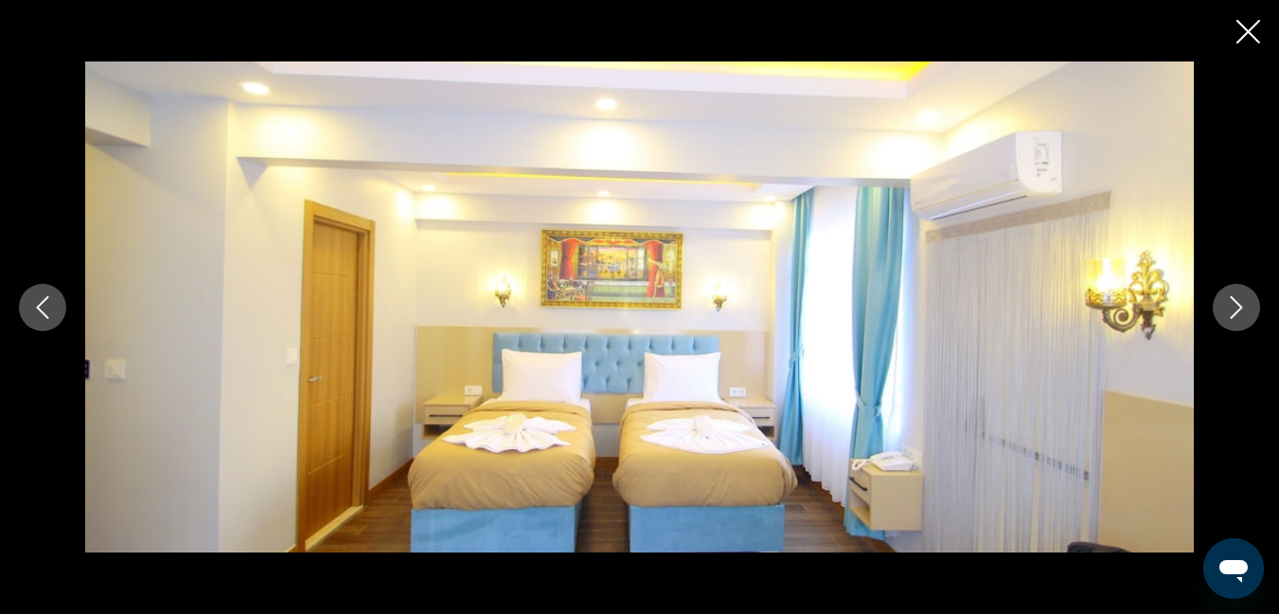
click at [1227, 308] on icon "Next image" at bounding box center [1236, 307] width 23 height 23
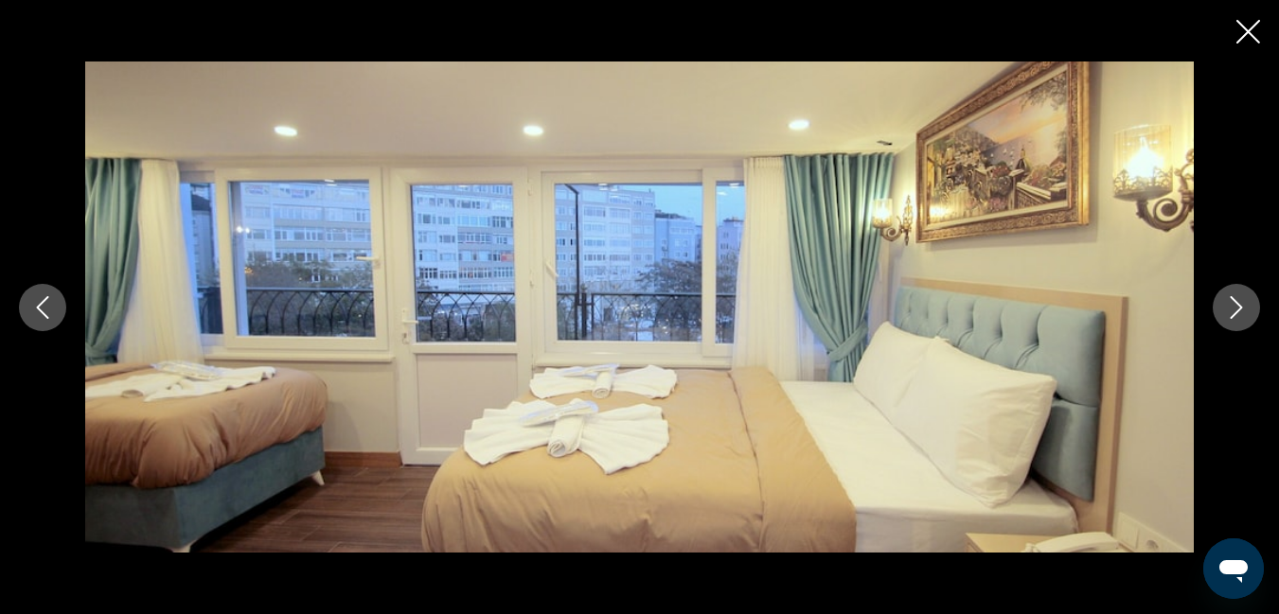
click at [1227, 308] on icon "Next image" at bounding box center [1236, 307] width 23 height 23
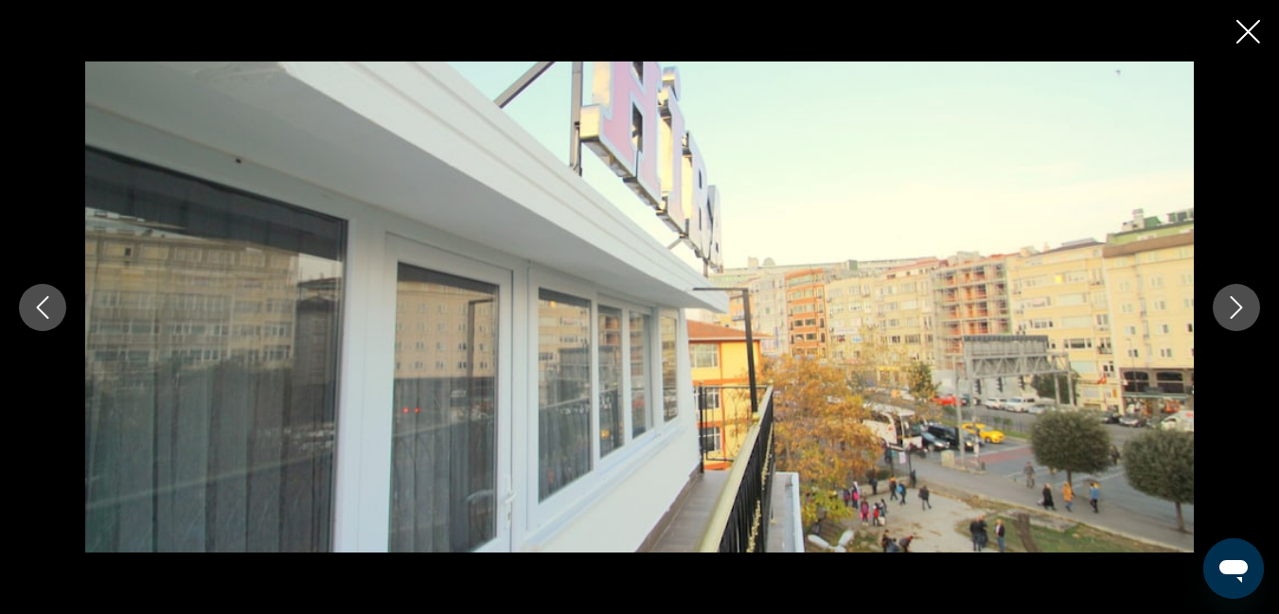
click at [1227, 308] on icon "Next image" at bounding box center [1236, 307] width 23 height 23
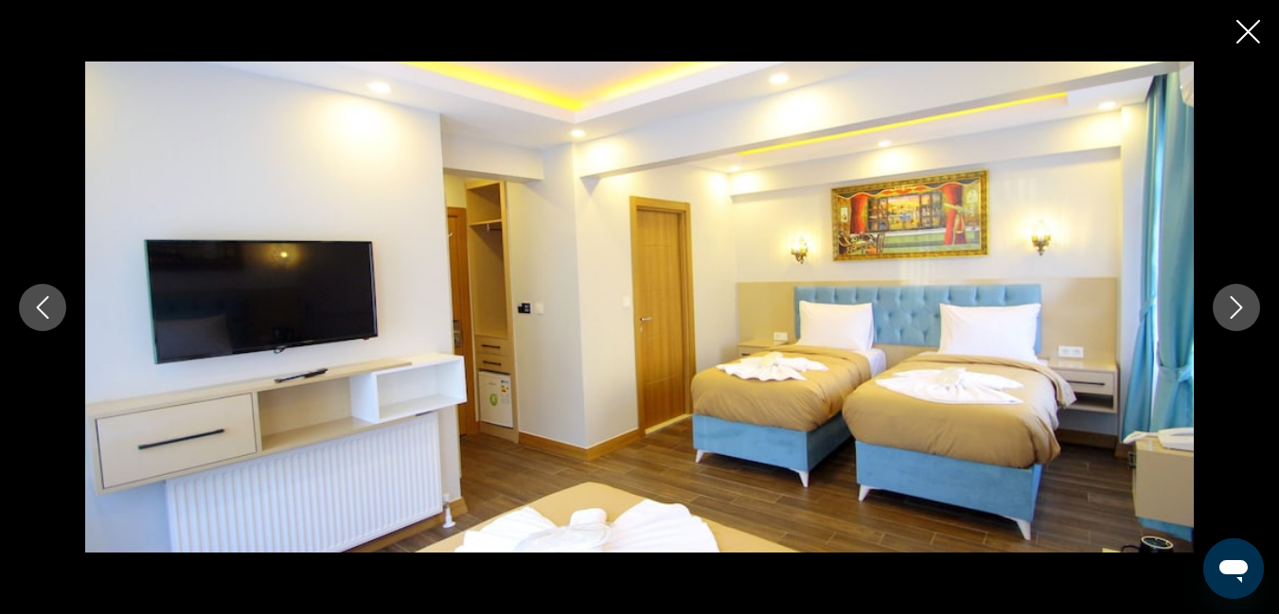
click at [1227, 308] on icon "Next image" at bounding box center [1236, 307] width 23 height 23
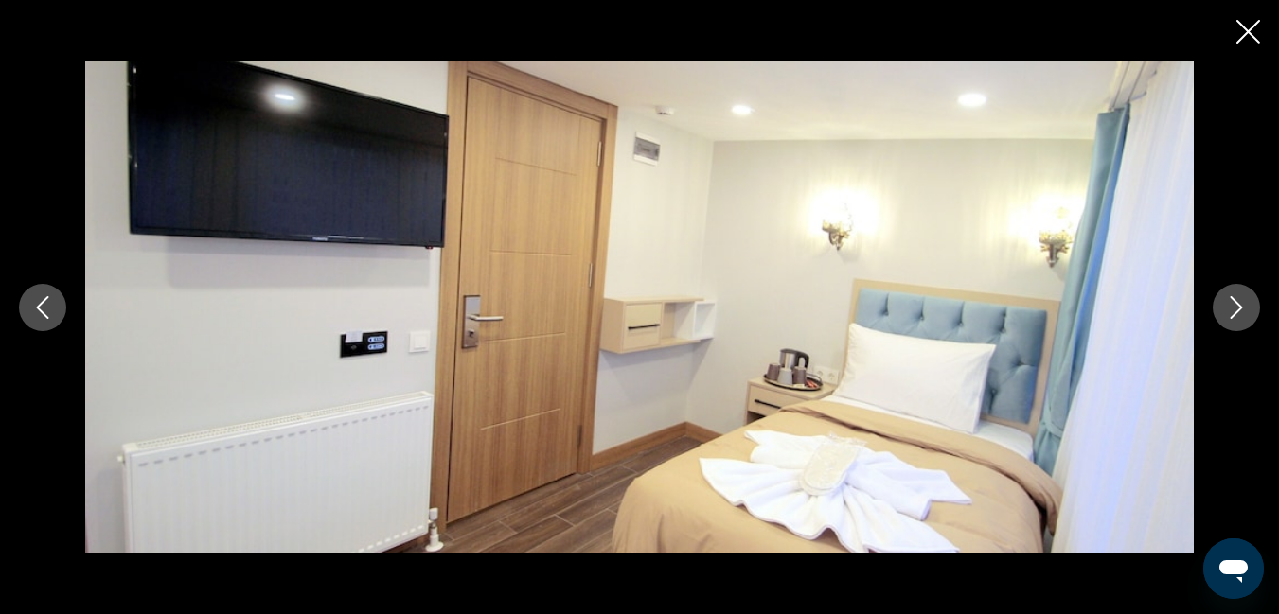
click at [1250, 27] on icon "Close slideshow" at bounding box center [1248, 32] width 24 height 24
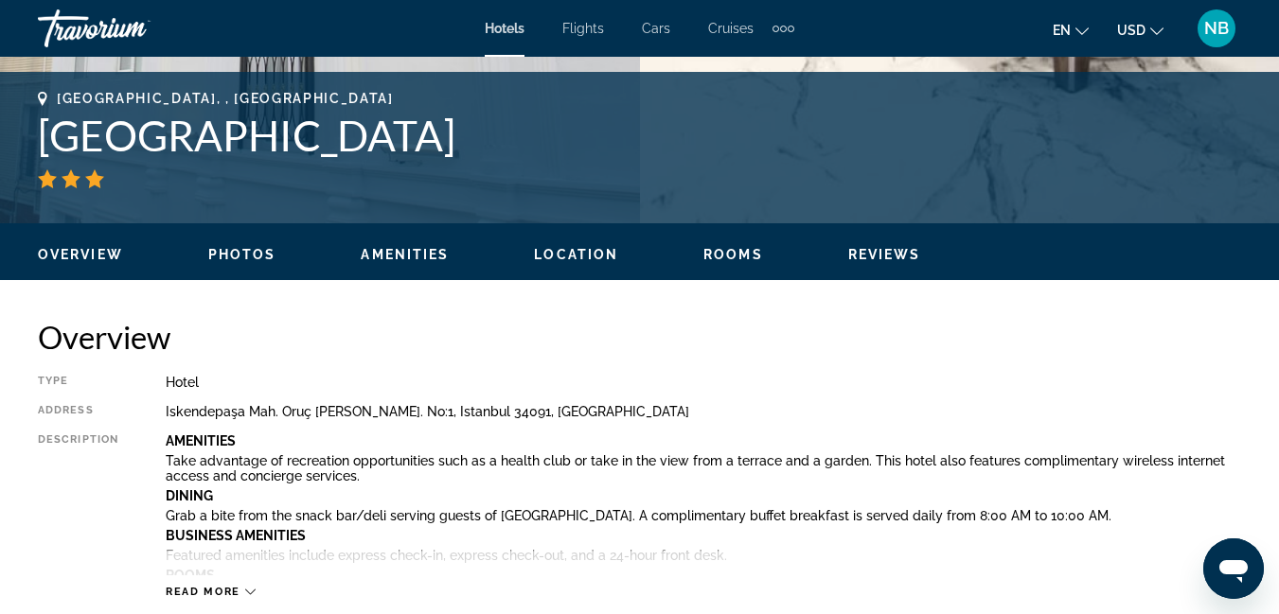
scroll to position [663, 0]
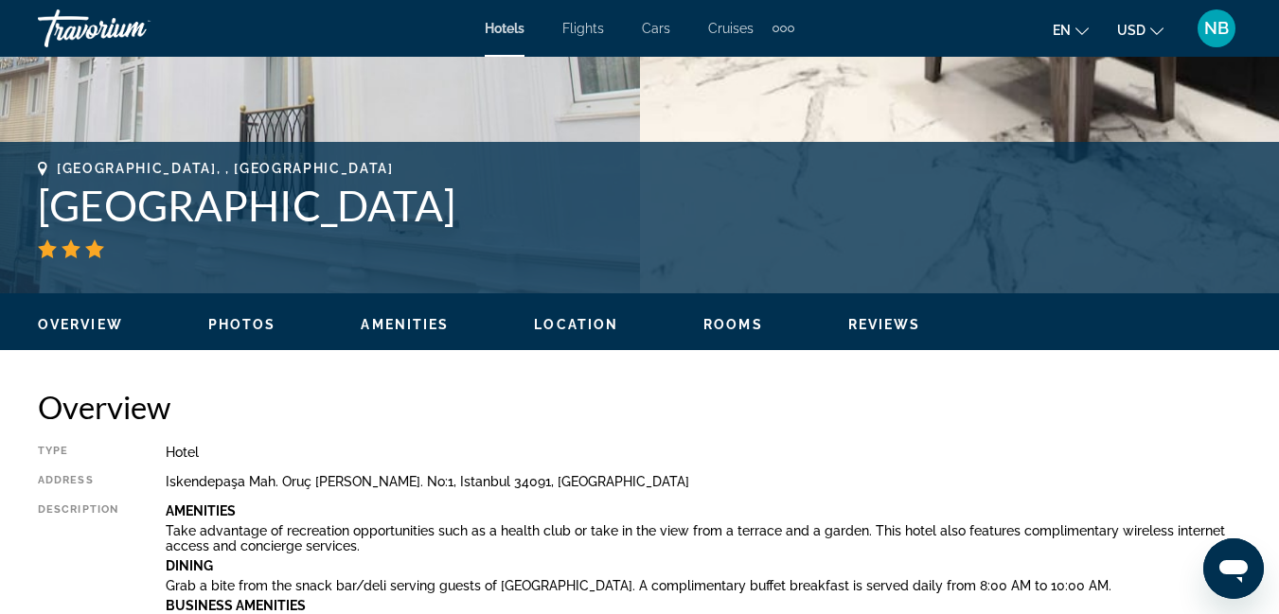
click at [98, 208] on h1 "[GEOGRAPHIC_DATA]" at bounding box center [639, 205] width 1203 height 49
drag, startPoint x: 39, startPoint y: 206, endPoint x: 237, endPoint y: 225, distance: 198.8
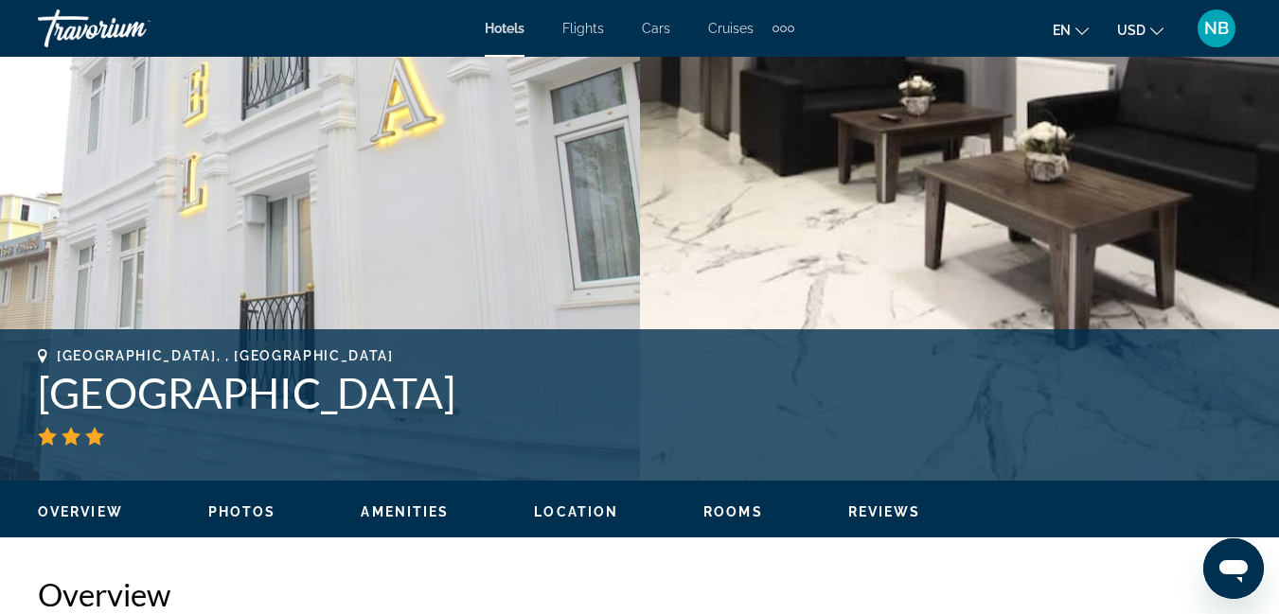
scroll to position [473, 0]
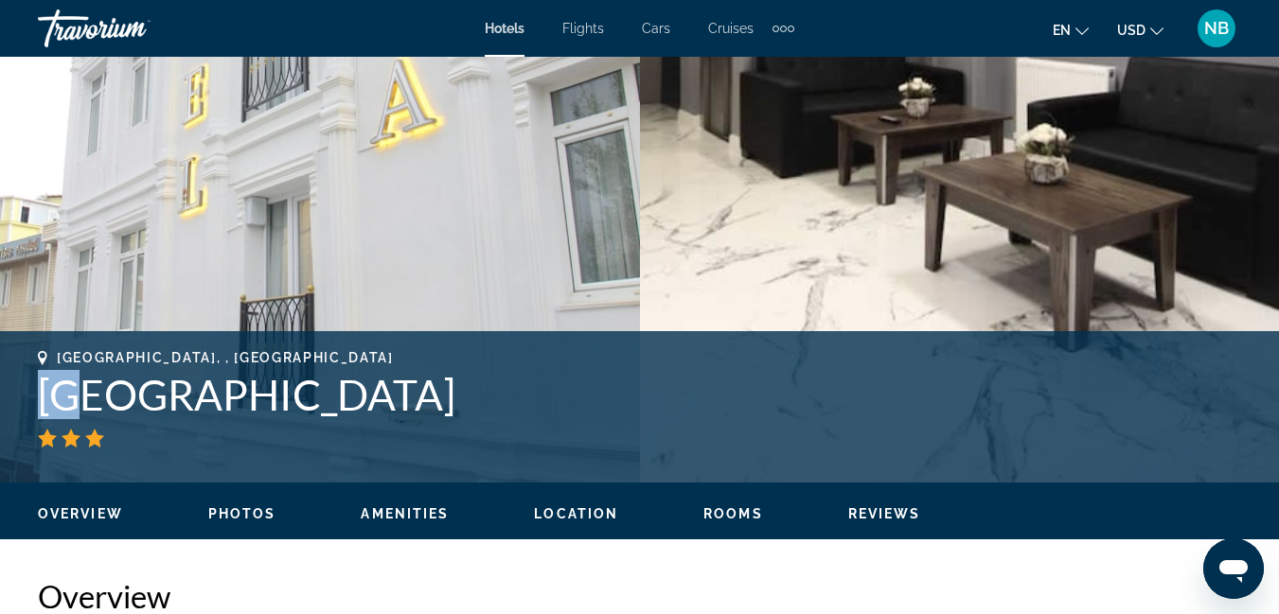
drag, startPoint x: 40, startPoint y: 386, endPoint x: 80, endPoint y: 398, distance: 42.3
click at [80, 398] on h1 "[GEOGRAPHIC_DATA]" at bounding box center [639, 394] width 1203 height 49
click at [317, 391] on h1 "[GEOGRAPHIC_DATA]" at bounding box center [639, 394] width 1203 height 49
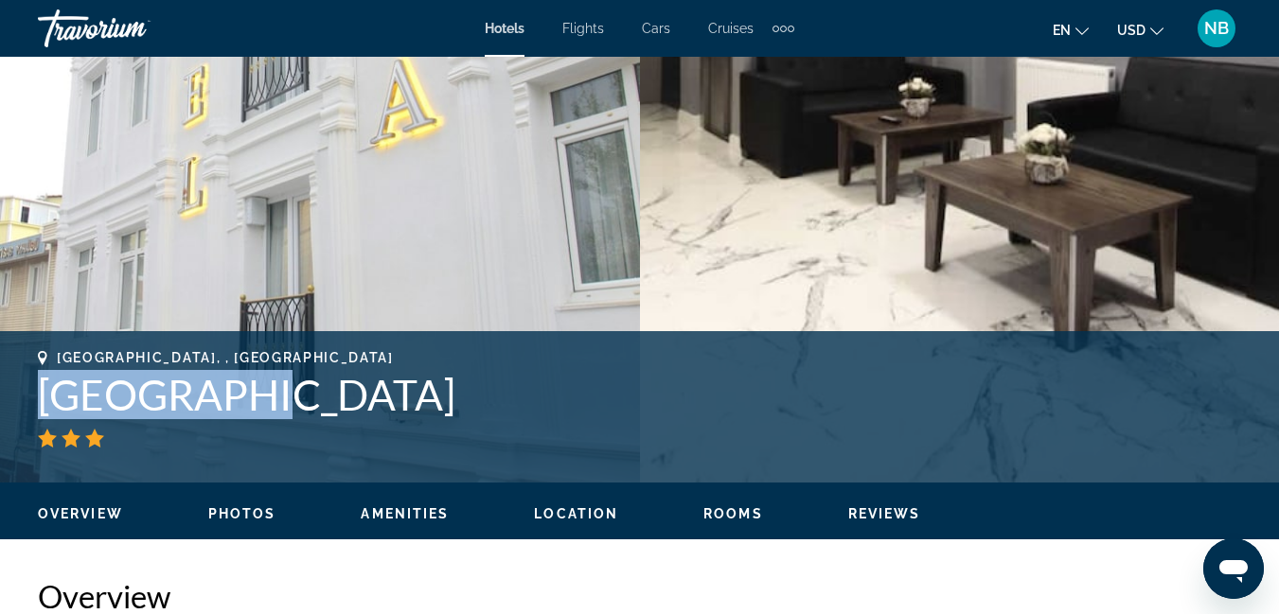
drag, startPoint x: 43, startPoint y: 391, endPoint x: 236, endPoint y: 393, distance: 193.1
click at [237, 394] on h1 "[GEOGRAPHIC_DATA]" at bounding box center [639, 394] width 1203 height 49
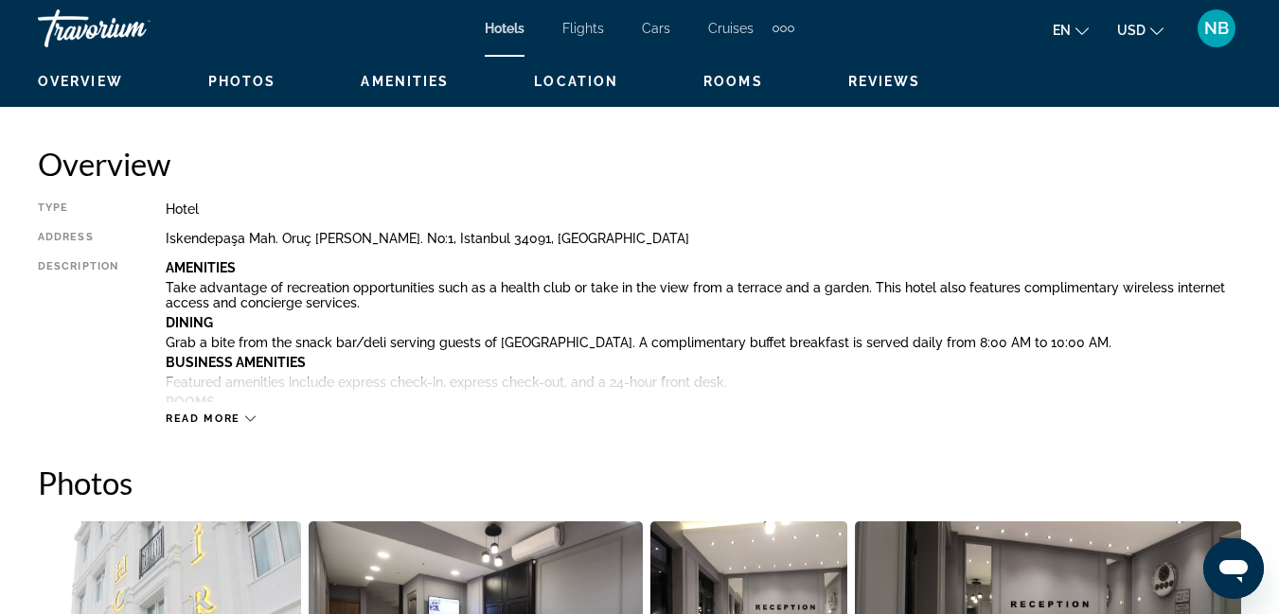
scroll to position [757, 0]
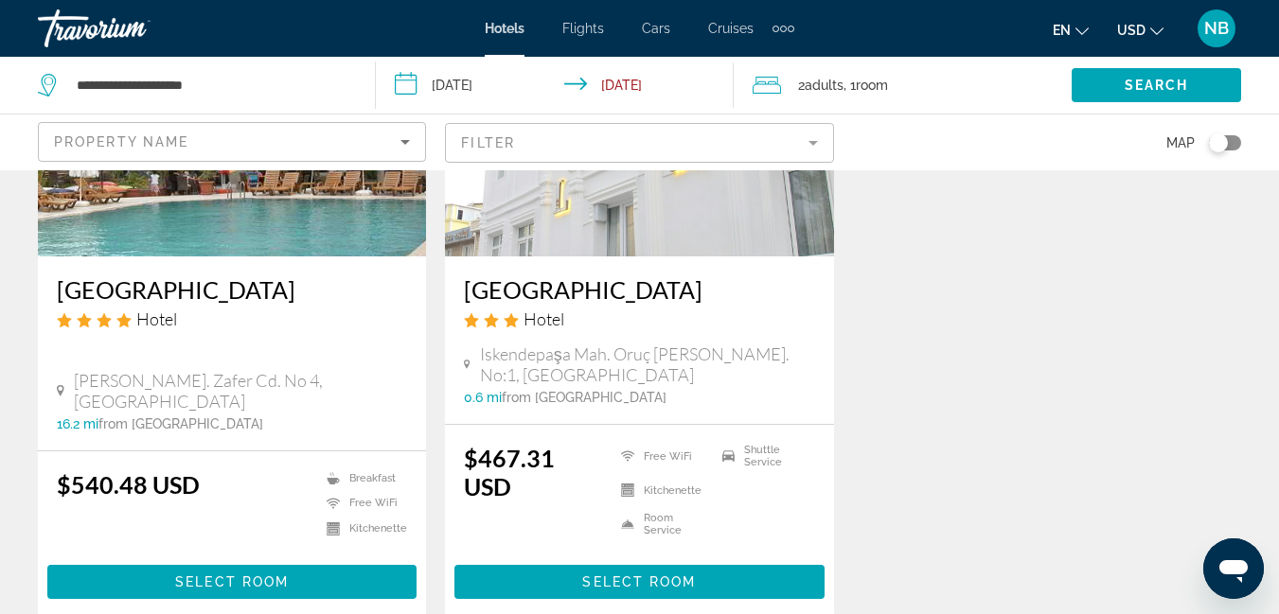
scroll to position [284, 0]
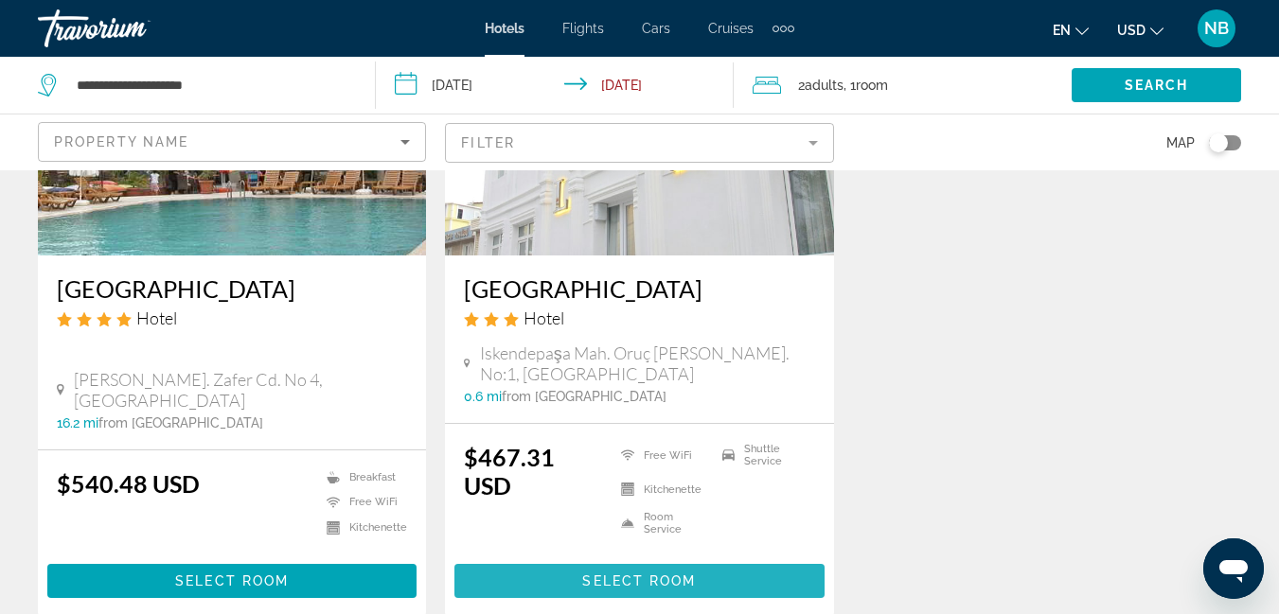
click at [657, 577] on span "Select Room" at bounding box center [639, 581] width 114 height 15
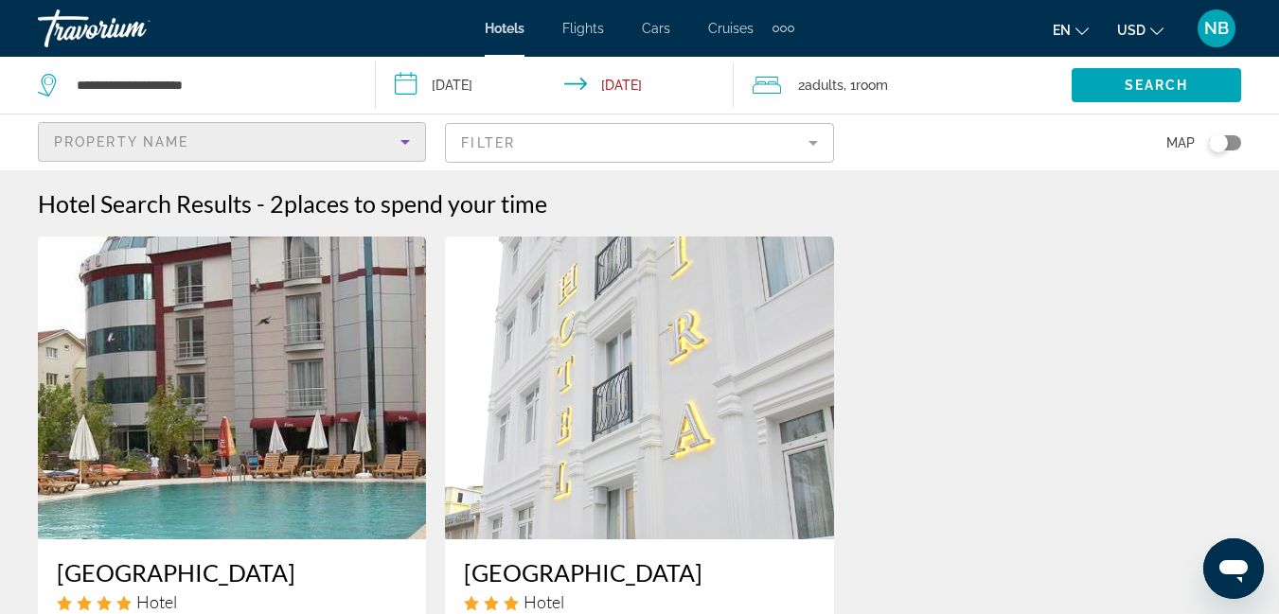
click at [393, 139] on div "Property Name" at bounding box center [227, 142] width 346 height 23
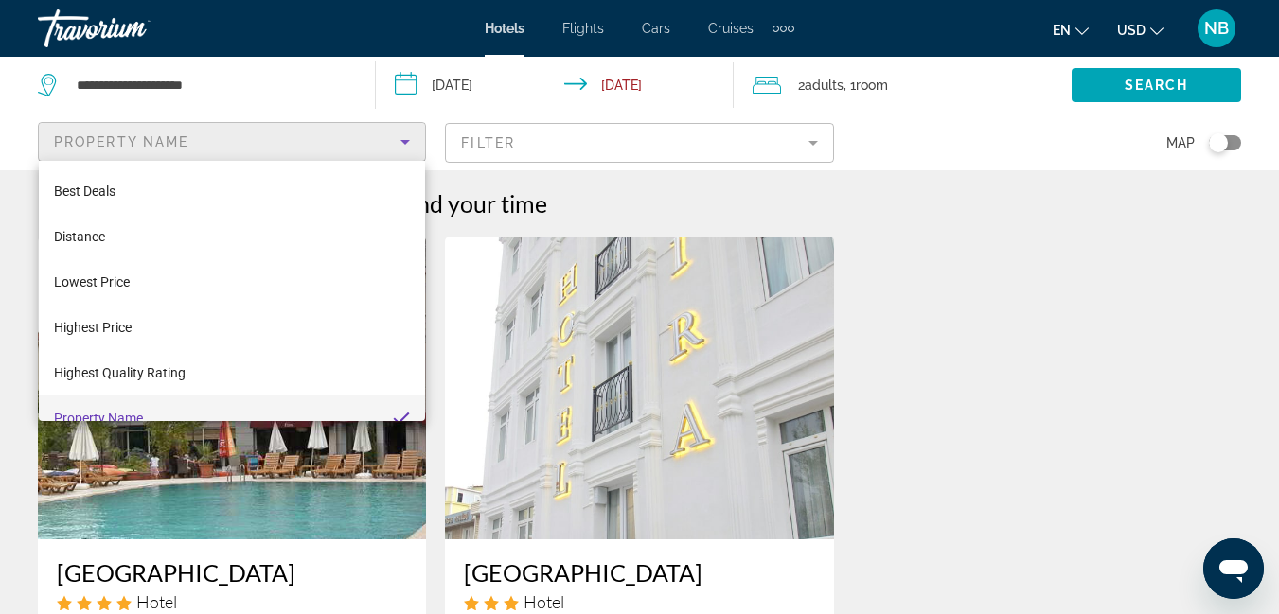
scroll to position [20, 0]
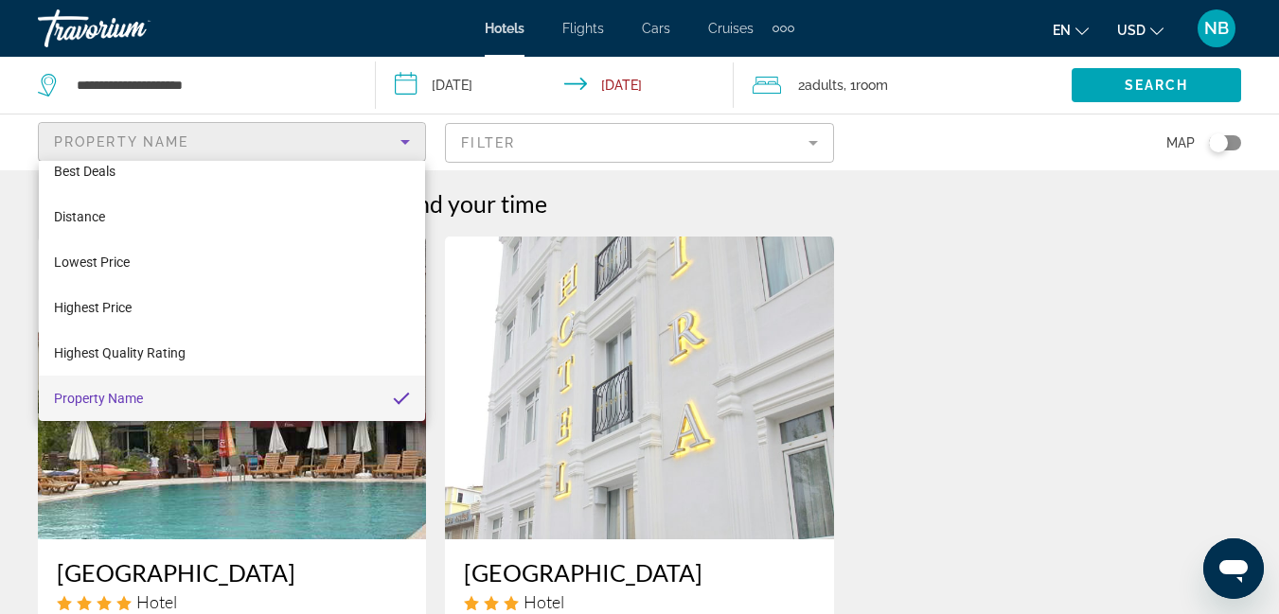
click at [192, 143] on div at bounding box center [639, 307] width 1279 height 614
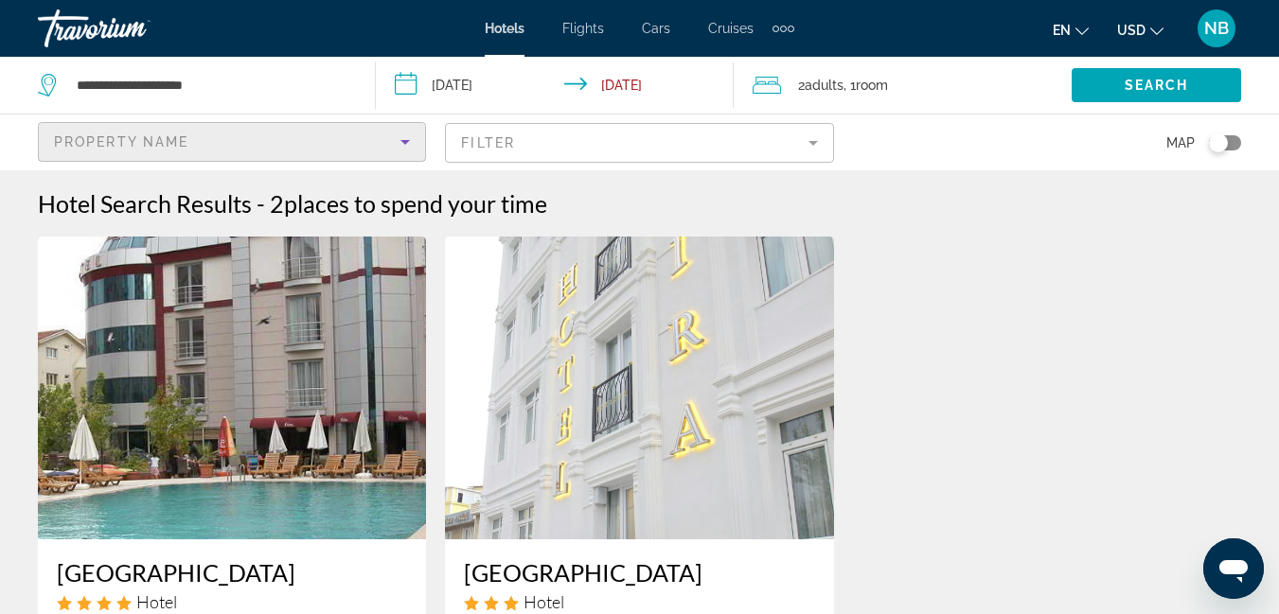
click at [192, 143] on div "Property Name" at bounding box center [227, 142] width 346 height 23
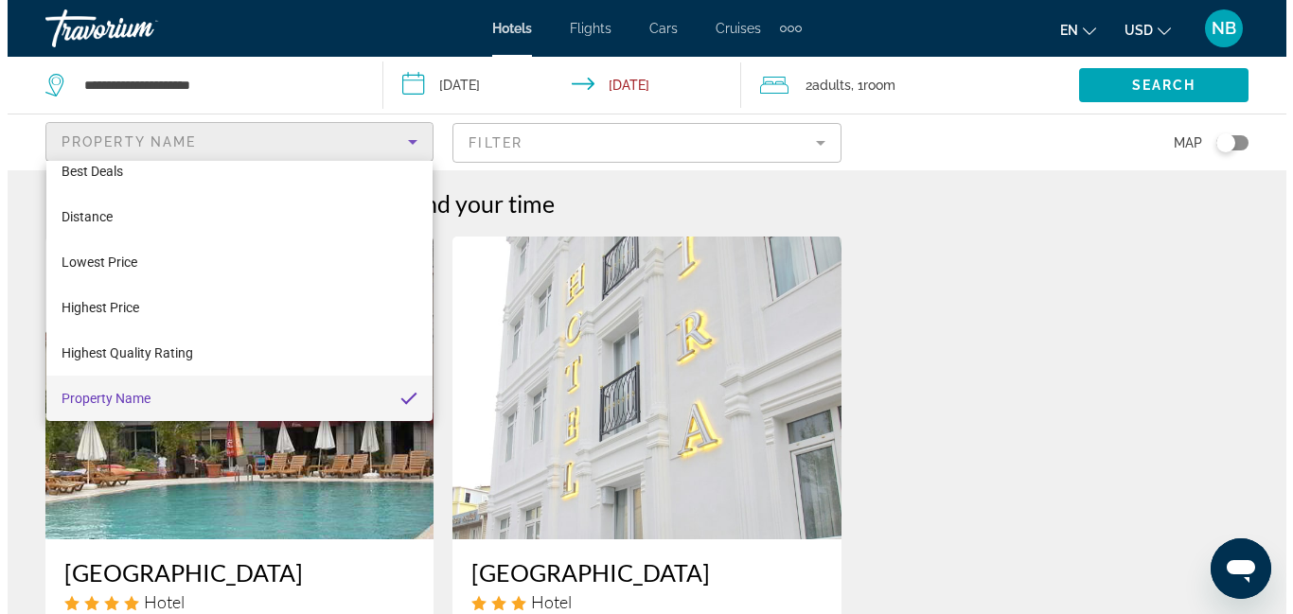
scroll to position [65, 0]
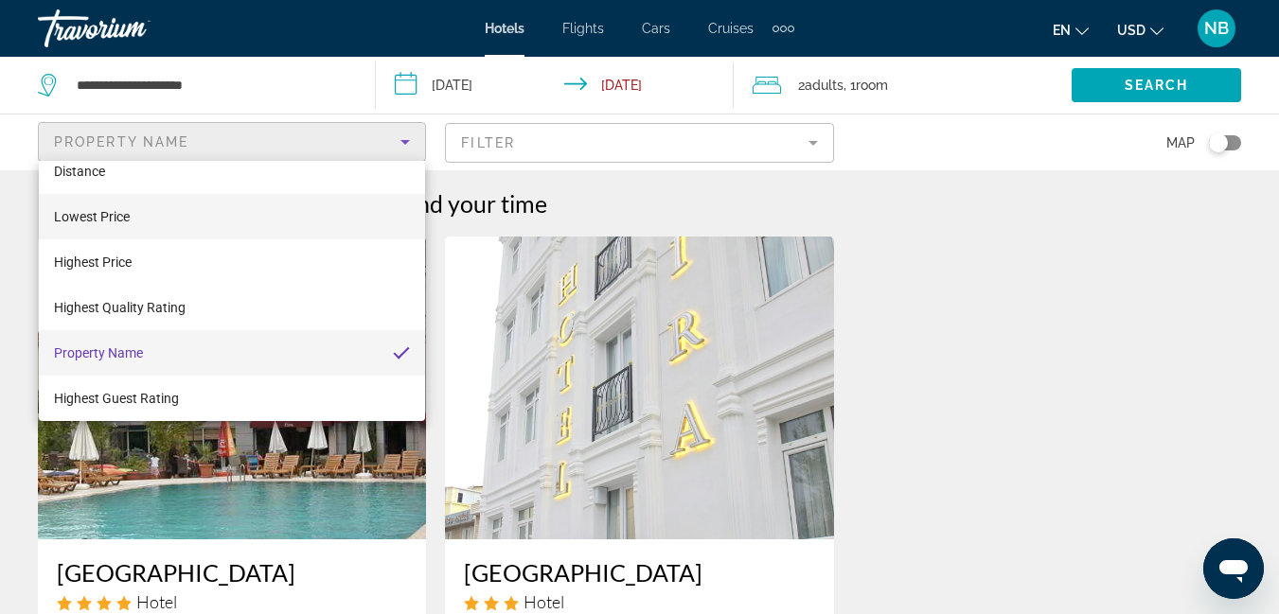
click at [289, 137] on div at bounding box center [639, 307] width 1279 height 614
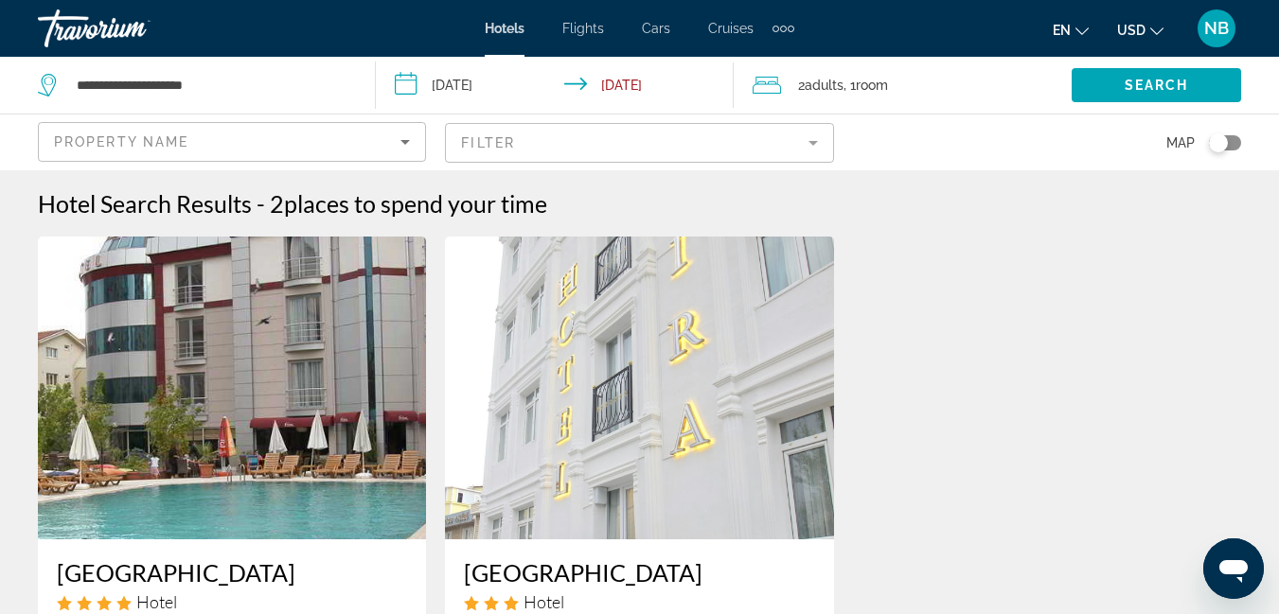
click at [512, 146] on mat-form-field "Filter" at bounding box center [639, 143] width 388 height 40
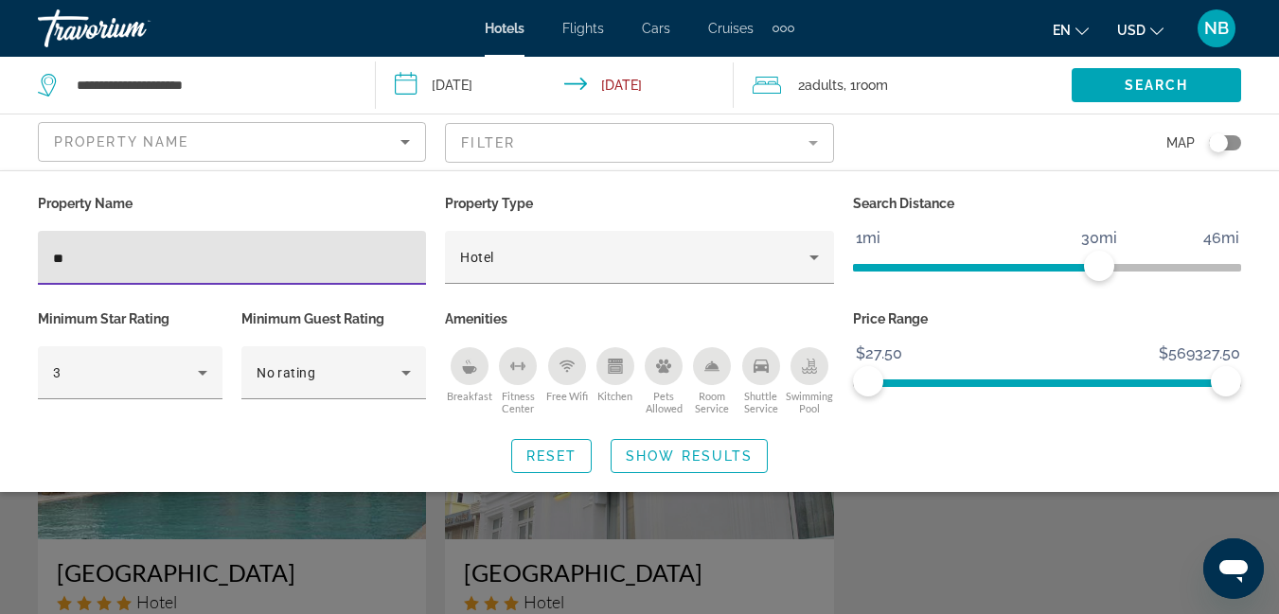
type input "*"
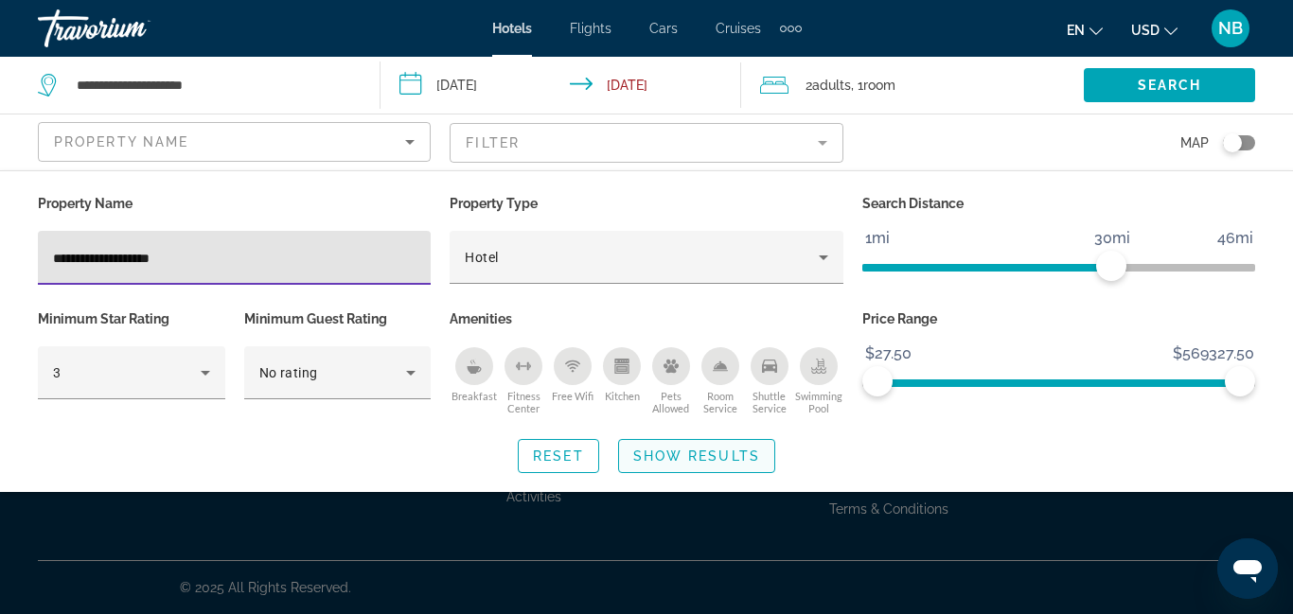
type input "**********"
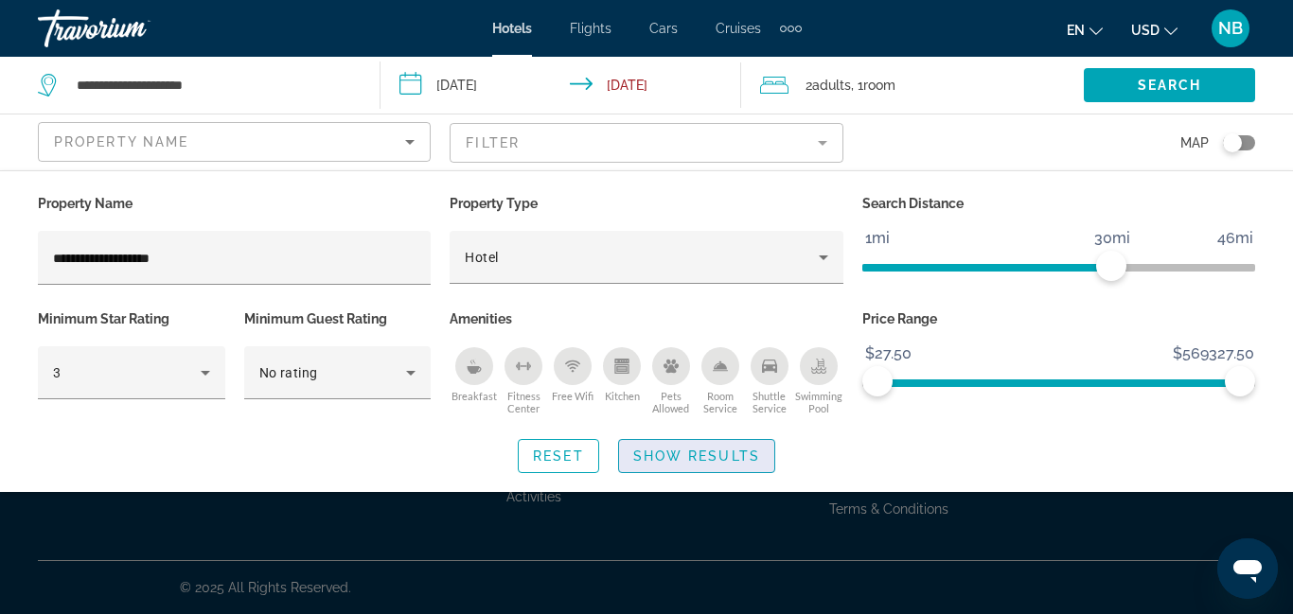
click at [727, 464] on span "Search widget" at bounding box center [696, 456] width 155 height 45
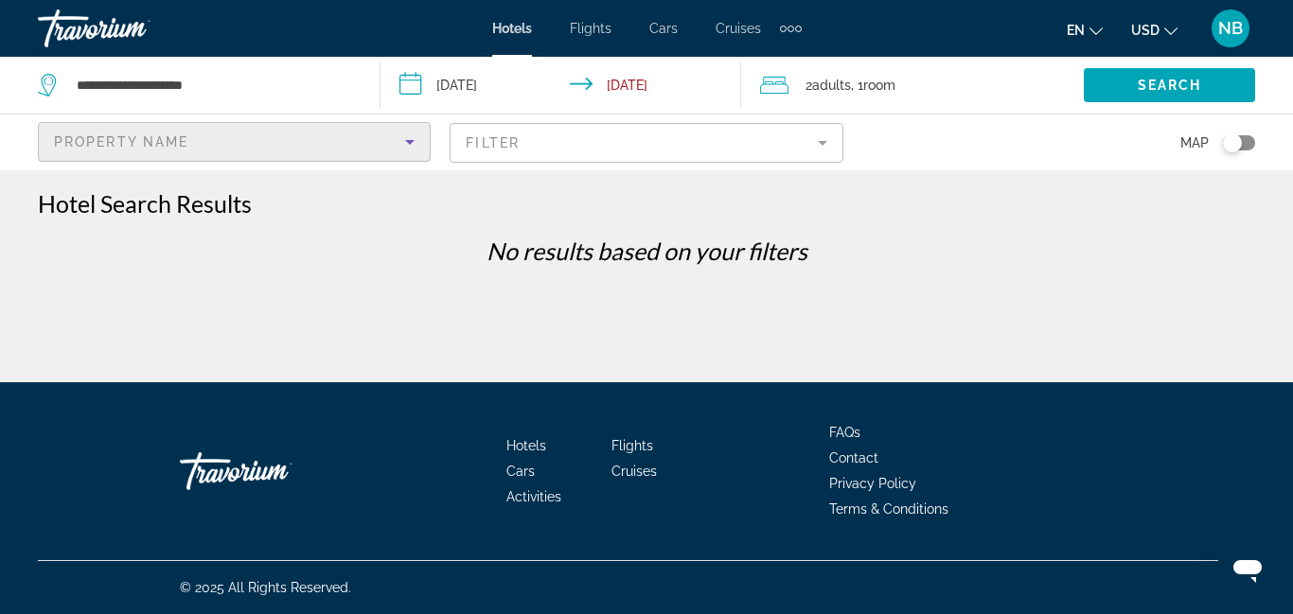
click at [295, 143] on div "Property Name" at bounding box center [229, 142] width 351 height 23
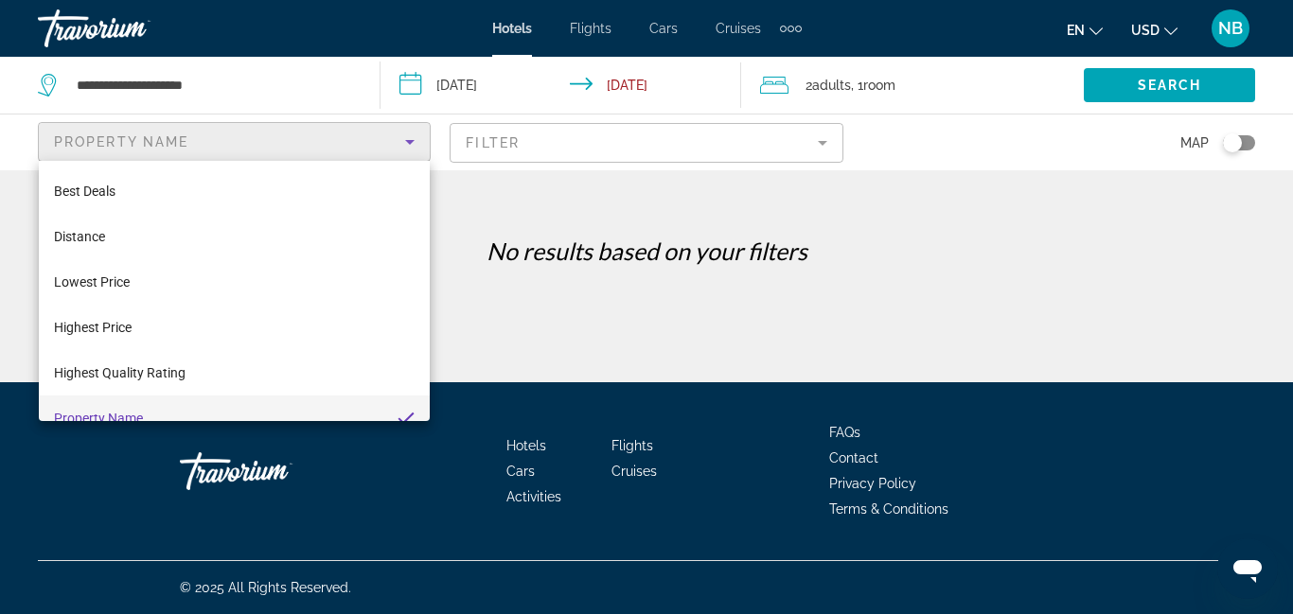
scroll to position [20, 0]
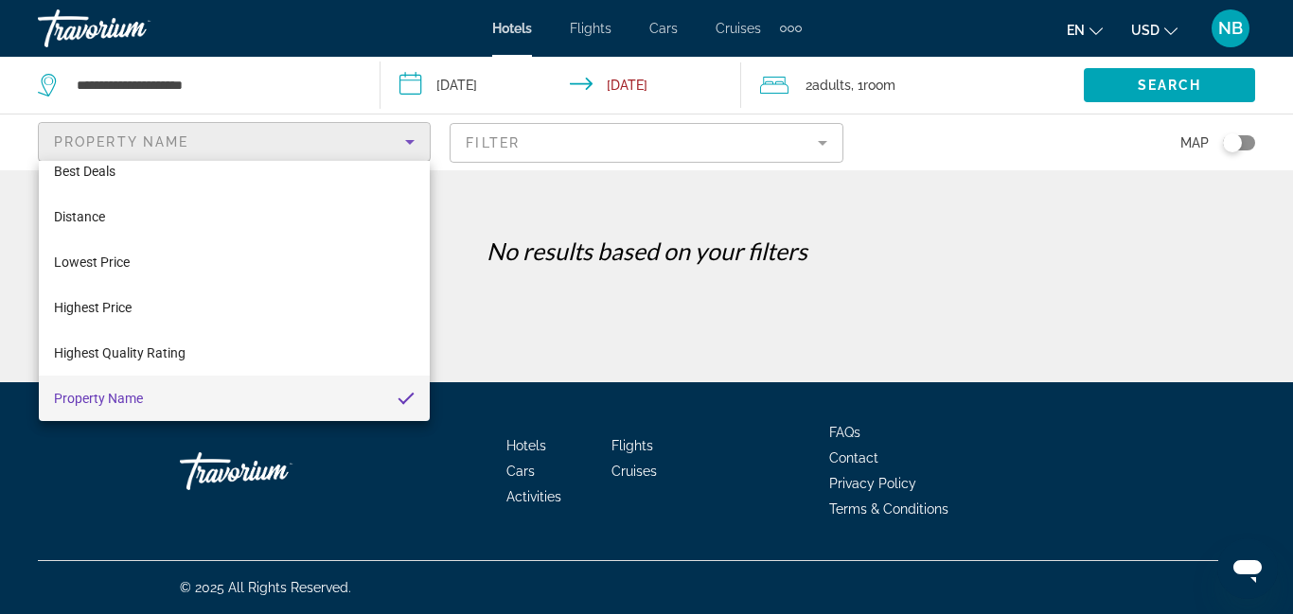
click at [822, 146] on div at bounding box center [646, 307] width 1293 height 614
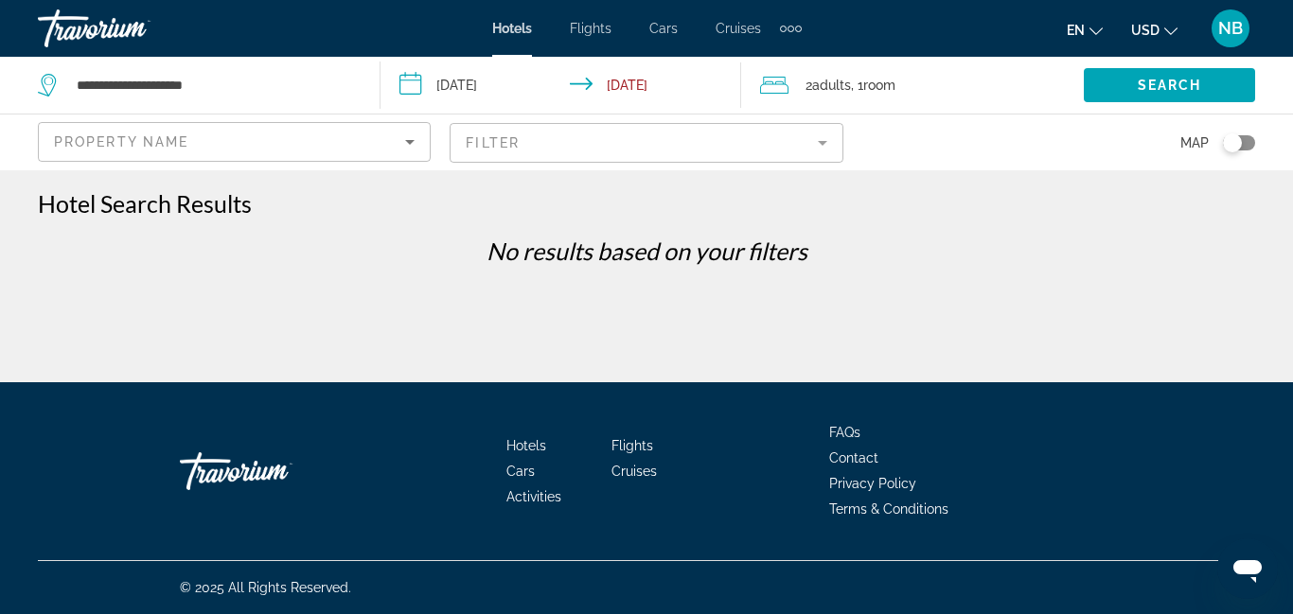
click at [822, 146] on mat-form-field "Filter" at bounding box center [646, 143] width 393 height 40
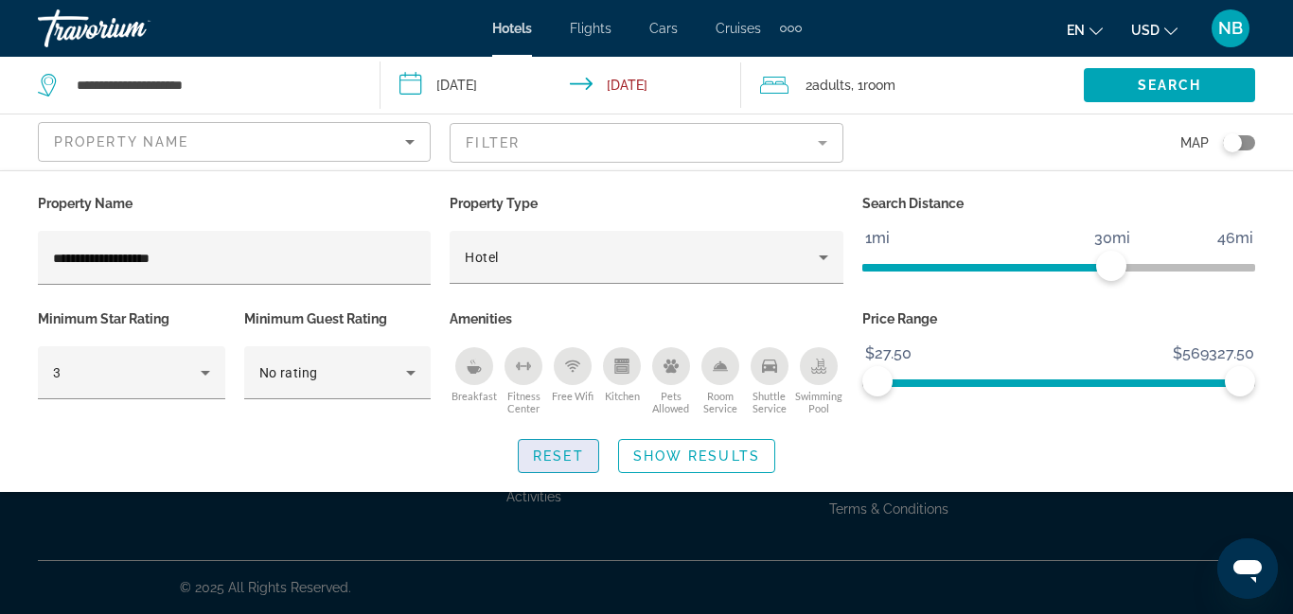
click at [542, 454] on span "Reset" at bounding box center [558, 456] width 51 height 15
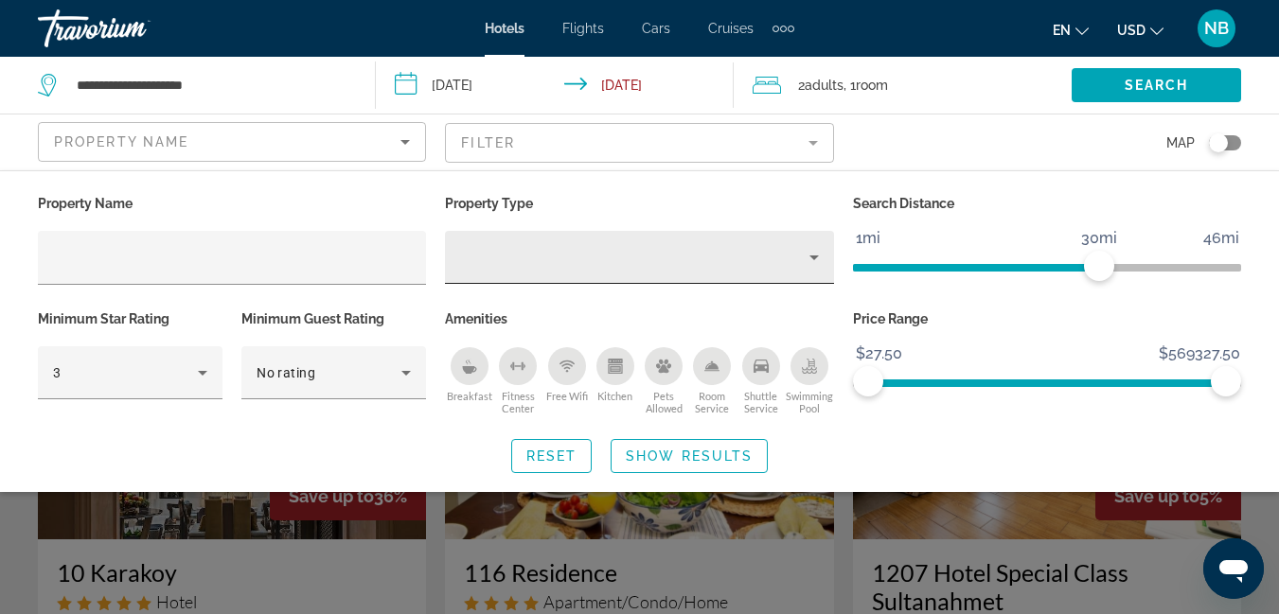
click at [557, 250] on div "Property type" at bounding box center [634, 257] width 348 height 23
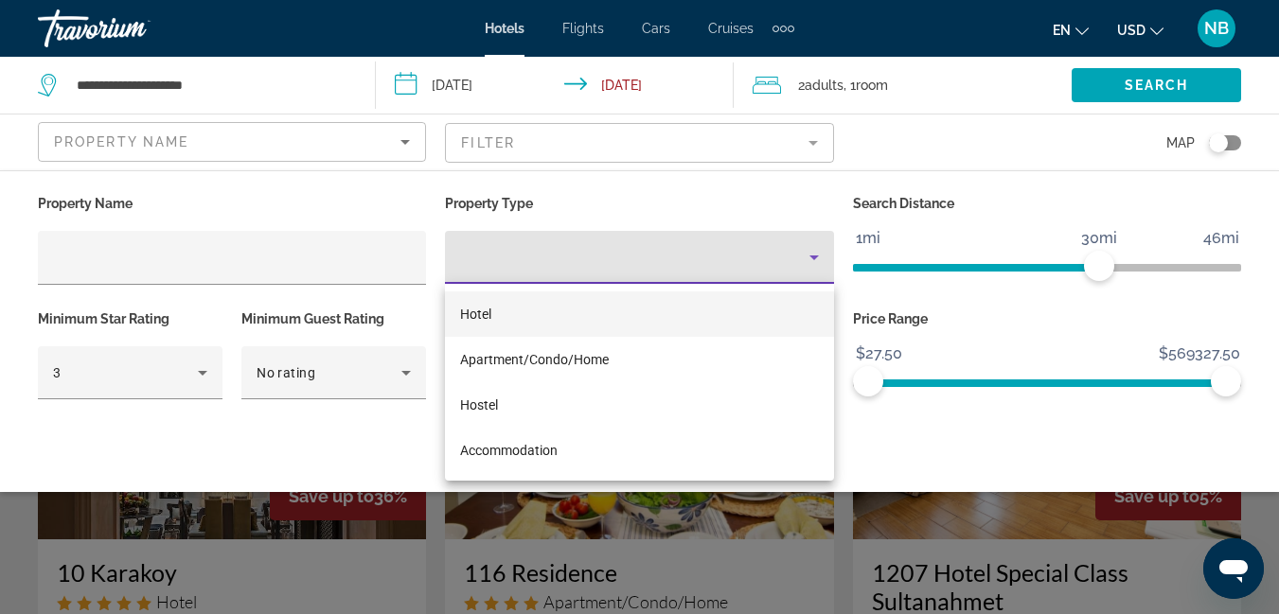
click at [482, 312] on span "Hotel" at bounding box center [475, 314] width 31 height 15
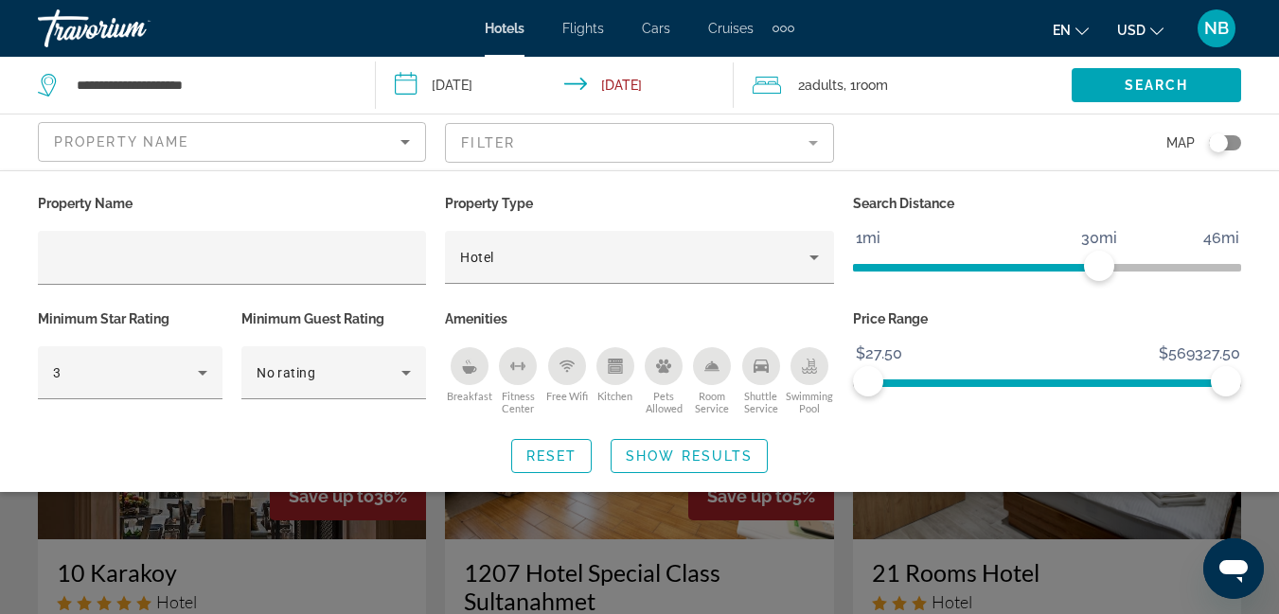
click at [431, 266] on div "Property Name" at bounding box center [231, 247] width 407 height 115
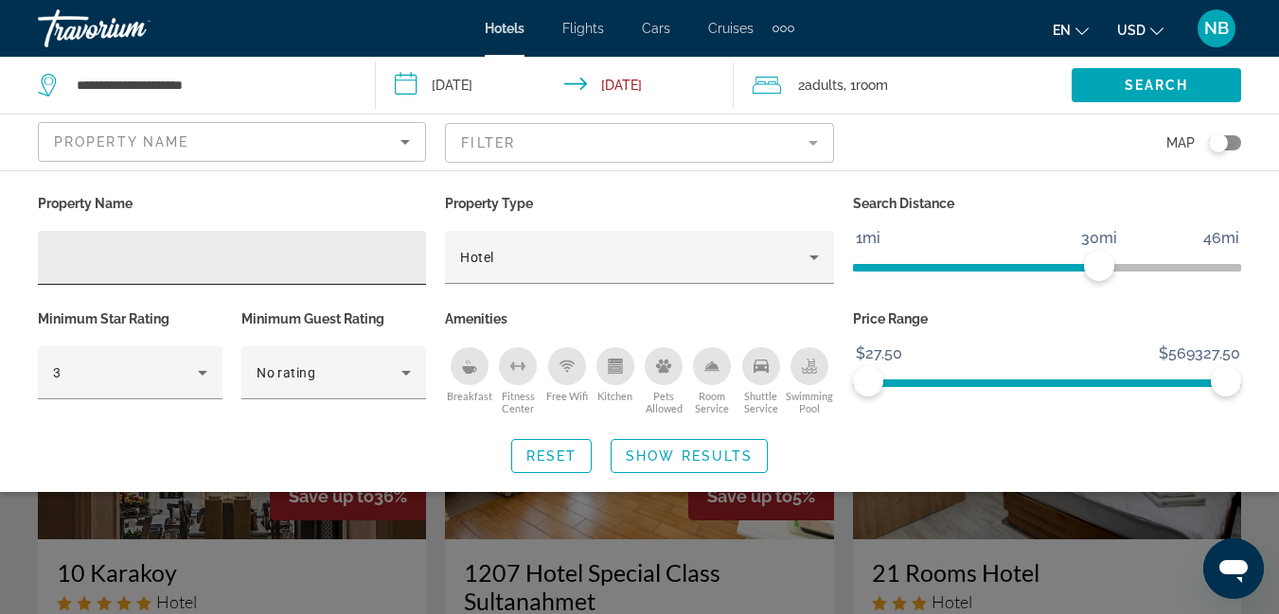
click at [75, 253] on input "Hotel Filters" at bounding box center [232, 258] width 358 height 23
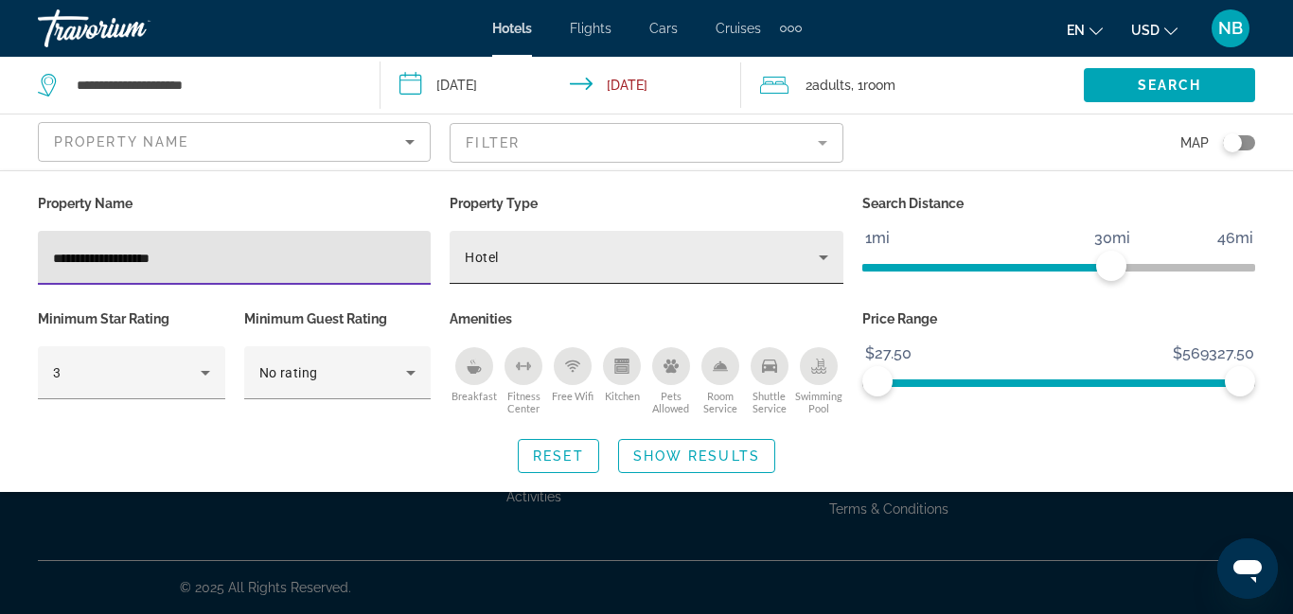
type input "**********"
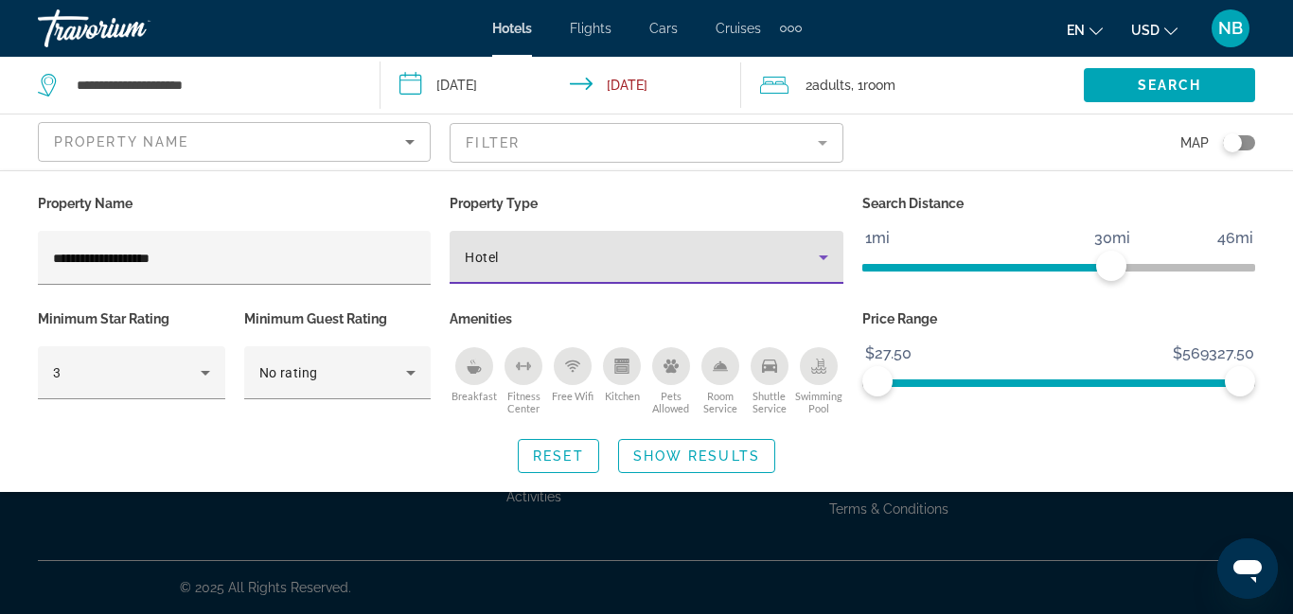
click at [715, 248] on div "Hotel" at bounding box center [641, 257] width 353 height 23
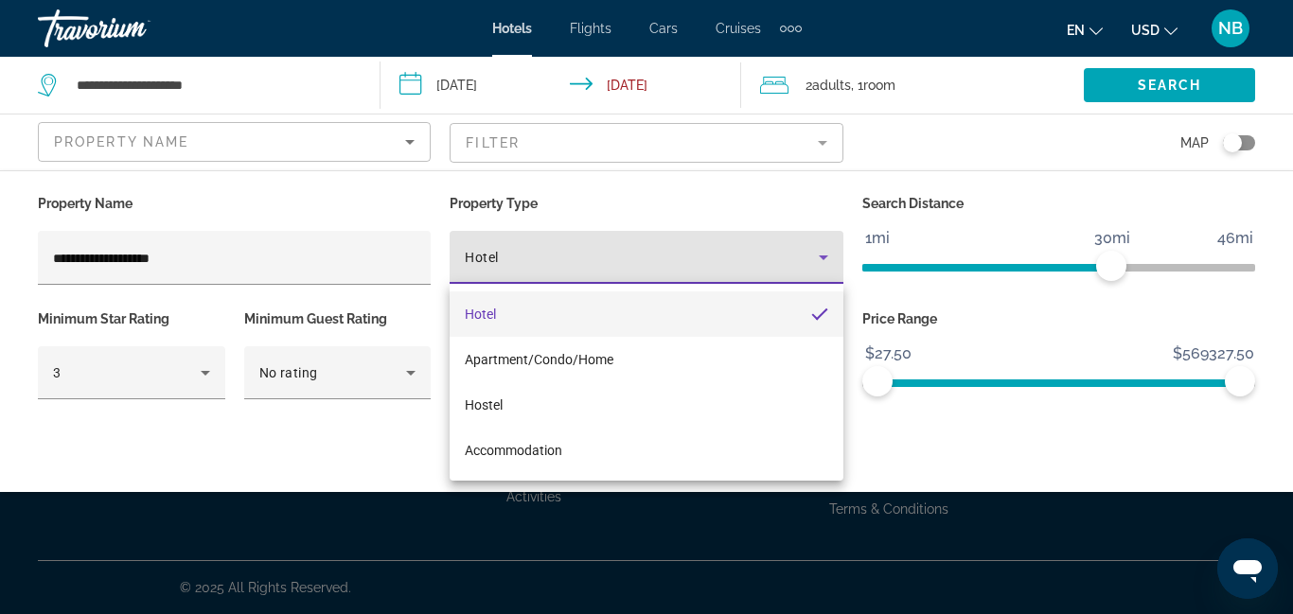
click at [630, 311] on mat-option "Hotel" at bounding box center [646, 314] width 393 height 45
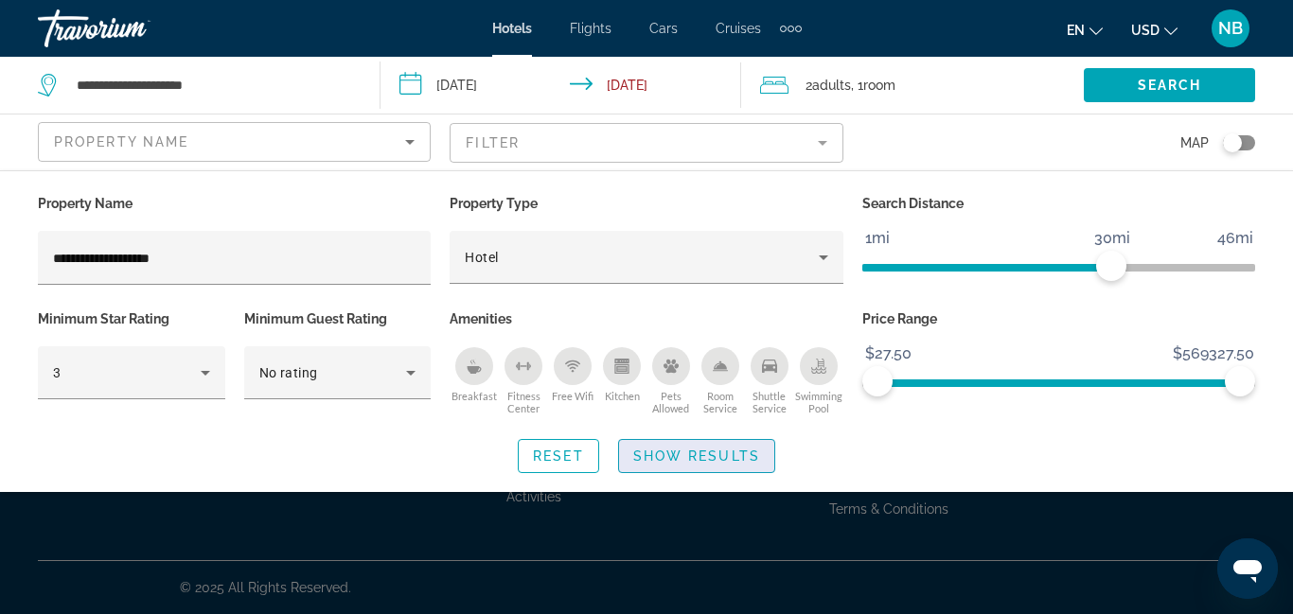
click at [707, 455] on span "Show Results" at bounding box center [696, 456] width 127 height 15
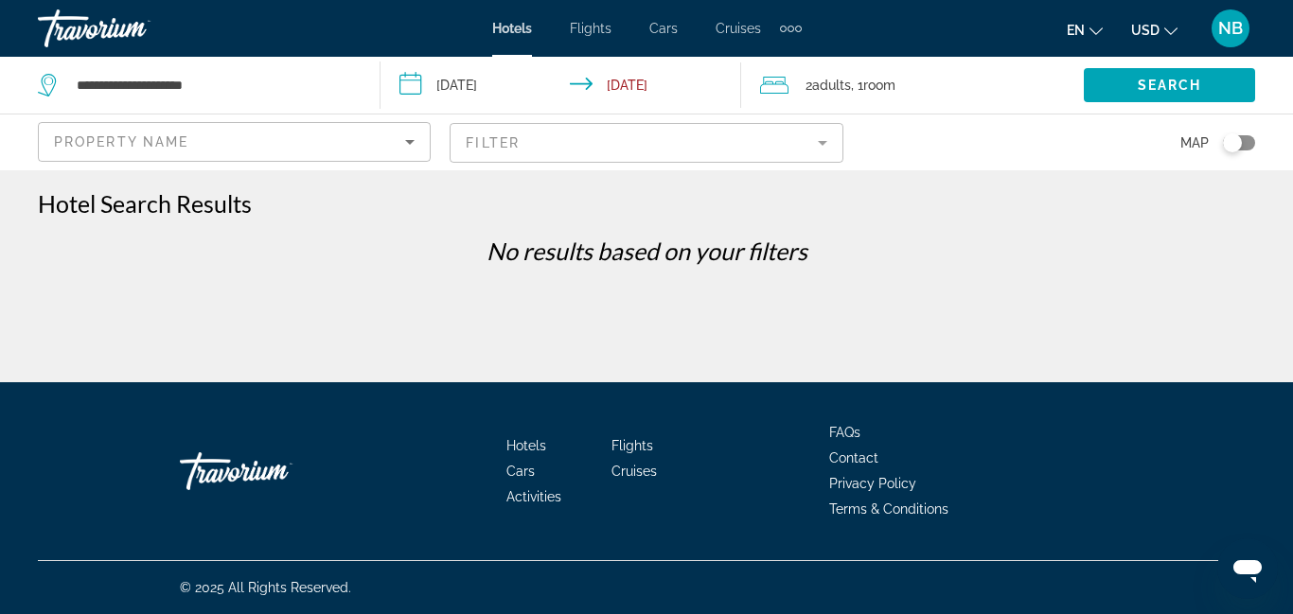
click at [668, 144] on mat-form-field "Filter" at bounding box center [646, 143] width 393 height 40
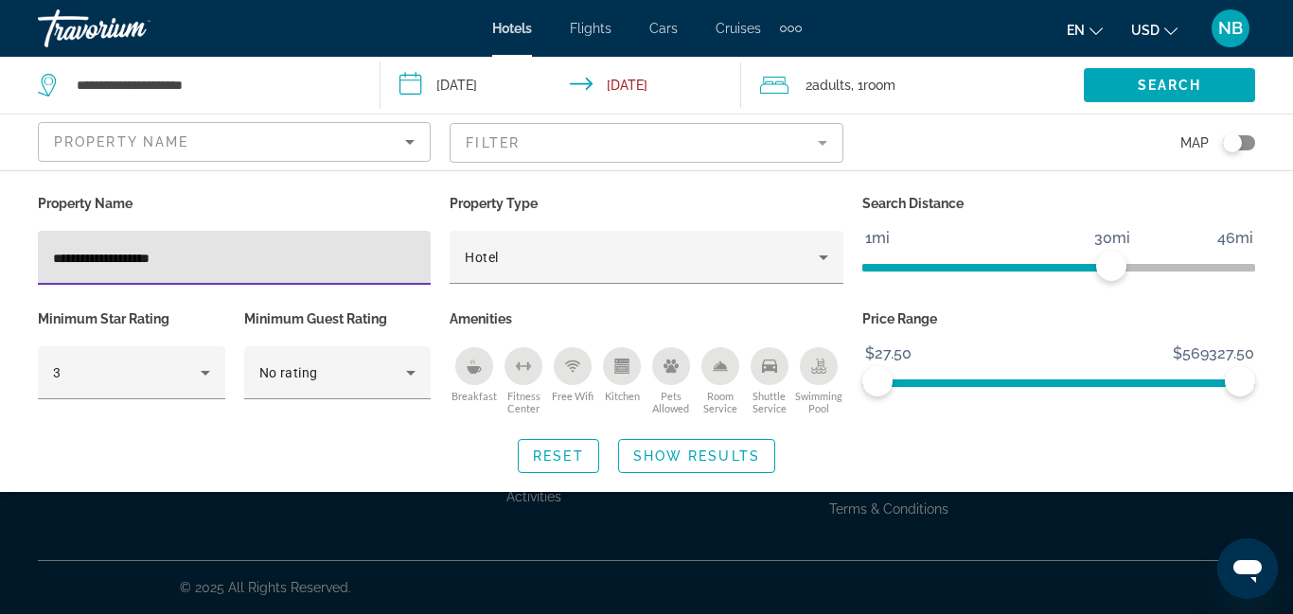
click at [311, 268] on input "**********" at bounding box center [234, 258] width 363 height 23
type input "*"
type input "**********"
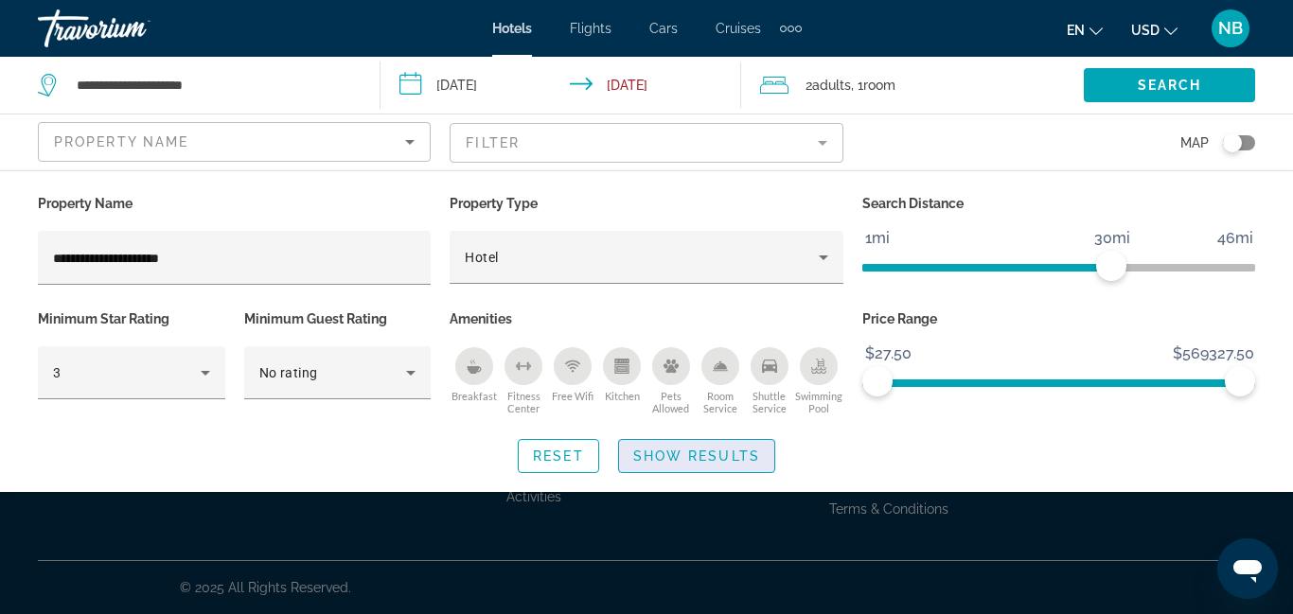
click at [674, 453] on span "Show Results" at bounding box center [696, 456] width 127 height 15
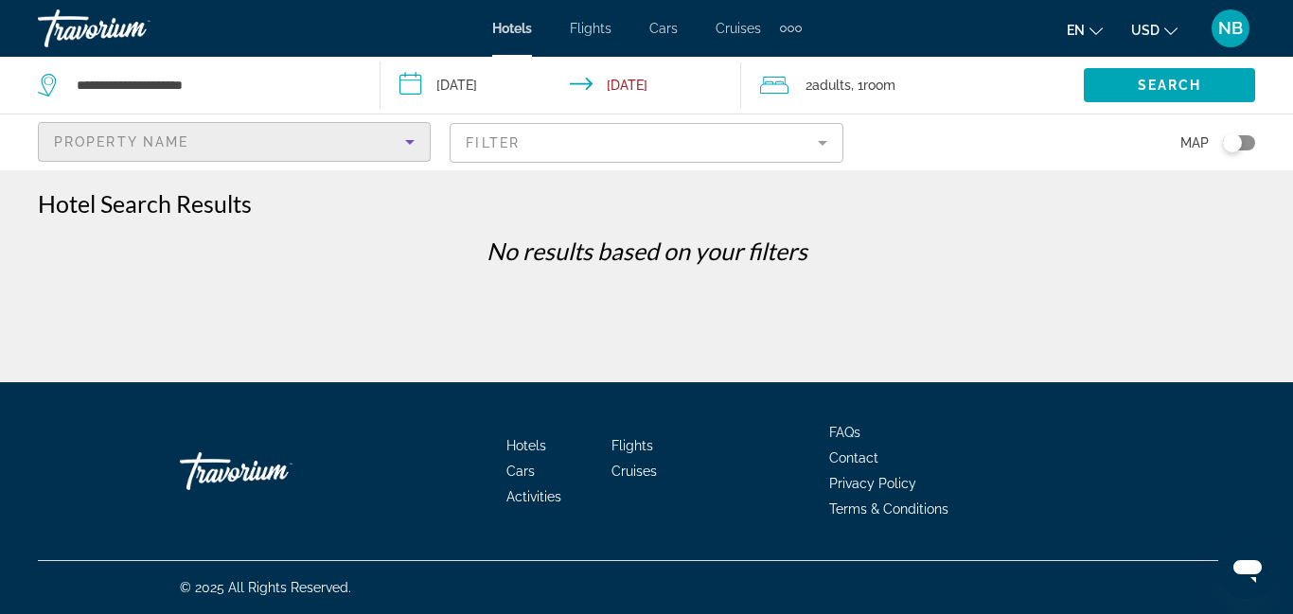
click at [269, 148] on div "Property Name" at bounding box center [229, 142] width 351 height 23
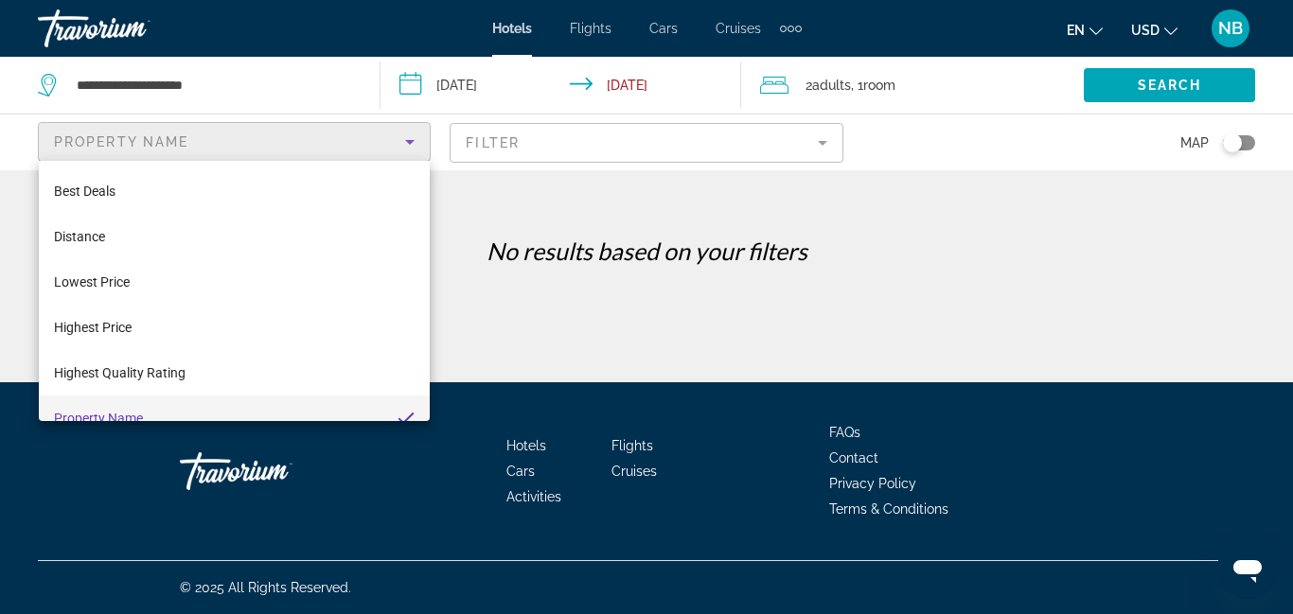
scroll to position [20, 0]
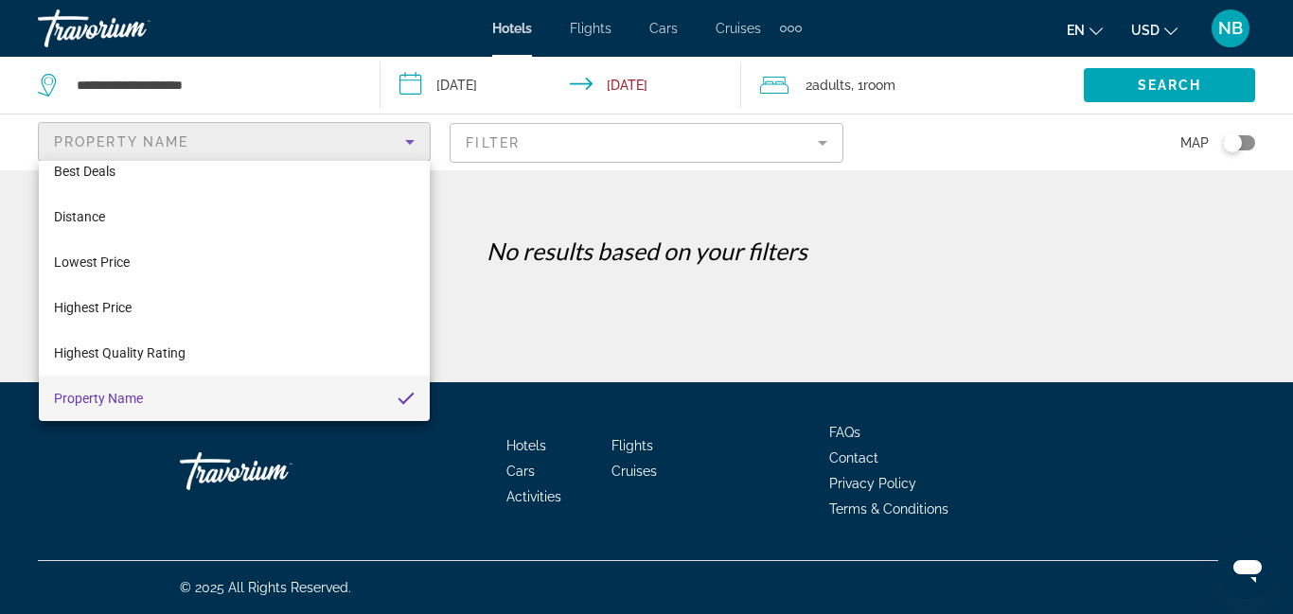
click at [620, 157] on div at bounding box center [646, 307] width 1293 height 614
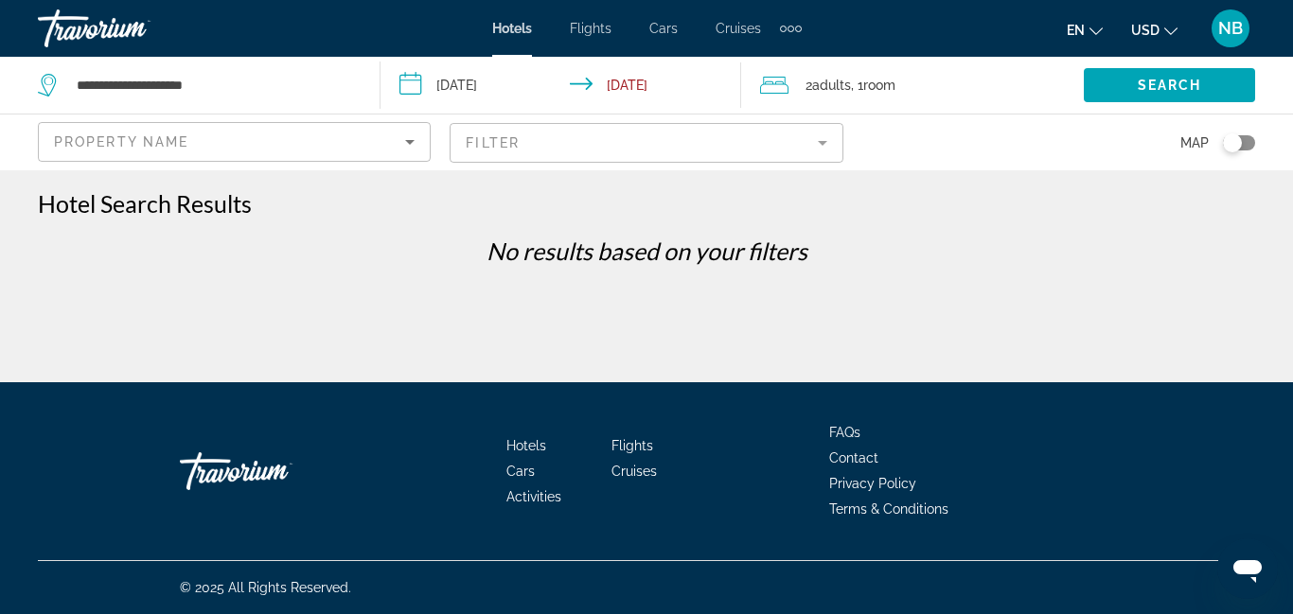
click at [619, 147] on mat-form-field "Filter" at bounding box center [646, 143] width 393 height 40
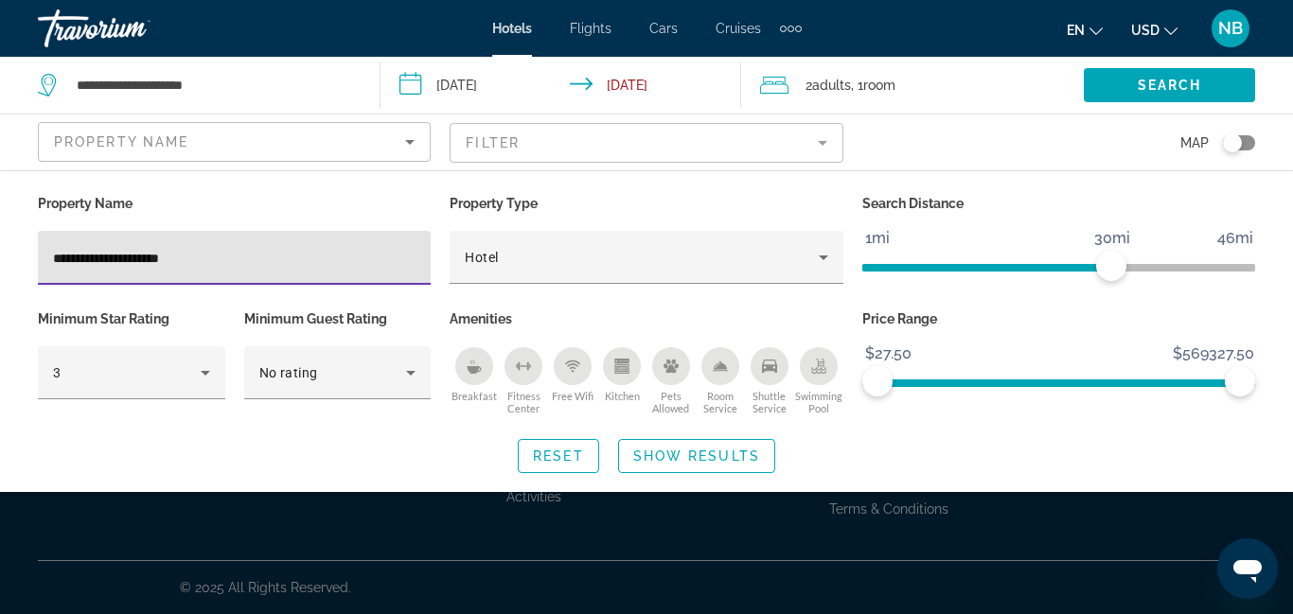
click at [315, 261] on input "**********" at bounding box center [234, 258] width 363 height 23
type input "**********"
click at [706, 459] on span "Show Results" at bounding box center [696, 456] width 127 height 15
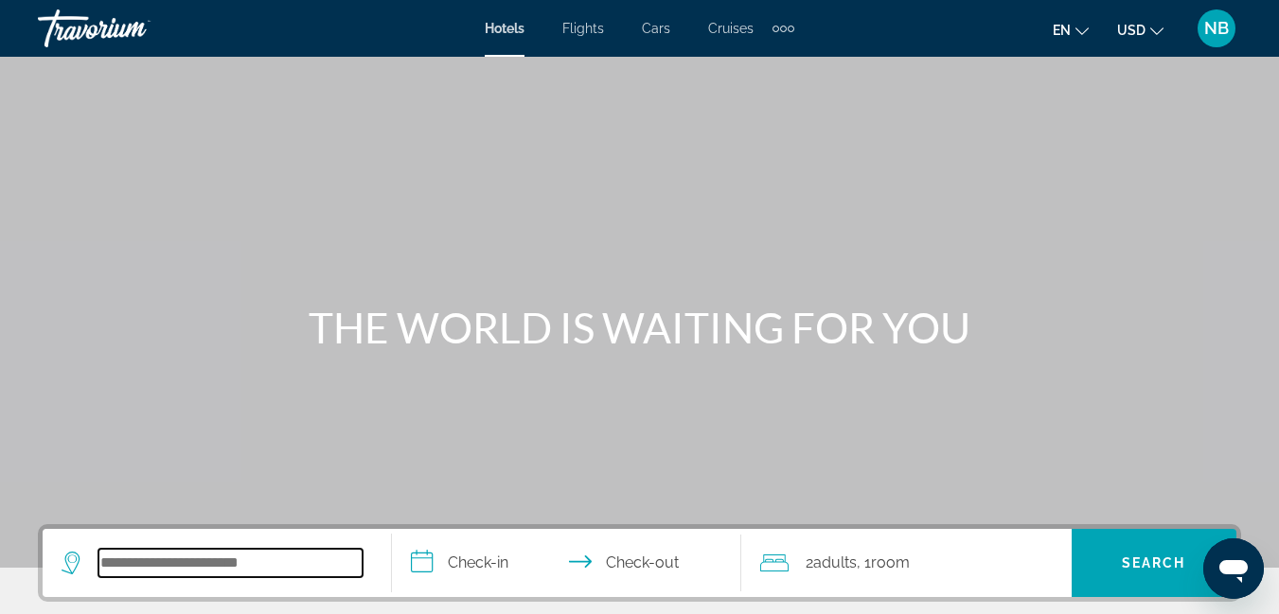
click at [121, 577] on input "Search widget" at bounding box center [230, 563] width 264 height 28
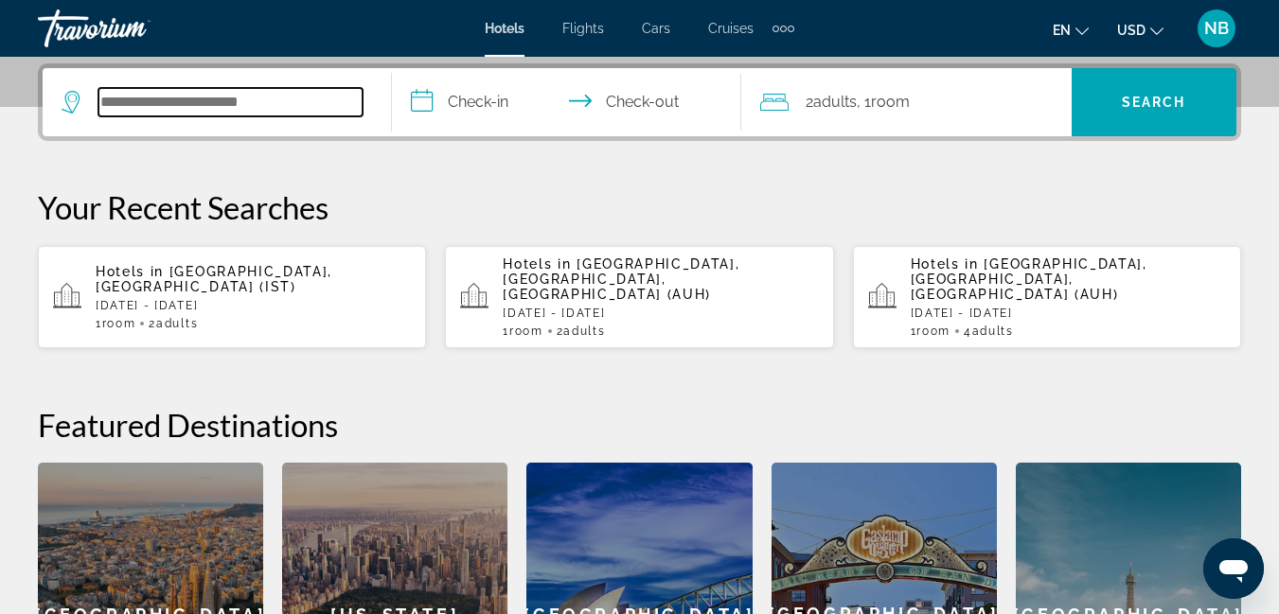
scroll to position [463, 0]
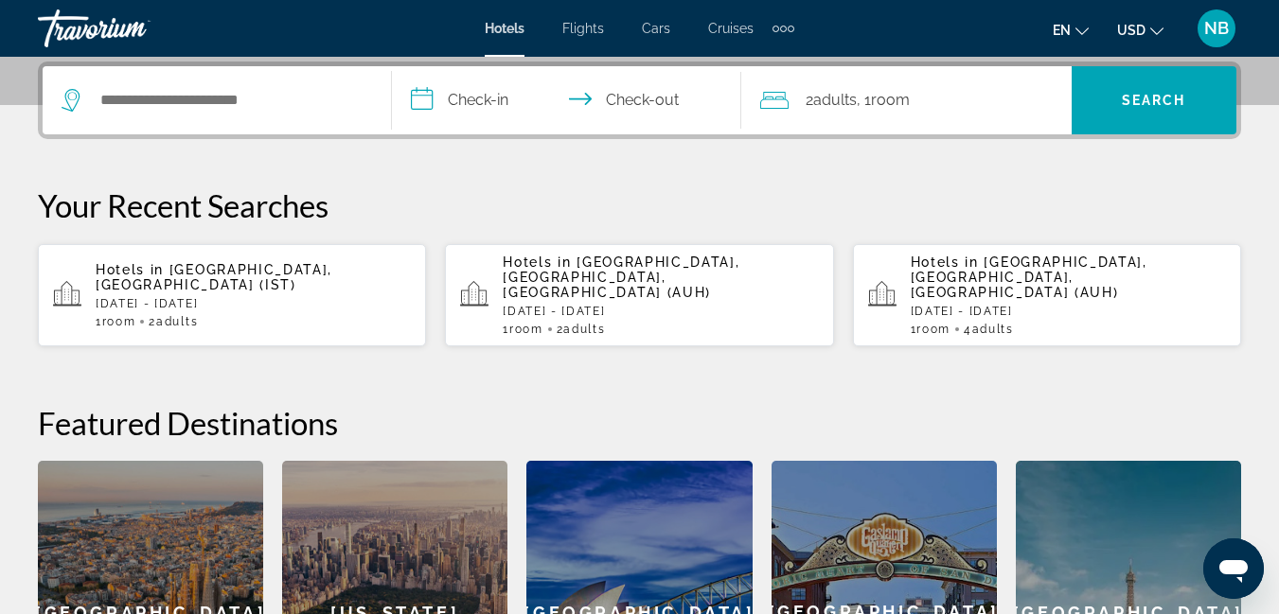
click at [236, 271] on span "[GEOGRAPHIC_DATA], [GEOGRAPHIC_DATA] (IST)" at bounding box center [214, 277] width 237 height 30
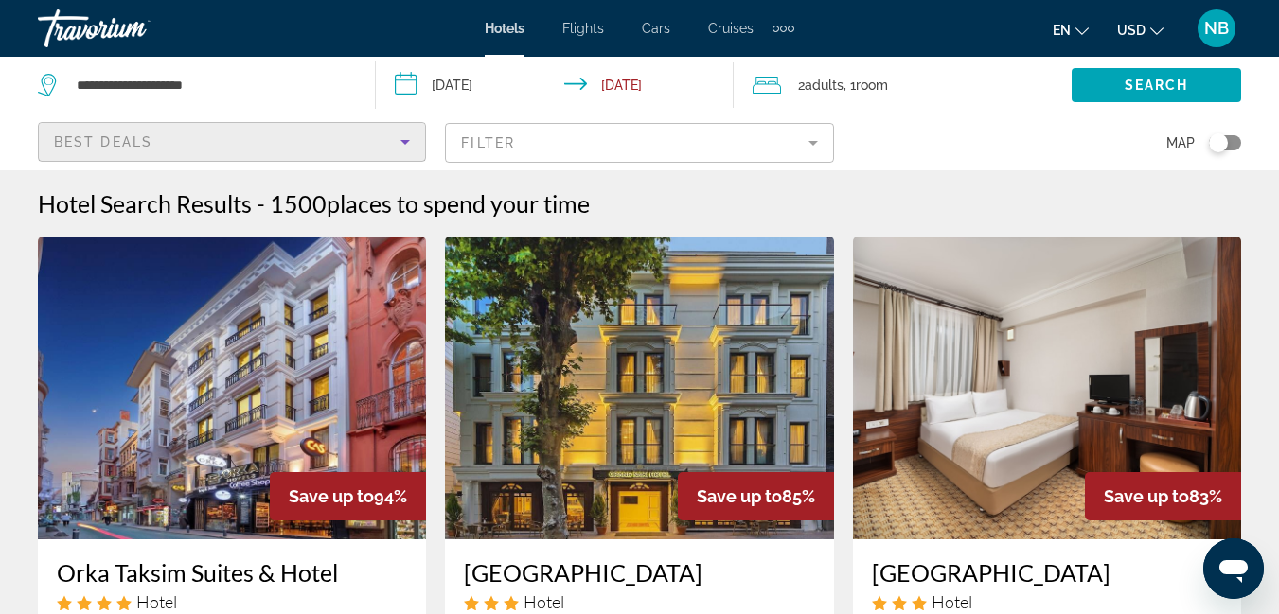
click at [408, 146] on icon "Sort by" at bounding box center [405, 142] width 23 height 23
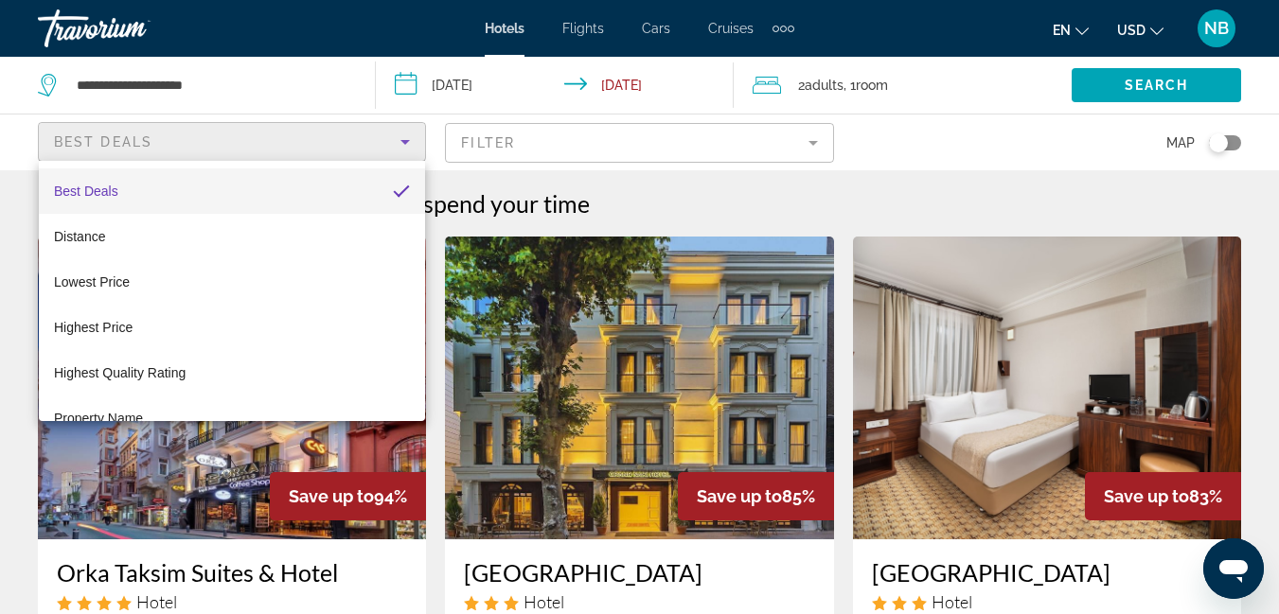
click at [808, 142] on div at bounding box center [639, 307] width 1279 height 614
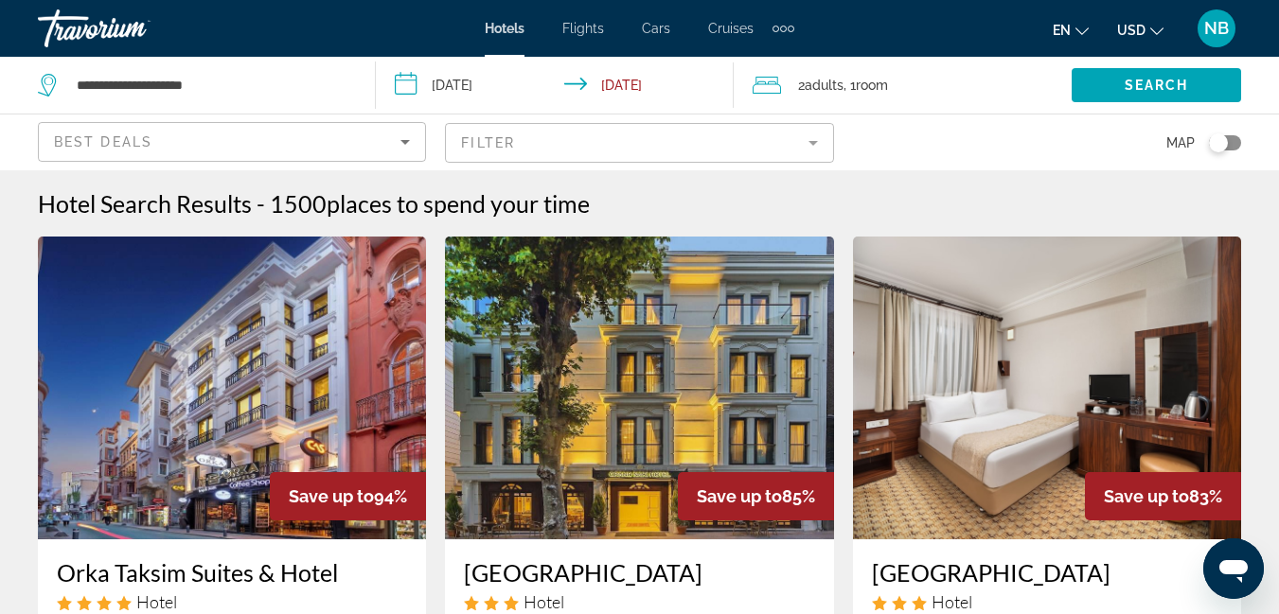
click at [808, 142] on mat-form-field "Filter" at bounding box center [639, 143] width 388 height 40
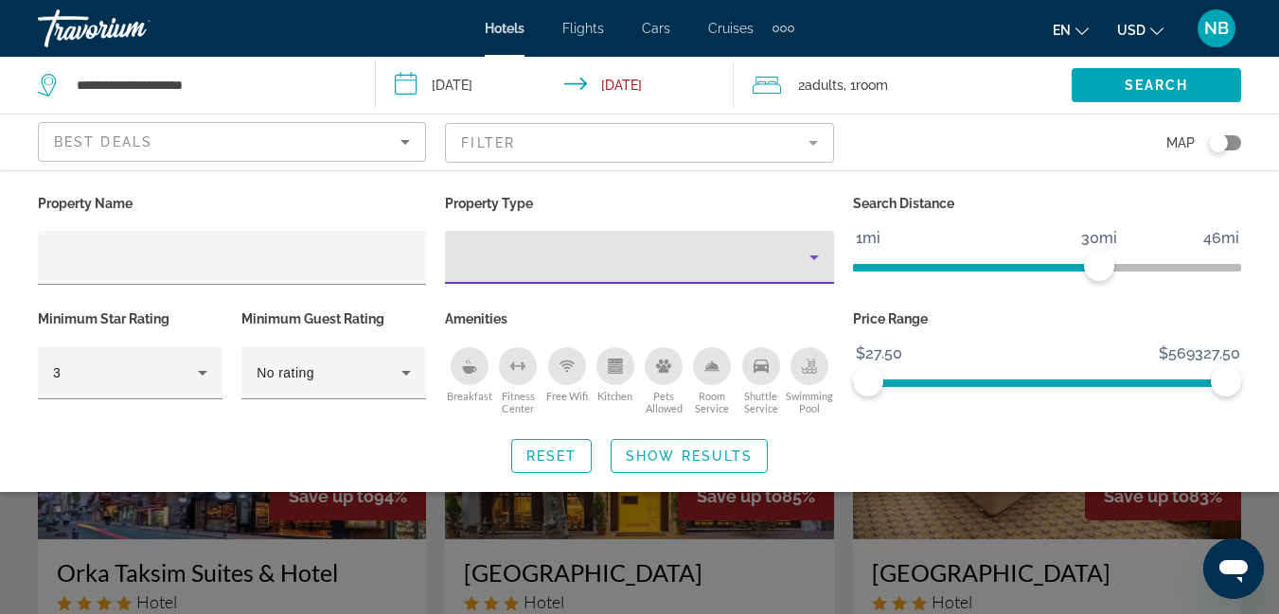
click at [595, 249] on div "Property type" at bounding box center [634, 257] width 348 height 23
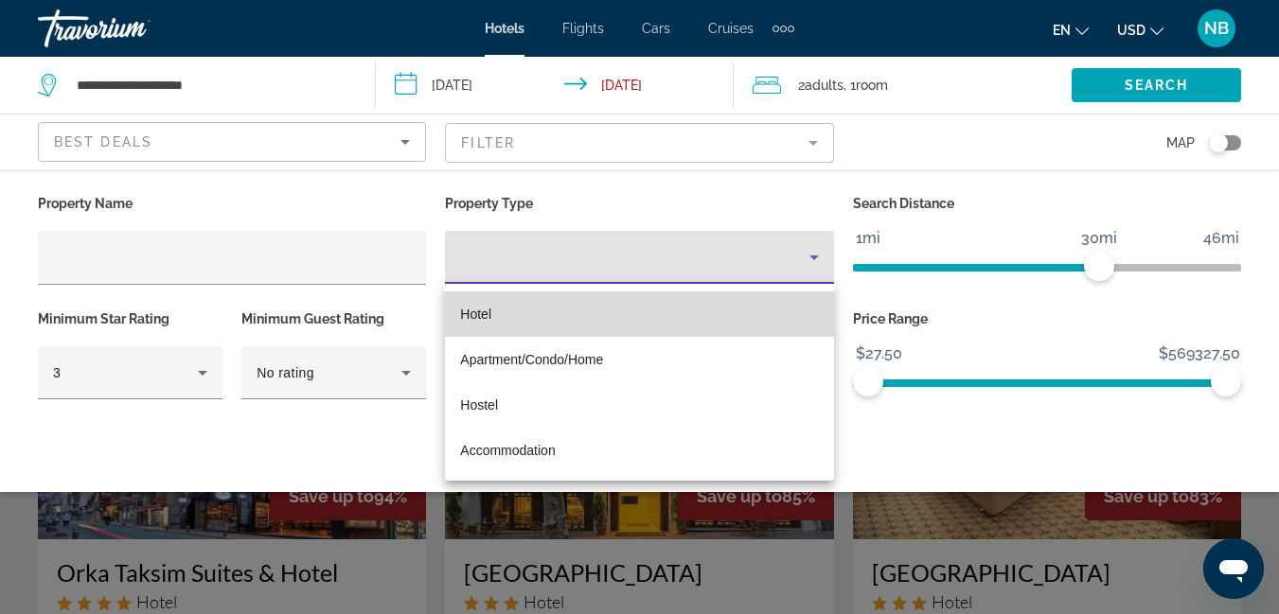
click at [509, 316] on mat-option "Hotel" at bounding box center [639, 314] width 388 height 45
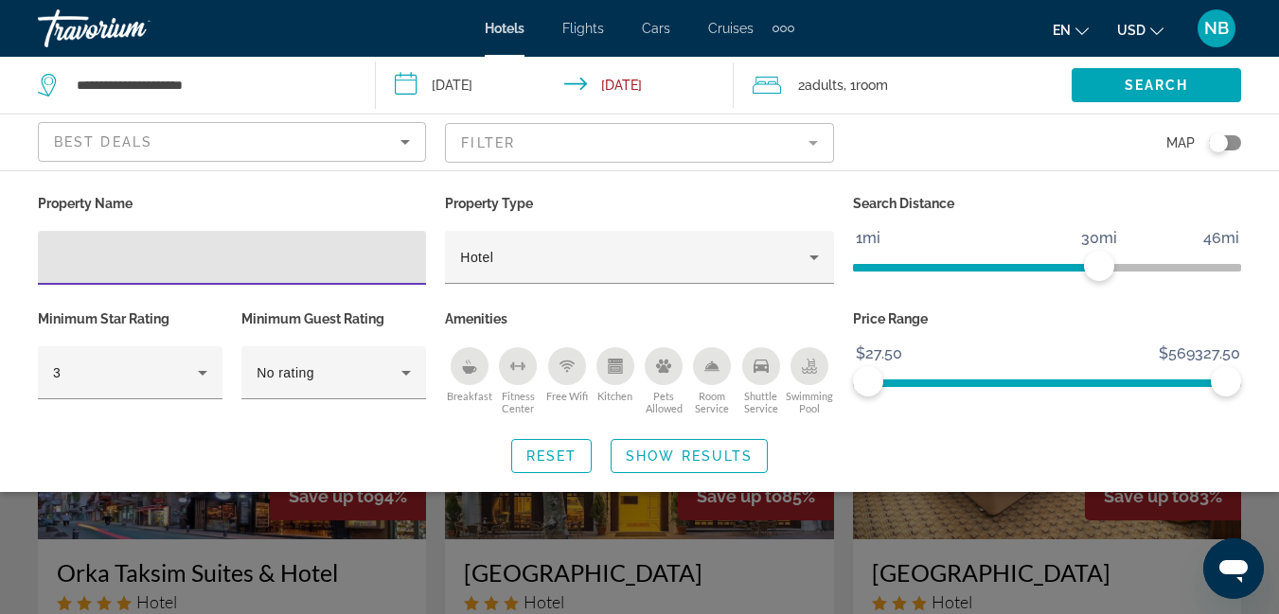
click at [204, 257] on input "Hotel Filters" at bounding box center [232, 258] width 358 height 23
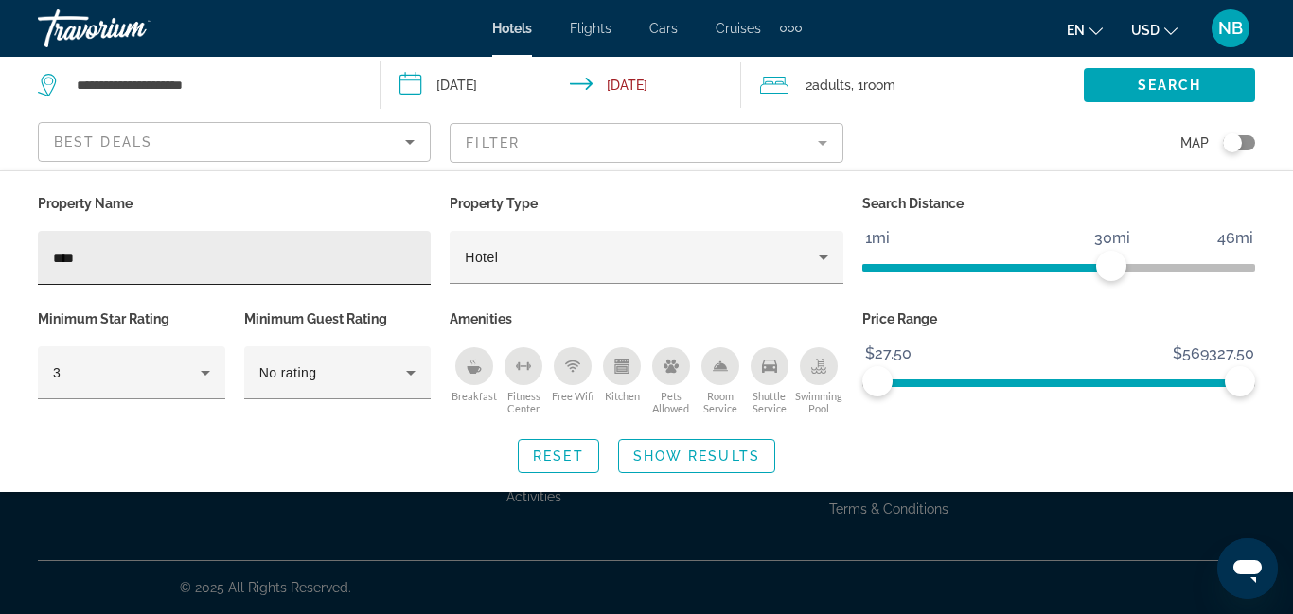
click at [238, 280] on div "****" at bounding box center [234, 258] width 363 height 54
drag, startPoint x: 238, startPoint y: 282, endPoint x: 133, endPoint y: 257, distance: 108.1
click at [133, 257] on input "****" at bounding box center [234, 258] width 363 height 23
type input "**********"
click at [657, 461] on span "Show Results" at bounding box center [696, 456] width 127 height 15
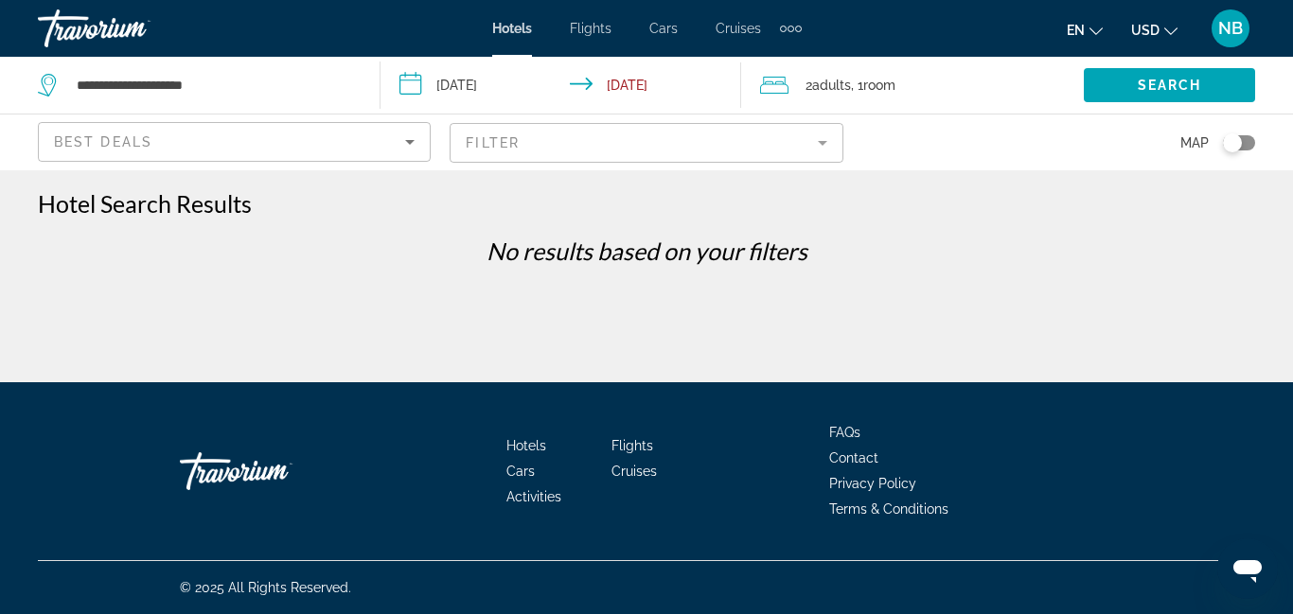
click at [822, 143] on mat-form-field "Filter" at bounding box center [646, 143] width 393 height 40
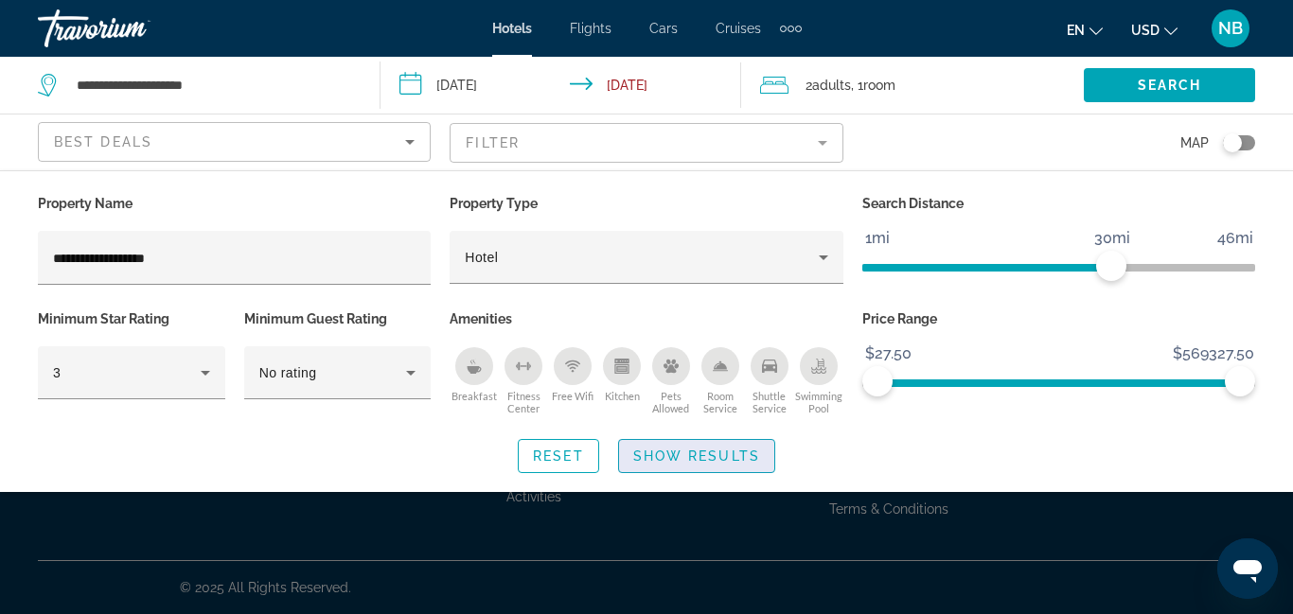
click at [657, 454] on span "Show Results" at bounding box center [696, 456] width 127 height 15
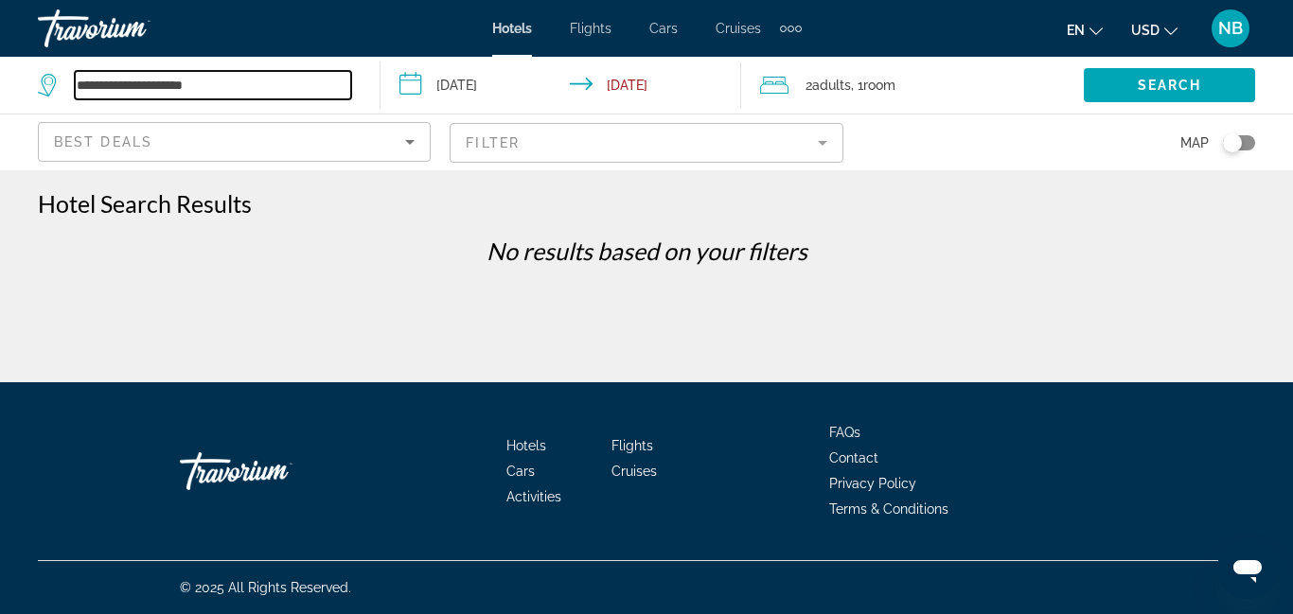
click at [187, 90] on input "**********" at bounding box center [213, 85] width 276 height 28
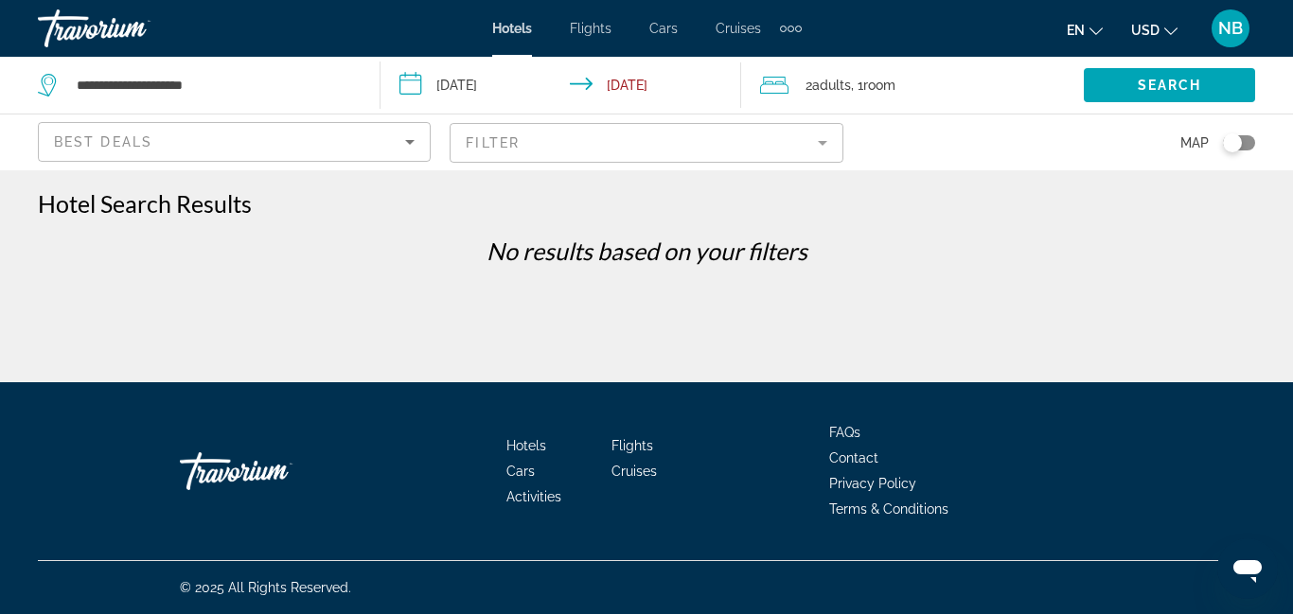
click at [798, 148] on mat-form-field "Filter" at bounding box center [646, 143] width 393 height 40
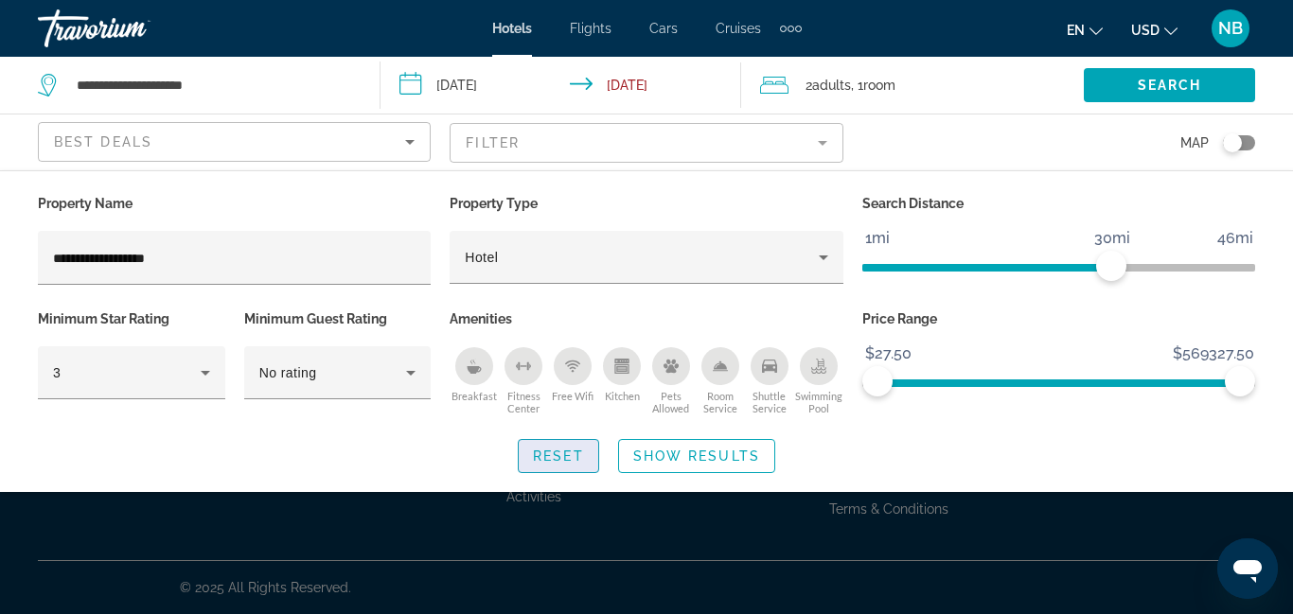
click at [546, 461] on span "Reset" at bounding box center [558, 456] width 51 height 15
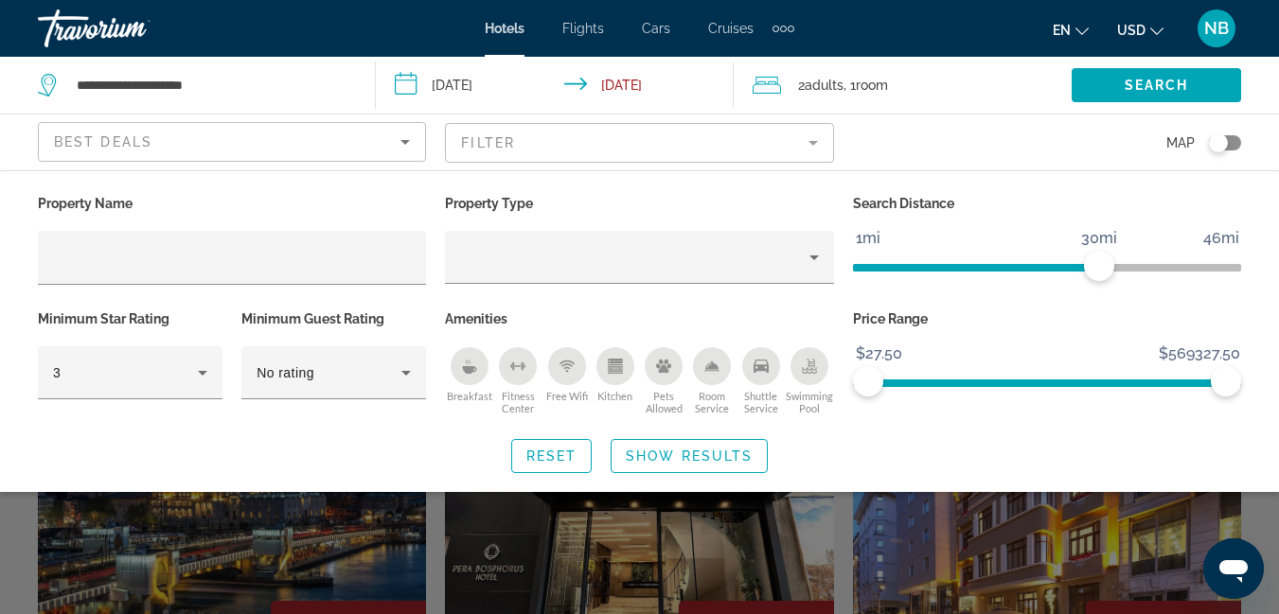
scroll to position [568, 0]
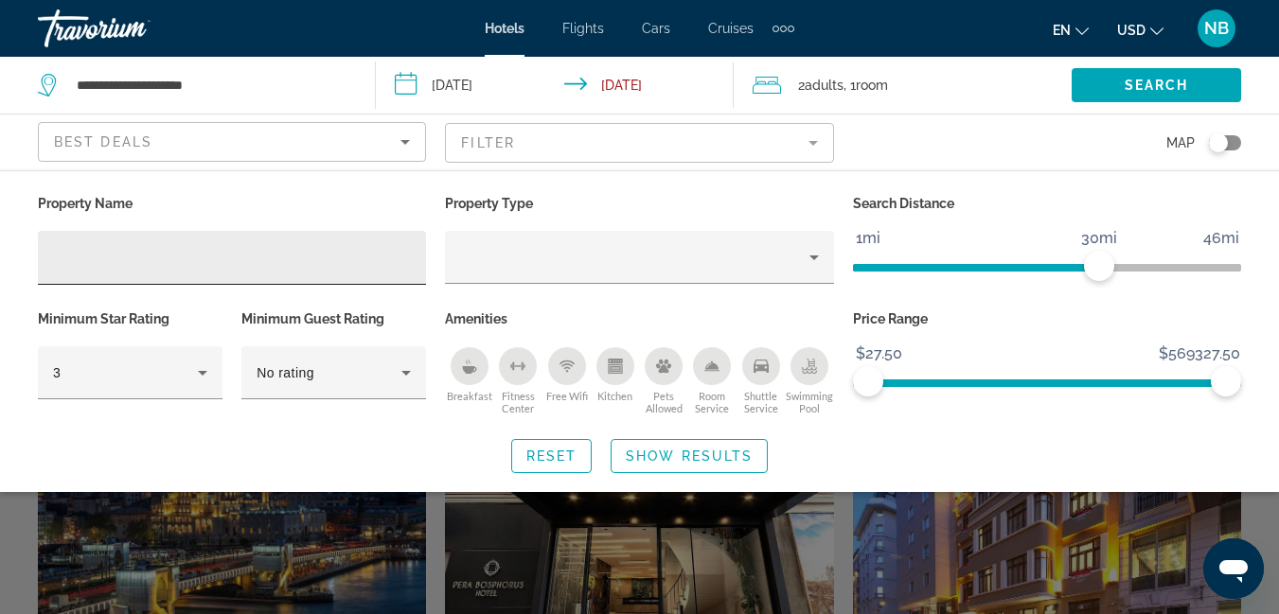
click at [215, 275] on div "Hotel Filters" at bounding box center [232, 258] width 358 height 54
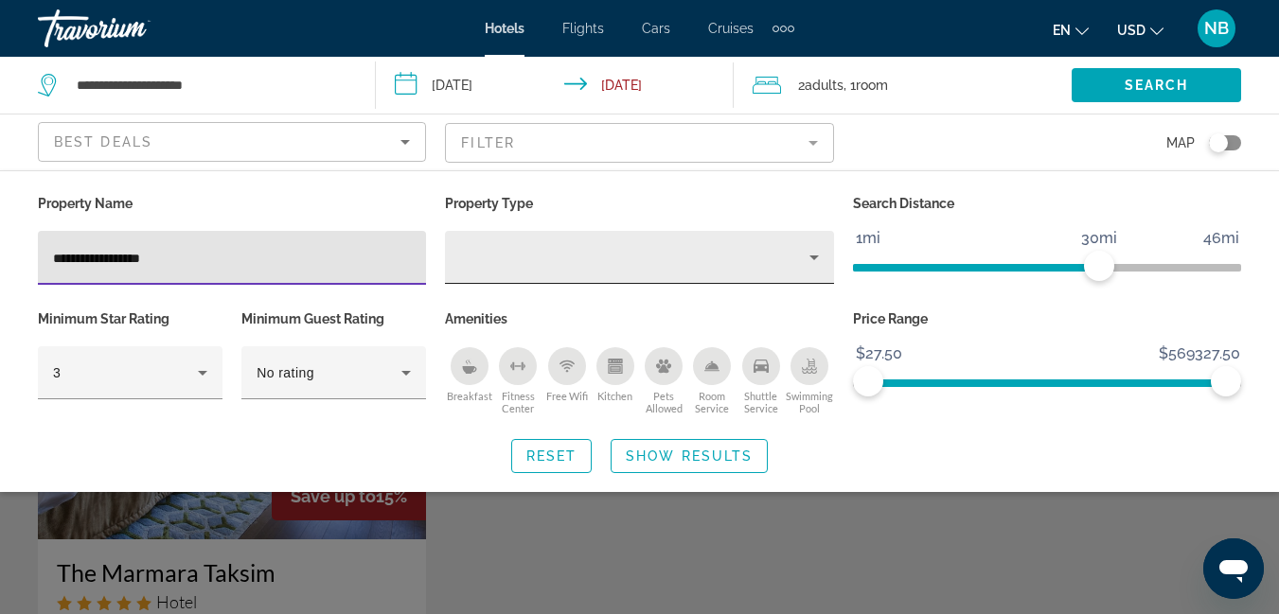
type input "**********"
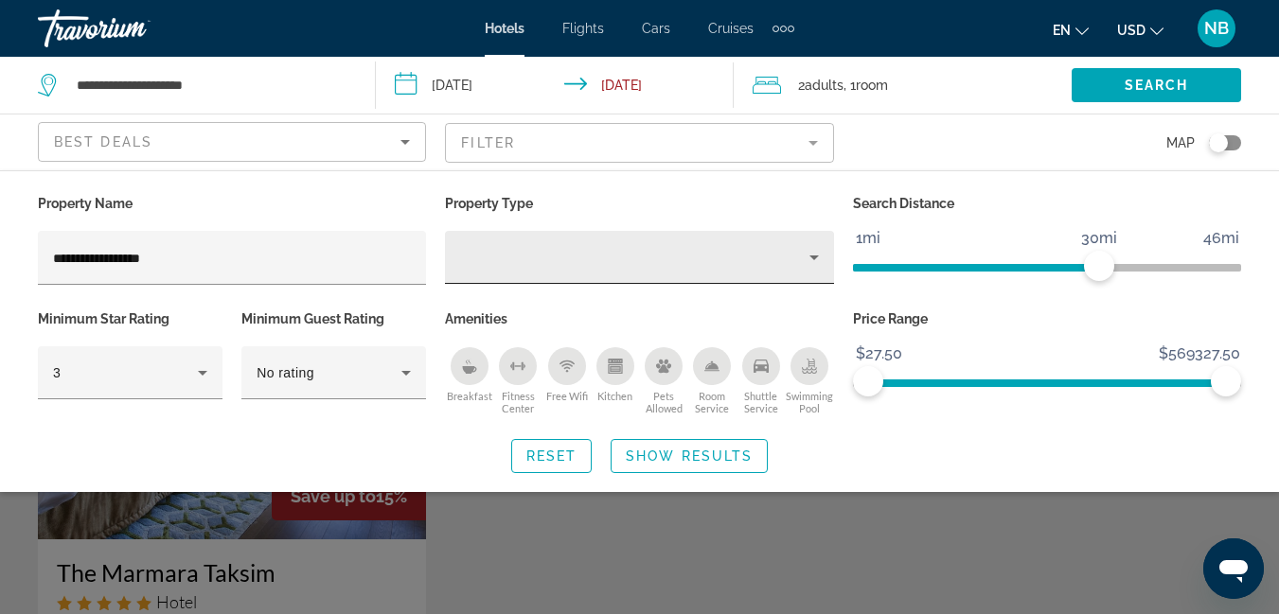
click at [488, 273] on div "Hotel Filters" at bounding box center [639, 257] width 358 height 53
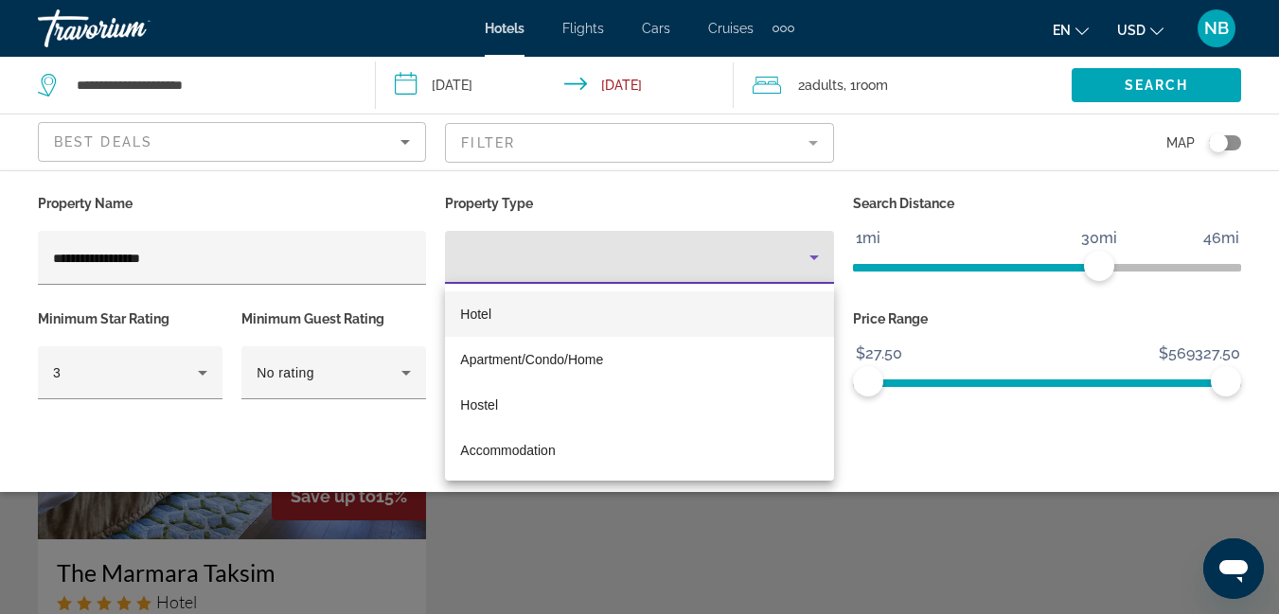
click at [495, 316] on mat-option "Hotel" at bounding box center [639, 314] width 388 height 45
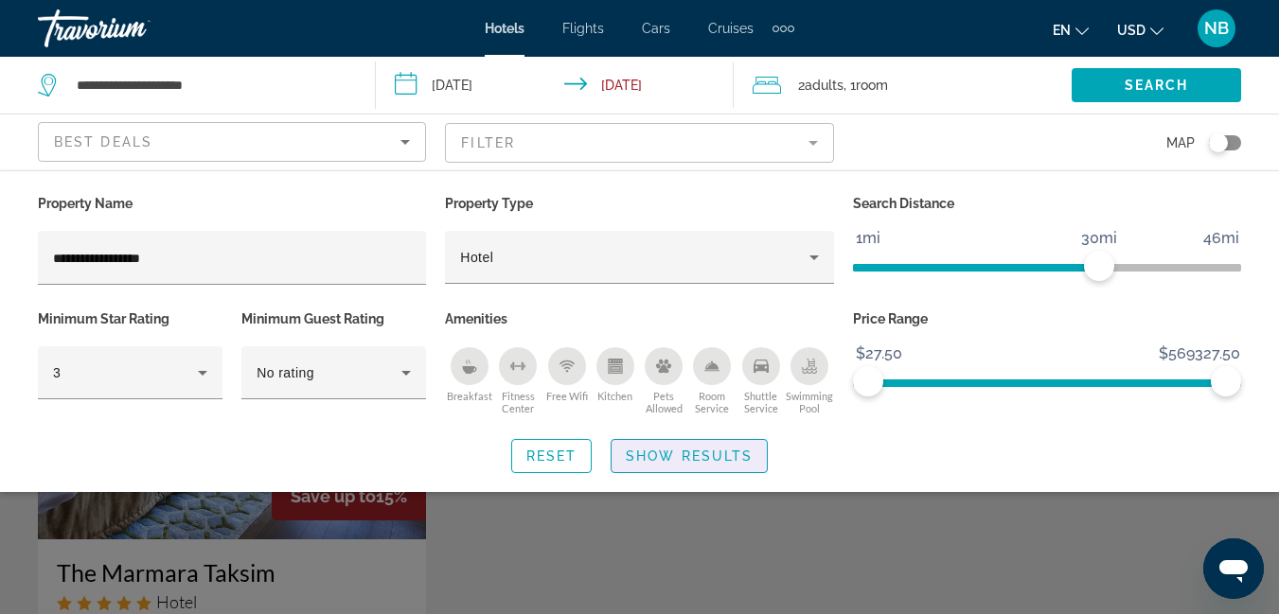
click at [672, 460] on span "Show Results" at bounding box center [689, 456] width 127 height 15
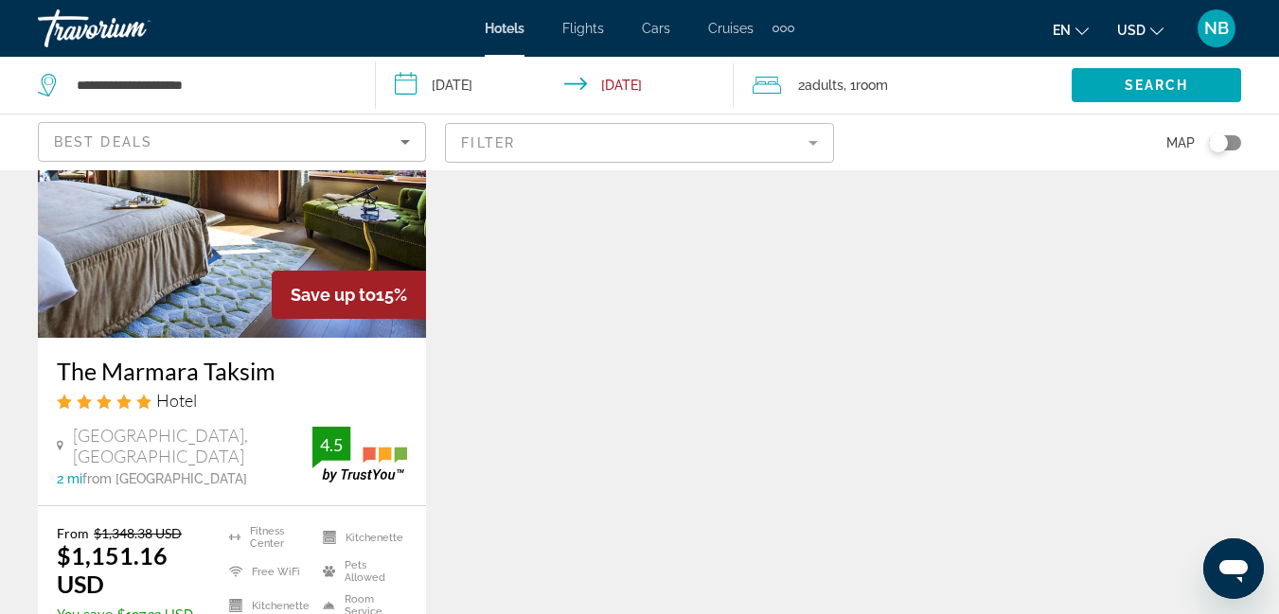
scroll to position [379, 0]
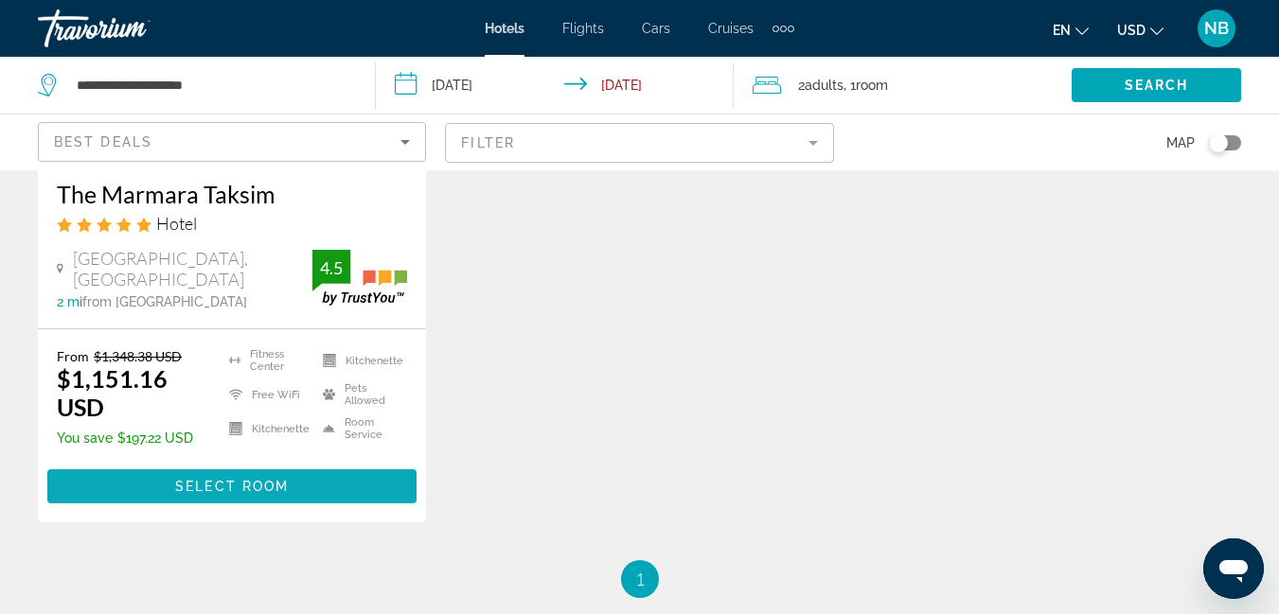
click at [293, 495] on span "Main content" at bounding box center [231, 486] width 369 height 45
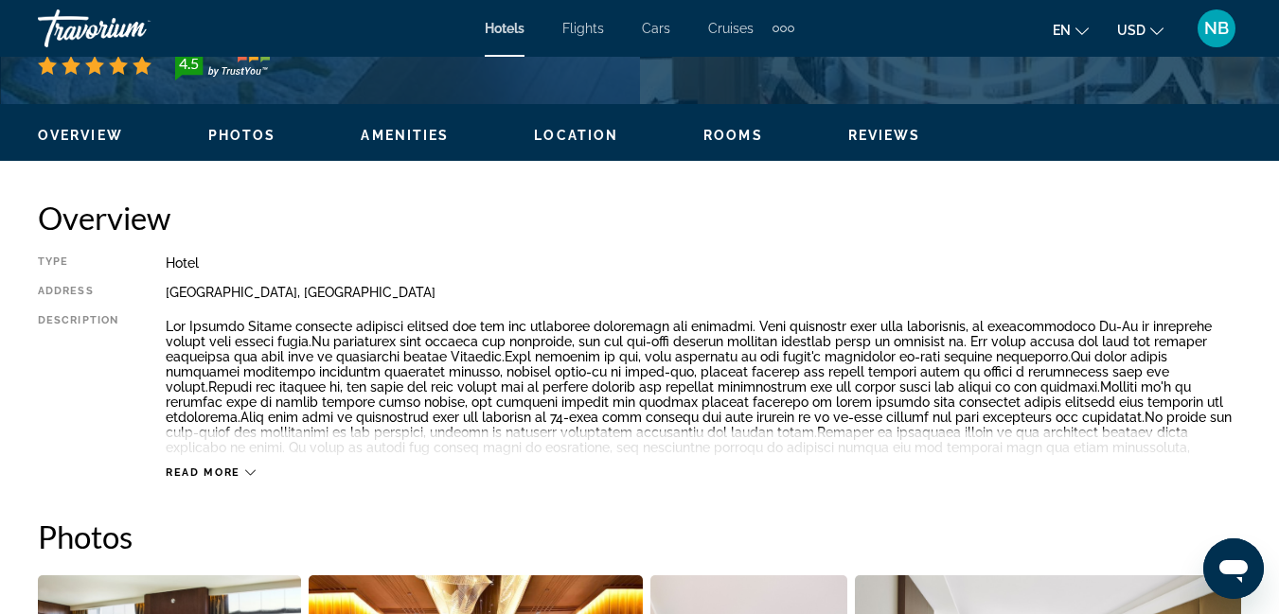
scroll to position [568, 0]
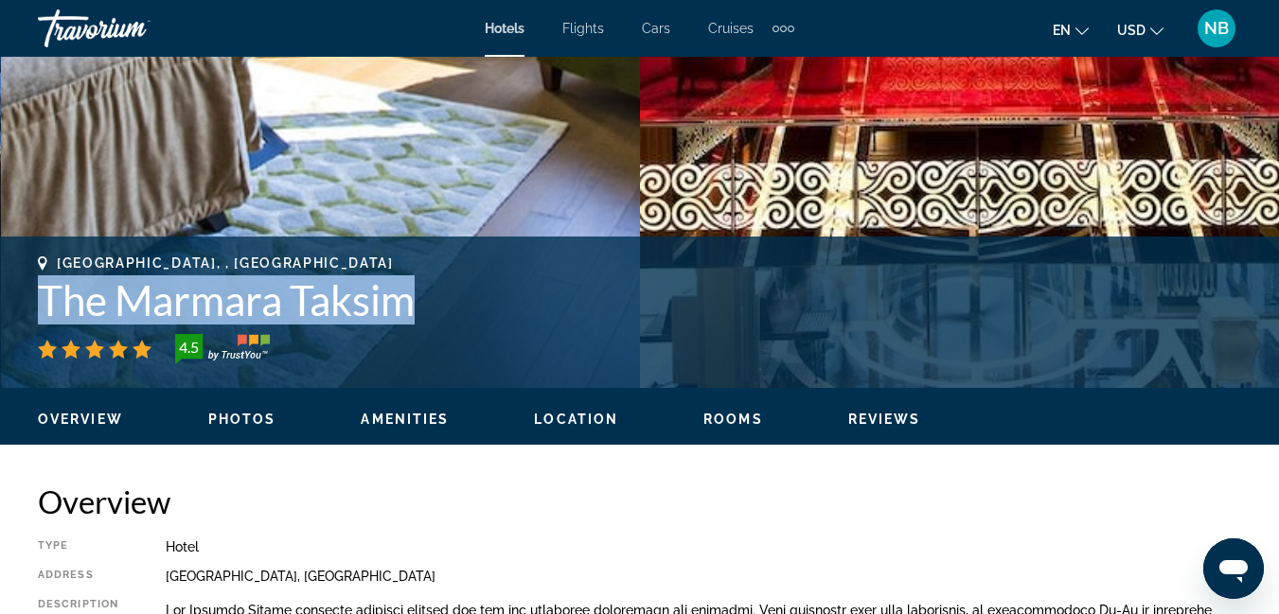
drag, startPoint x: 45, startPoint y: 297, endPoint x: 419, endPoint y: 322, distance: 374.7
click at [417, 322] on h1 "The Marmara Taksim" at bounding box center [639, 299] width 1203 height 49
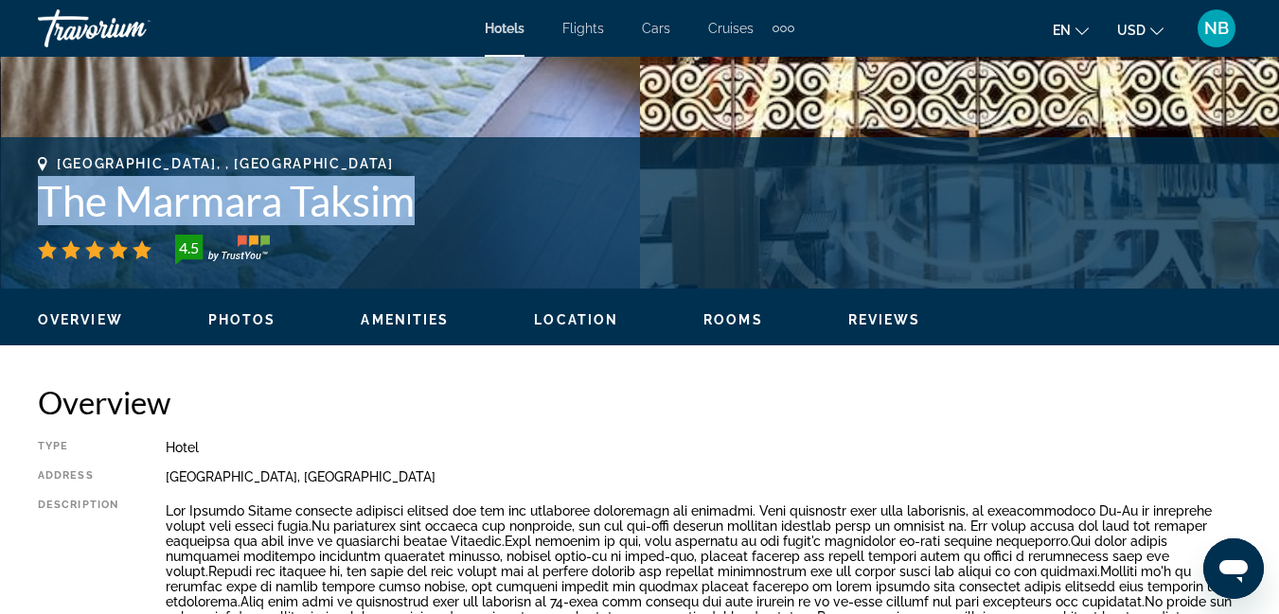
scroll to position [757, 0]
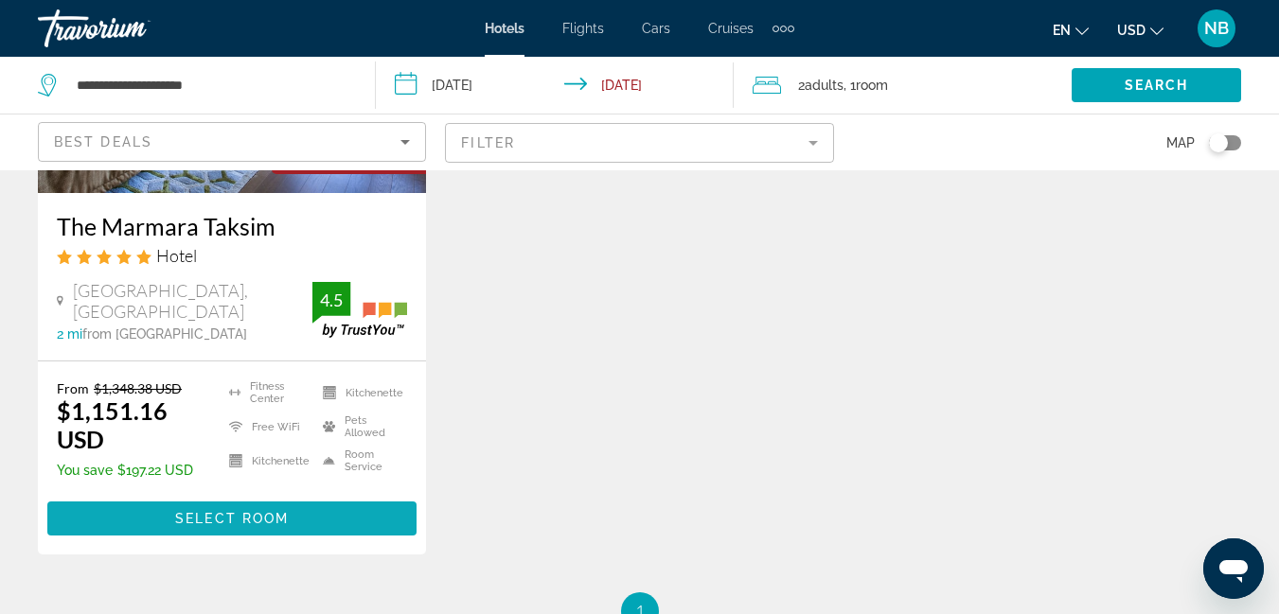
scroll to position [379, 0]
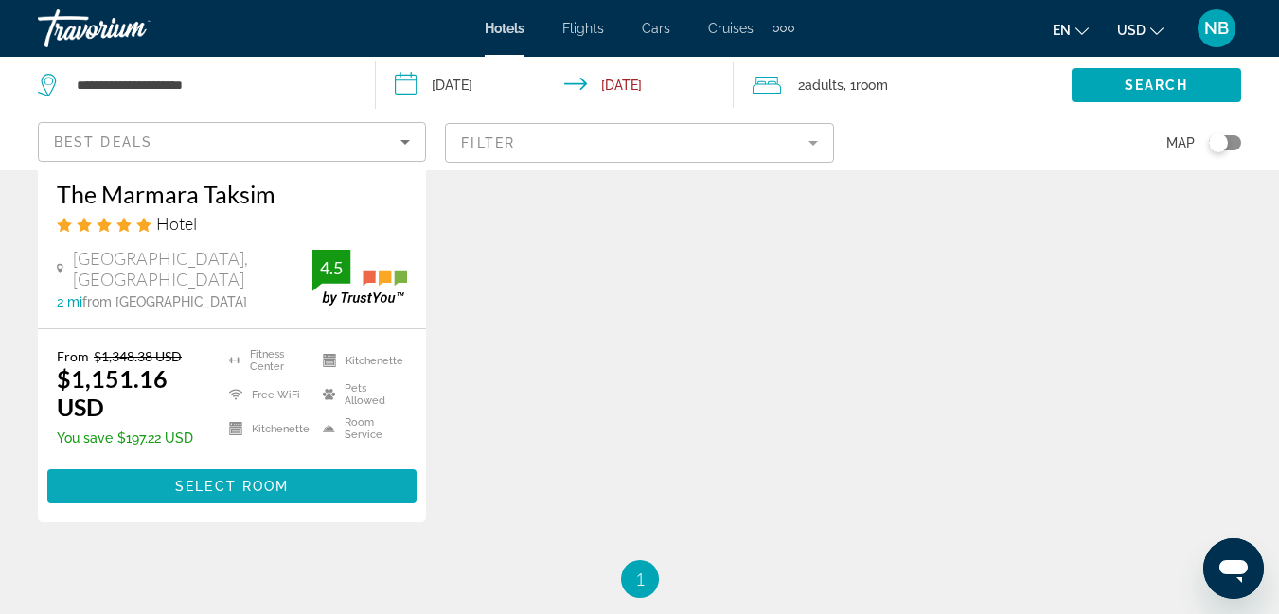
click at [312, 479] on span "Main content" at bounding box center [231, 486] width 369 height 45
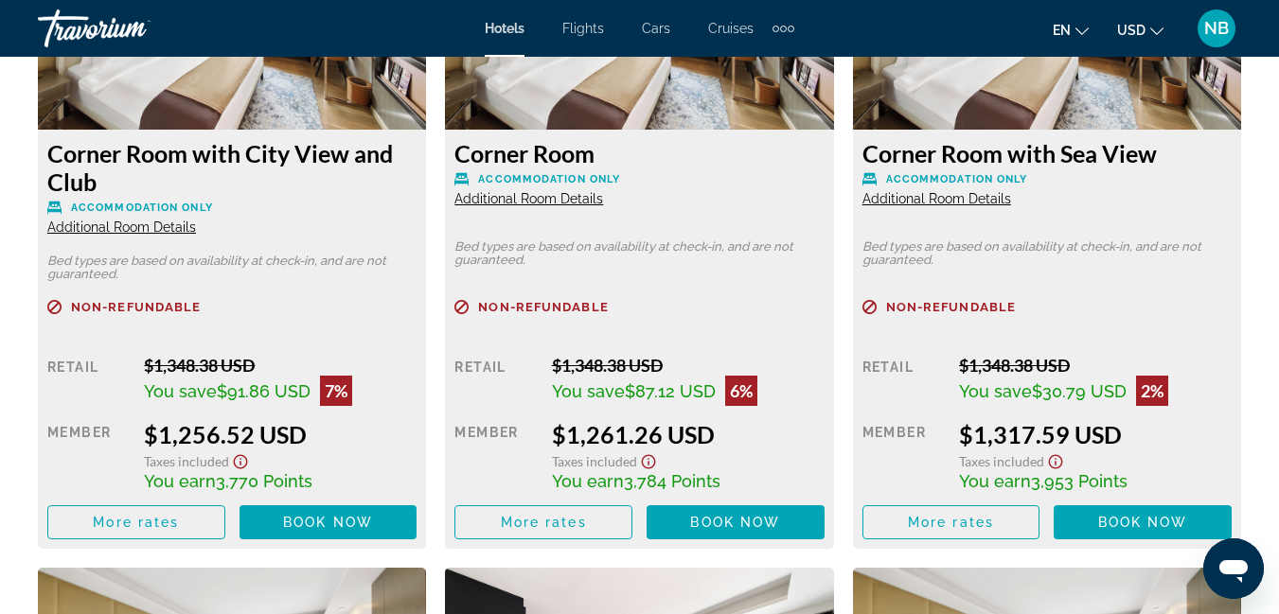
scroll to position [3787, 0]
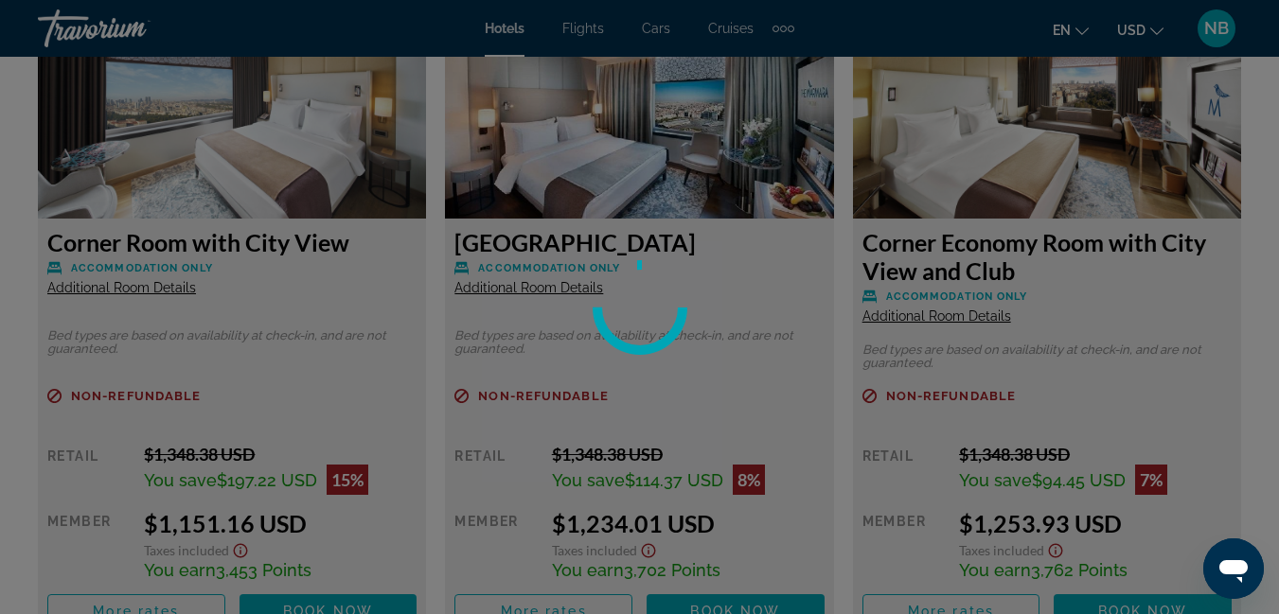
scroll to position [3313, 0]
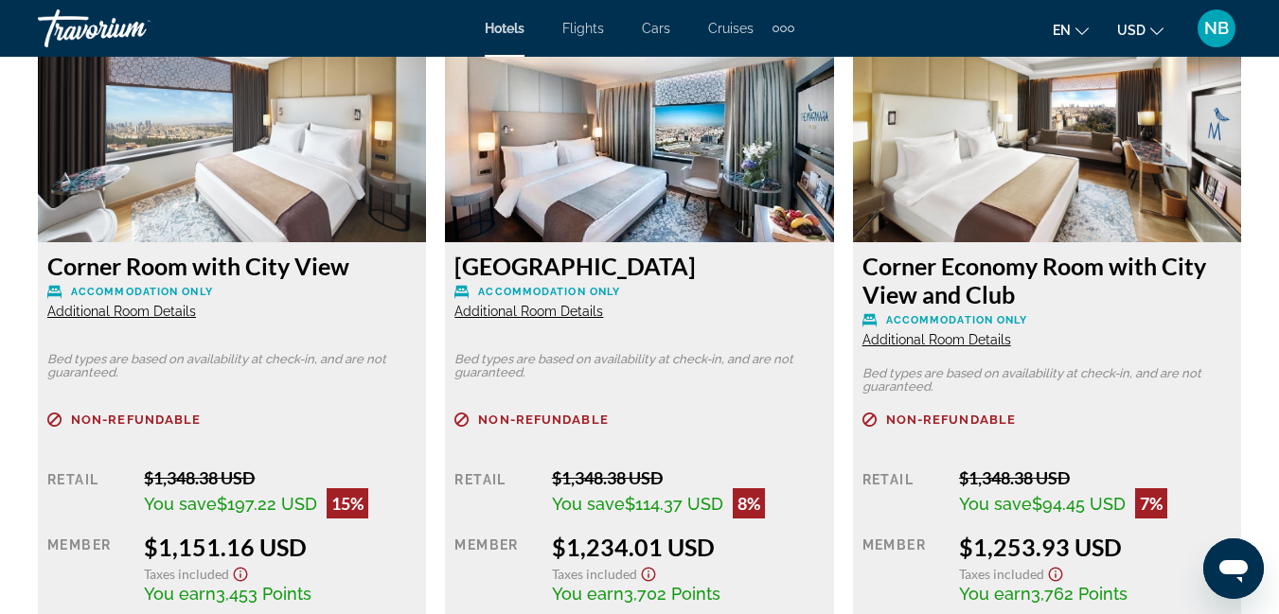
scroll to position [3124, 0]
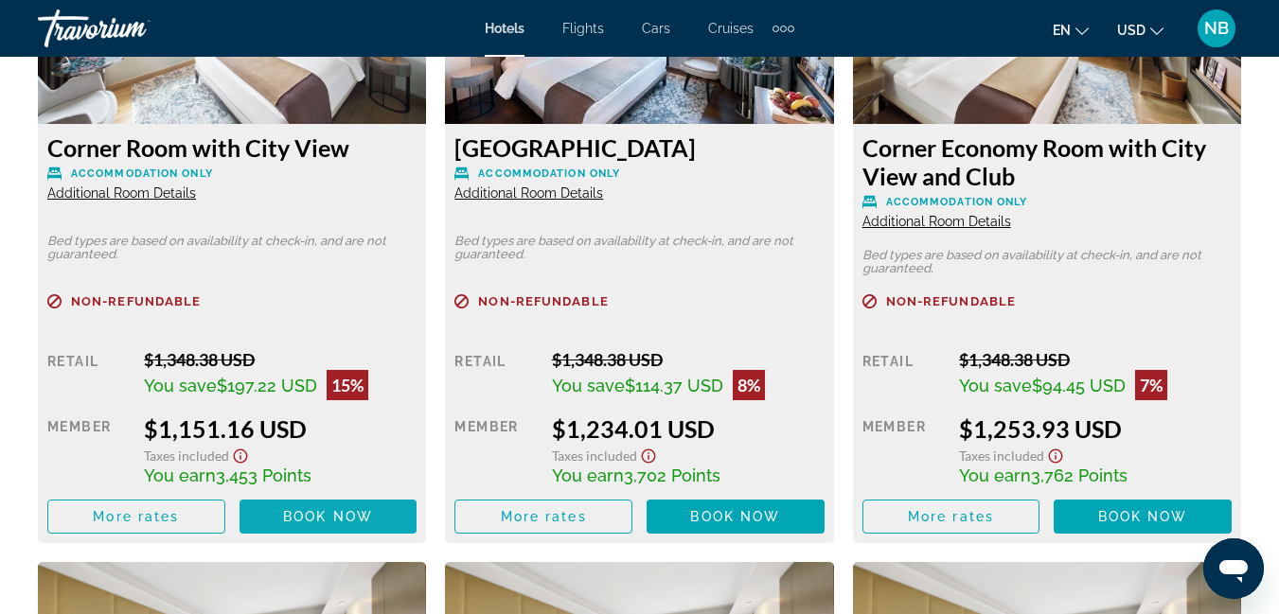
click at [306, 506] on span "Main content" at bounding box center [329, 516] width 178 height 45
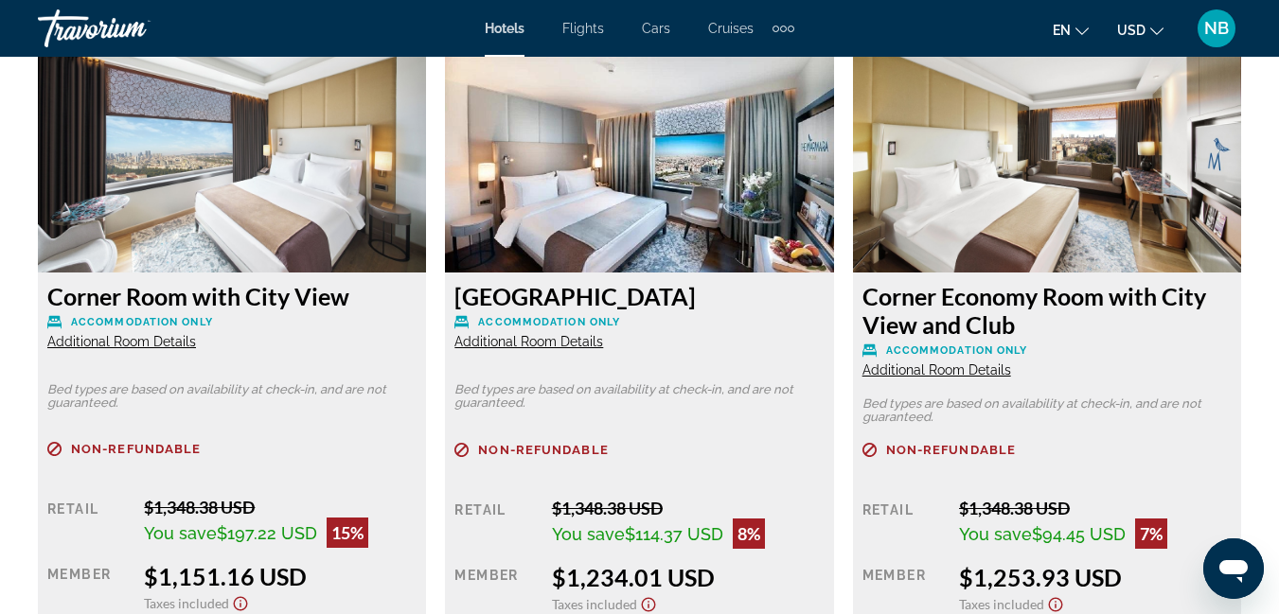
scroll to position [2840, 0]
